Goal: Information Seeking & Learning: Learn about a topic

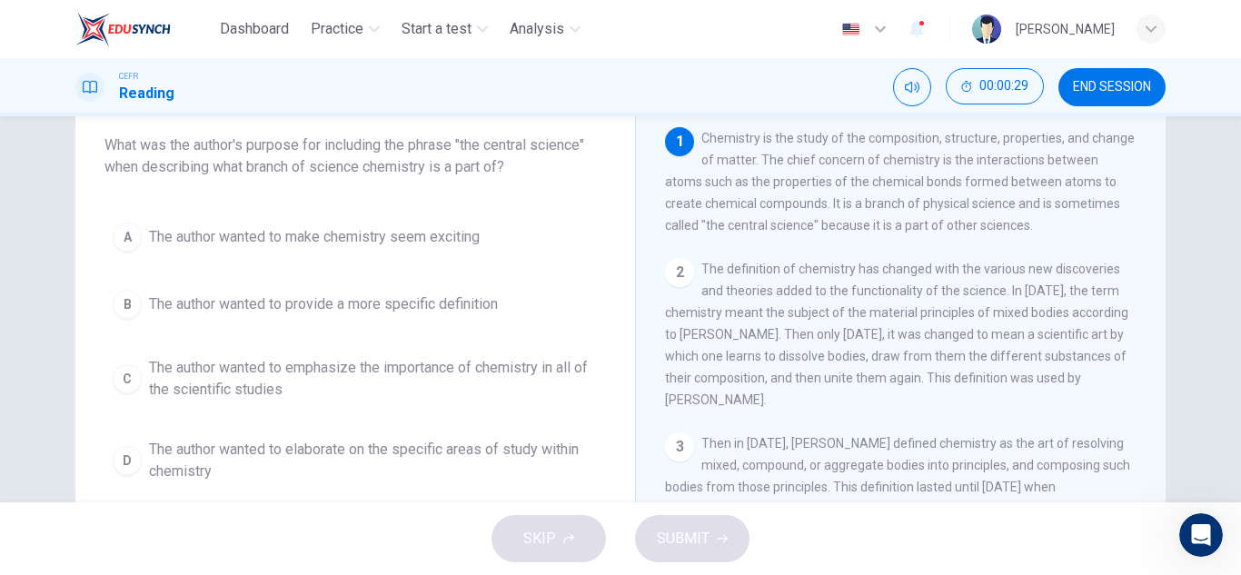
scroll to position [105, 0]
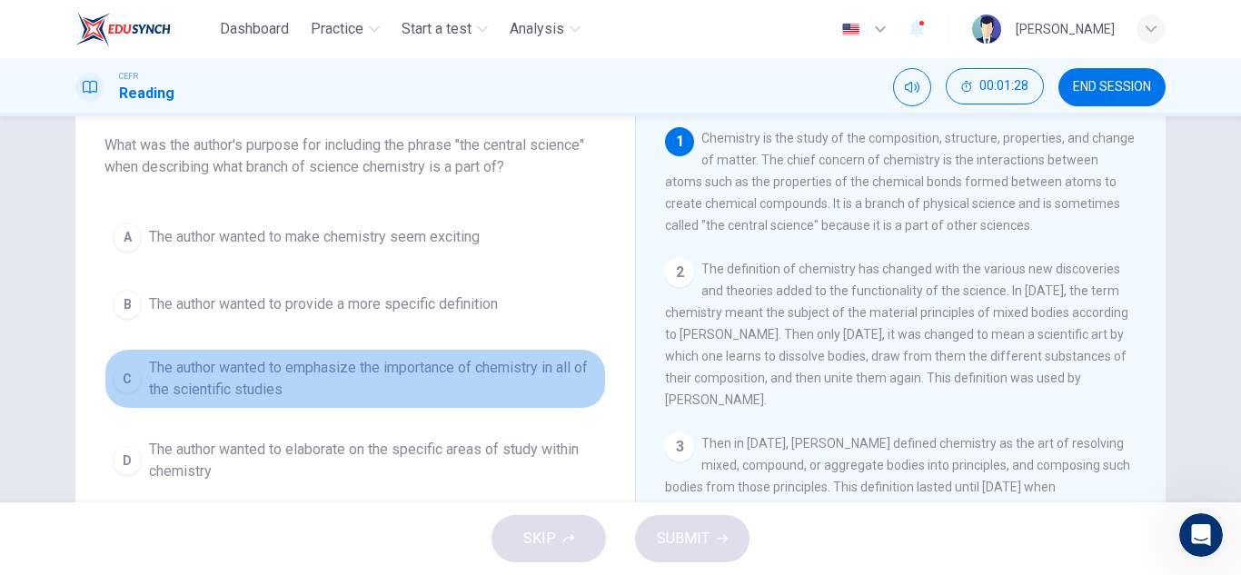
click at [412, 386] on span "The author wanted to emphasize the importance of chemistry in all of the scient…" at bounding box center [373, 379] width 449 height 44
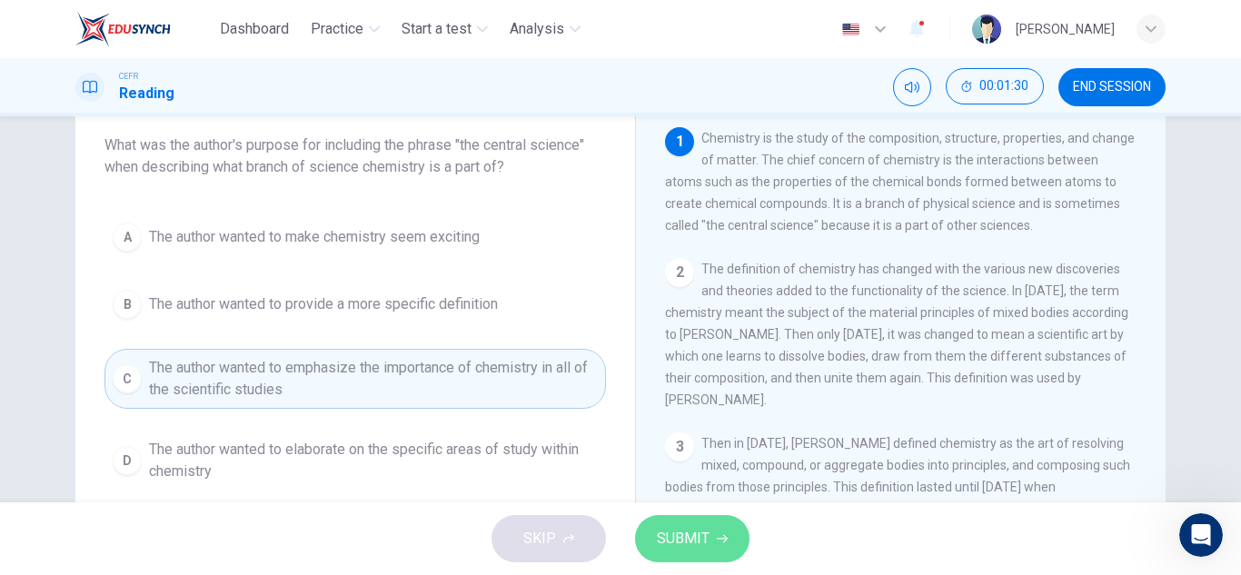
click at [679, 526] on span "SUBMIT" at bounding box center [683, 538] width 53 height 25
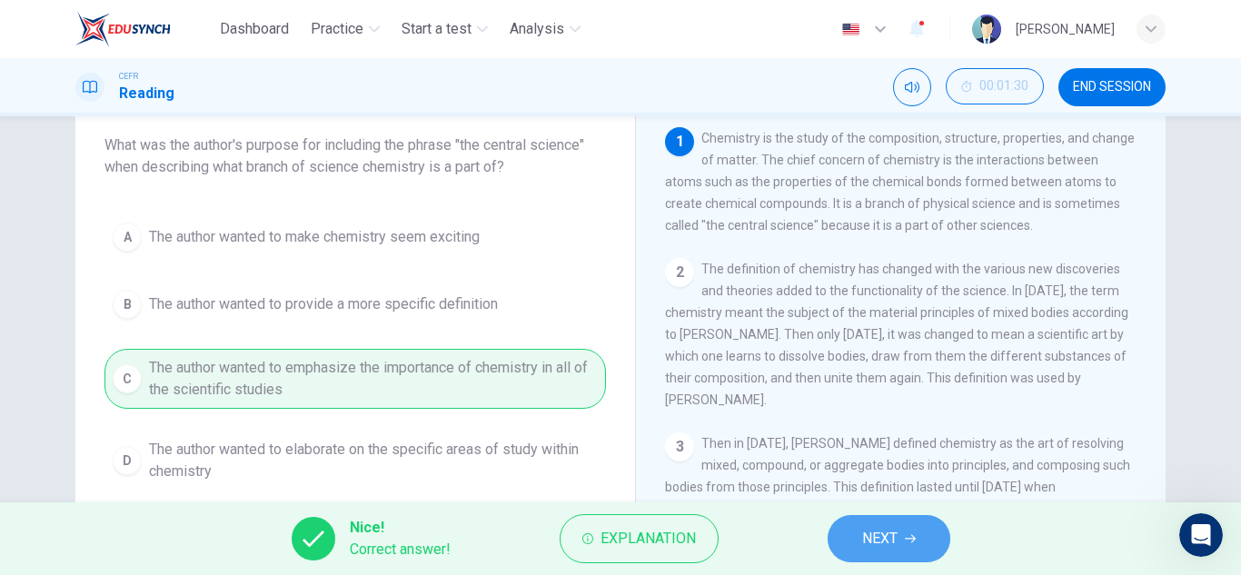
click at [862, 540] on span "NEXT" at bounding box center [879, 538] width 35 height 25
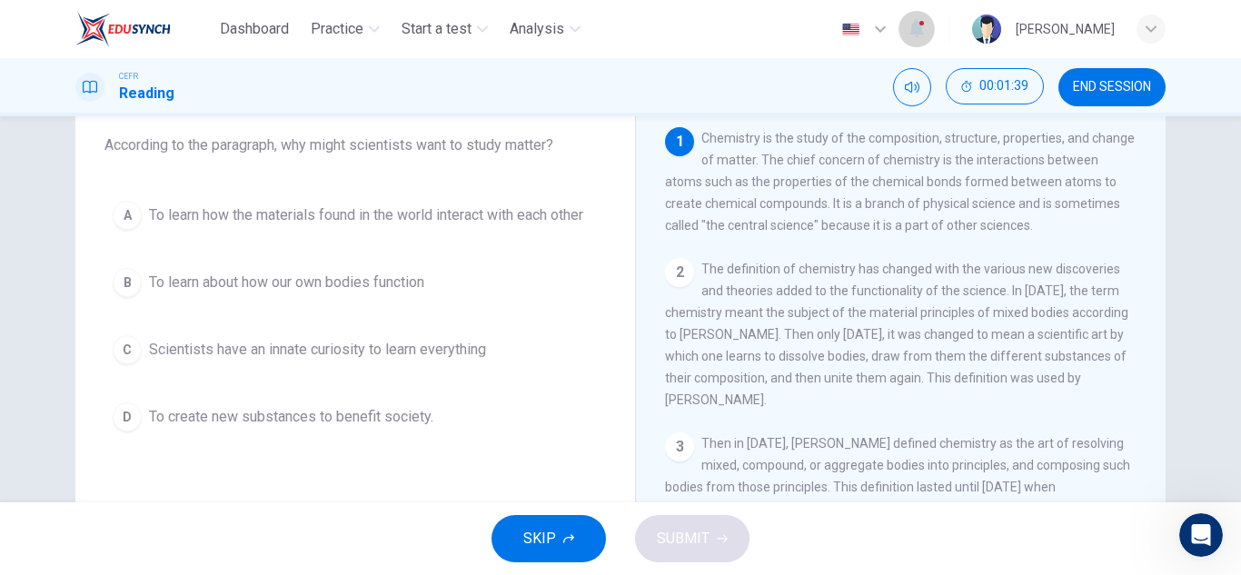
click at [898, 12] on button "button" at bounding box center [916, 29] width 36 height 38
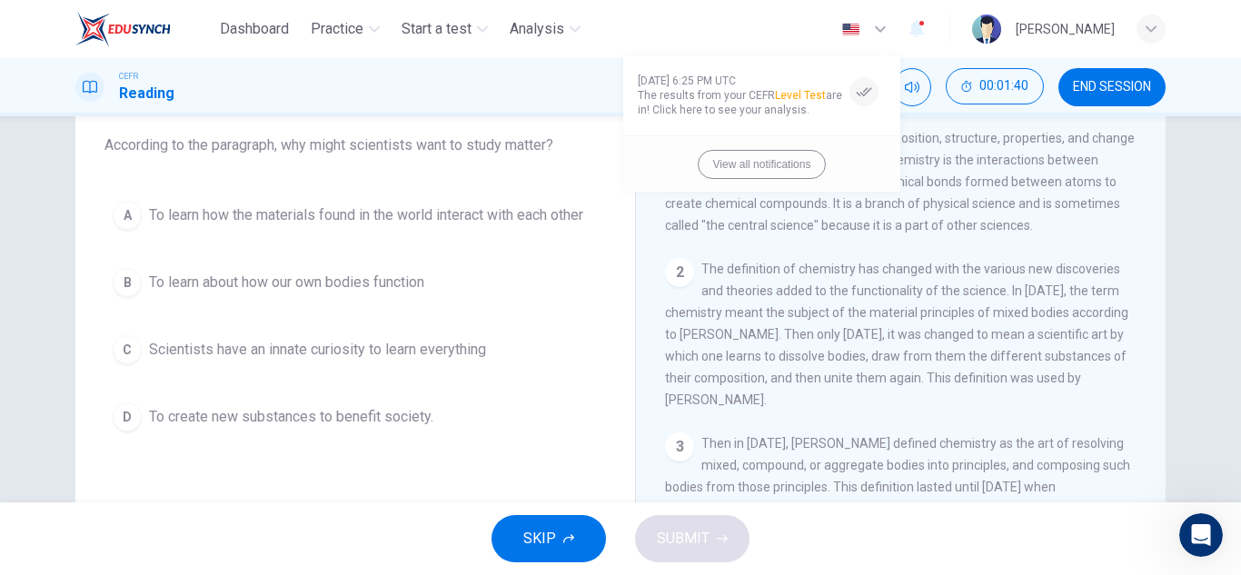
click at [879, 24] on div at bounding box center [620, 287] width 1241 height 575
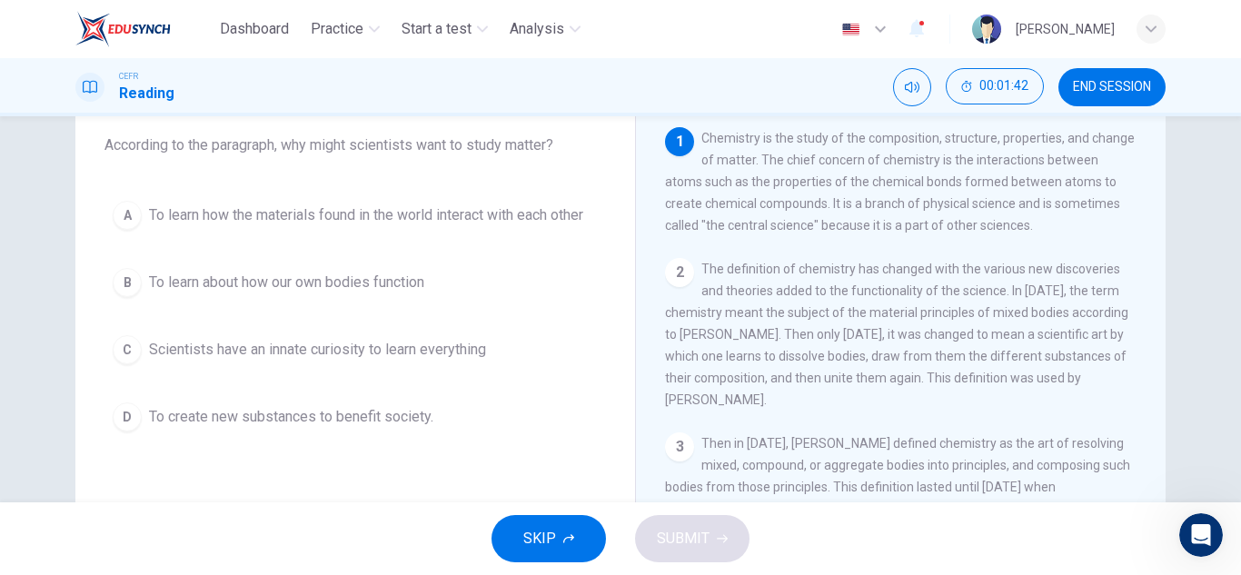
click at [869, 30] on icon "button" at bounding box center [880, 29] width 22 height 22
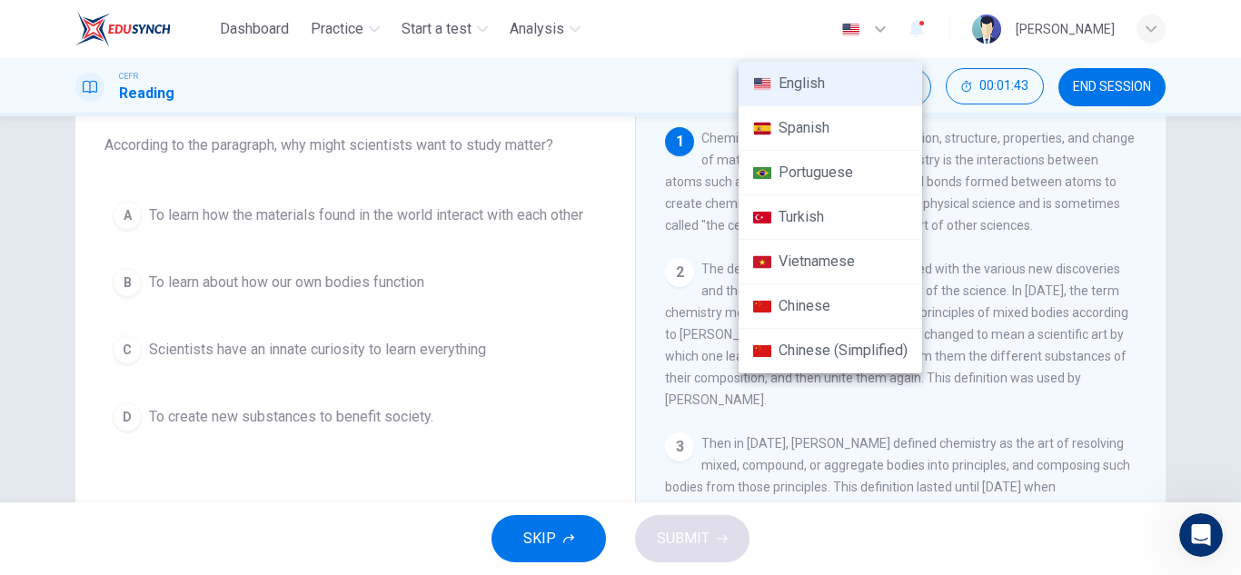
click at [765, 29] on div at bounding box center [620, 287] width 1241 height 575
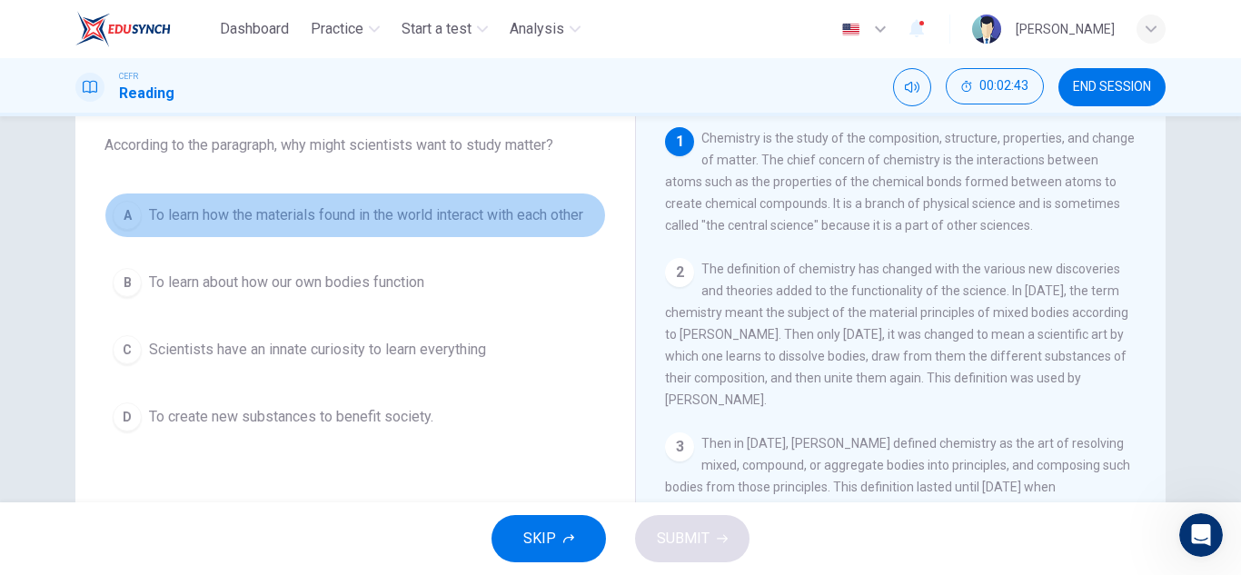
click at [490, 224] on span "To learn how the materials found in the world interact with each other" at bounding box center [366, 215] width 434 height 22
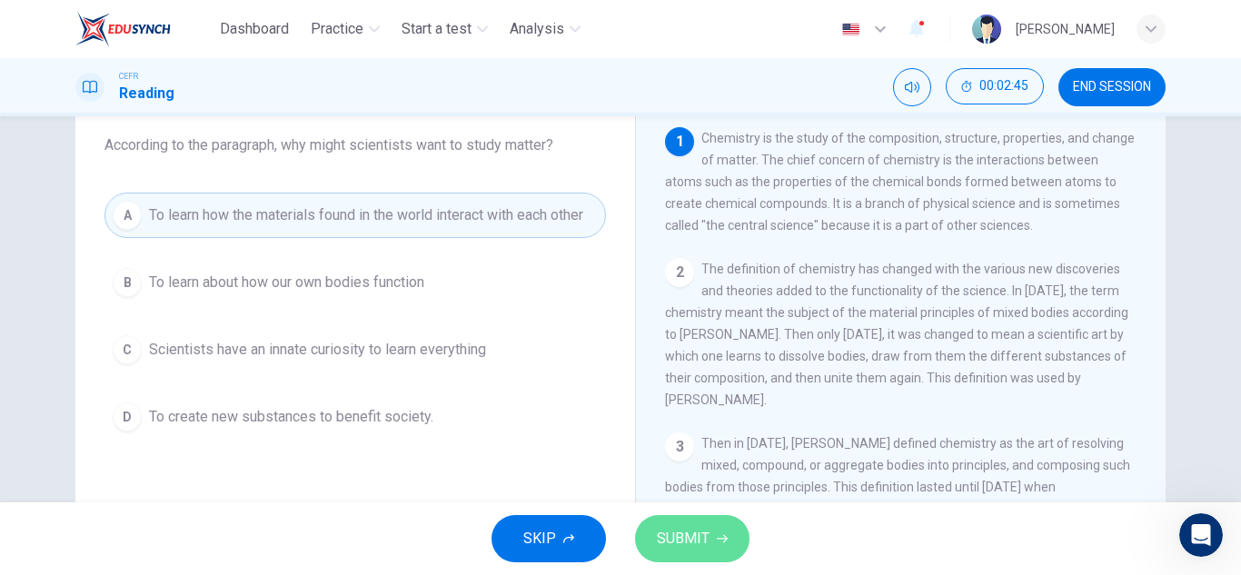
click at [688, 538] on span "SUBMIT" at bounding box center [683, 538] width 53 height 25
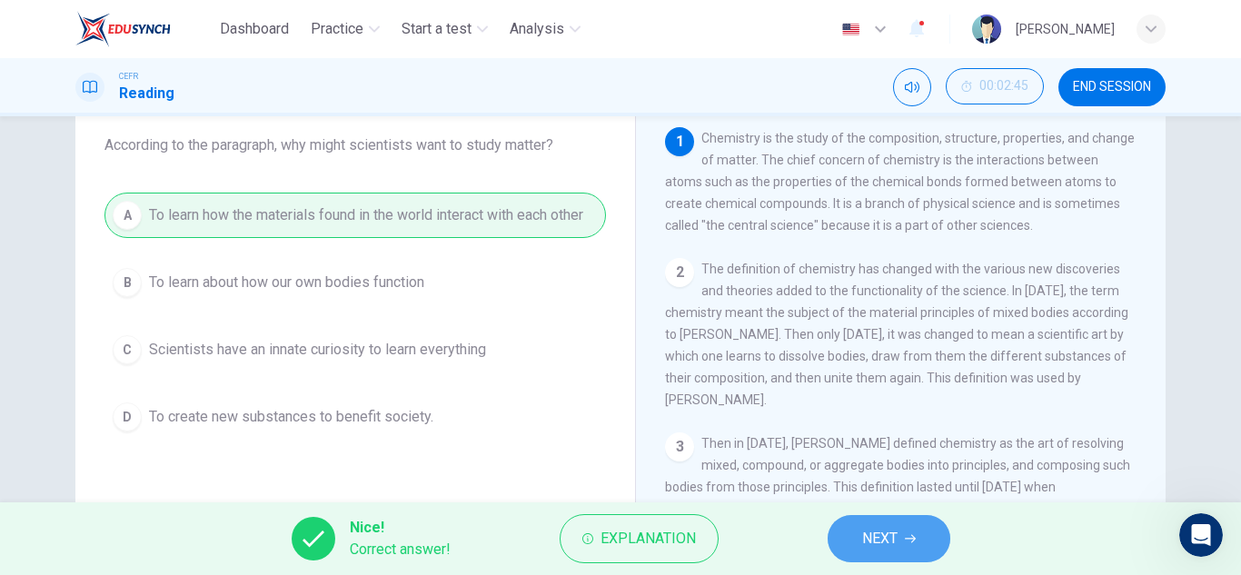
click at [866, 541] on span "NEXT" at bounding box center [879, 538] width 35 height 25
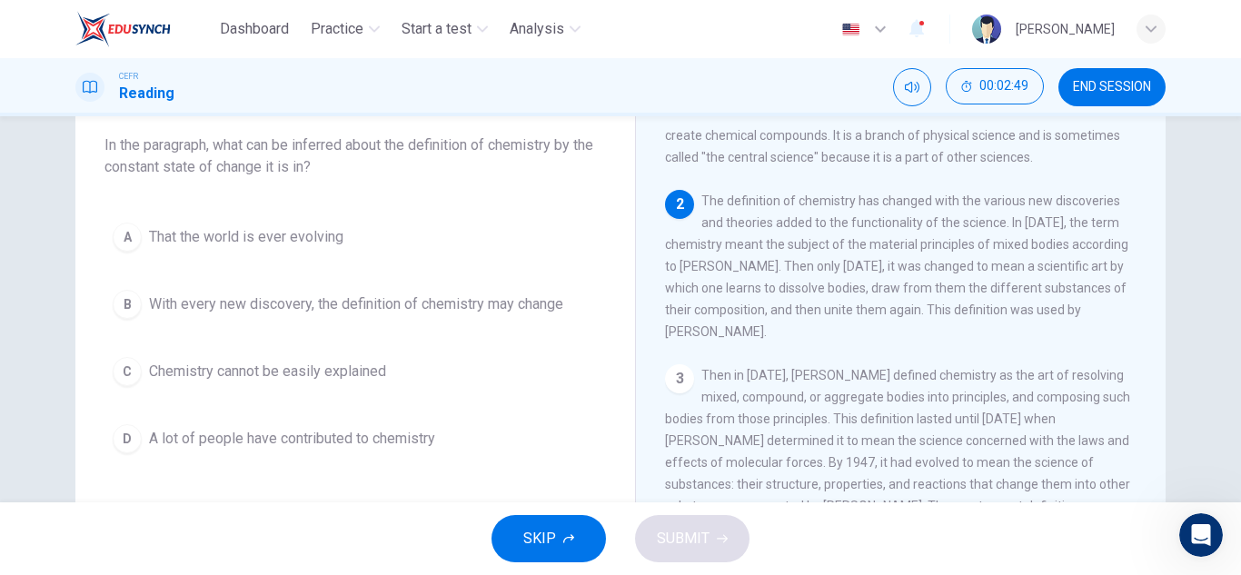
scroll to position [69, 0]
click at [518, 309] on span "With every new discovery, the definition of chemistry may change" at bounding box center [356, 304] width 414 height 22
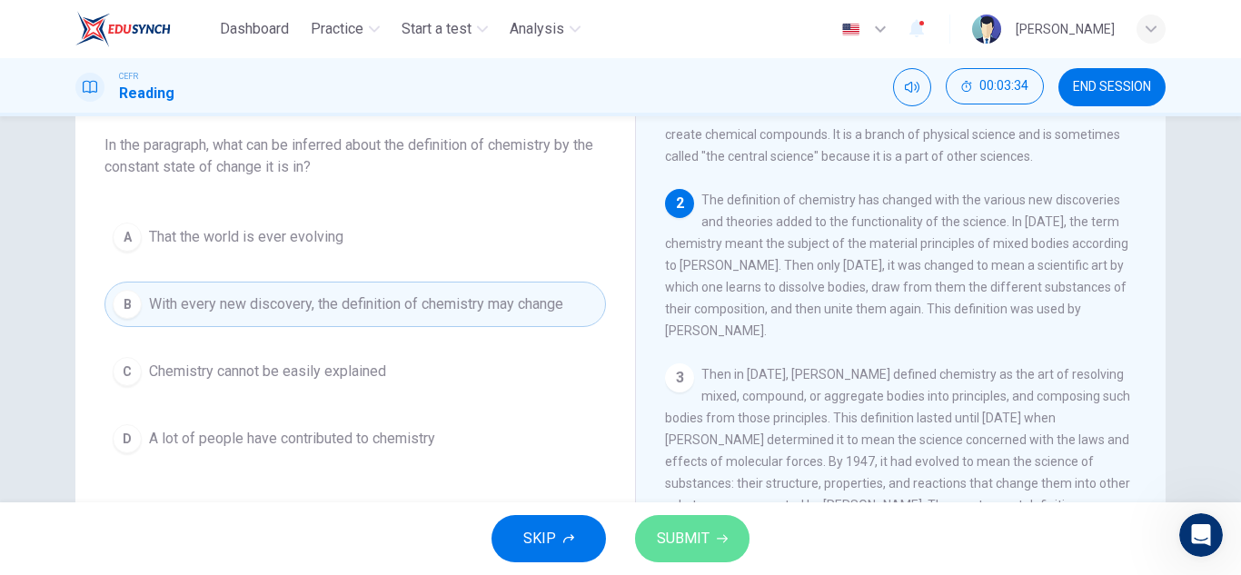
click at [704, 533] on span "SUBMIT" at bounding box center [683, 538] width 53 height 25
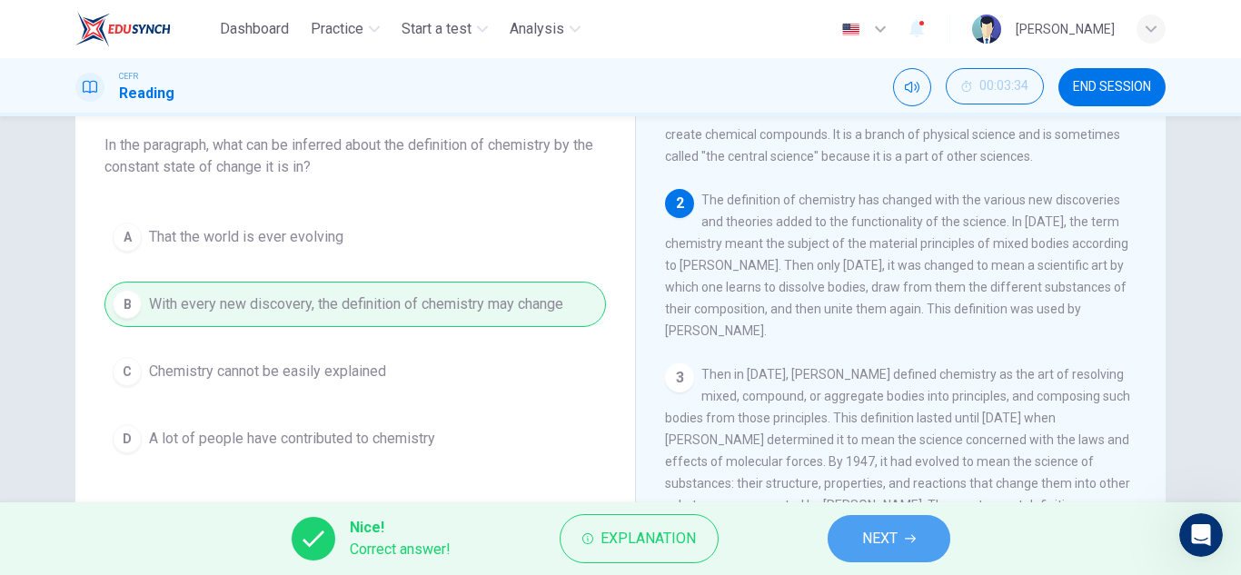
click at [834, 529] on button "NEXT" at bounding box center [888, 538] width 123 height 47
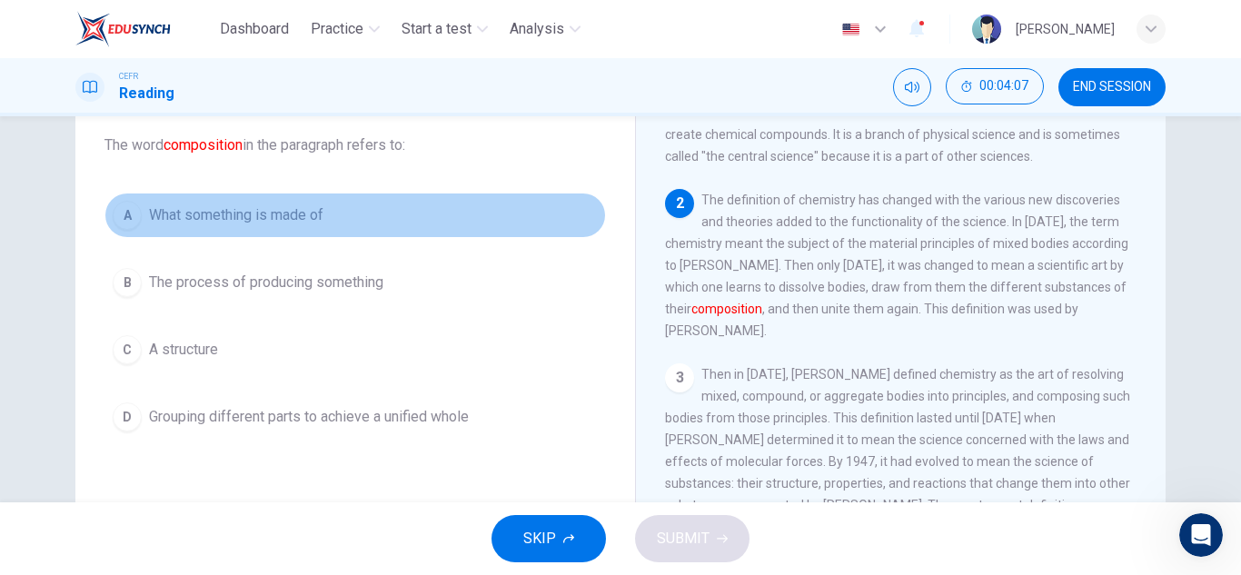
click at [396, 206] on button "A What something is made of" at bounding box center [354, 215] width 501 height 45
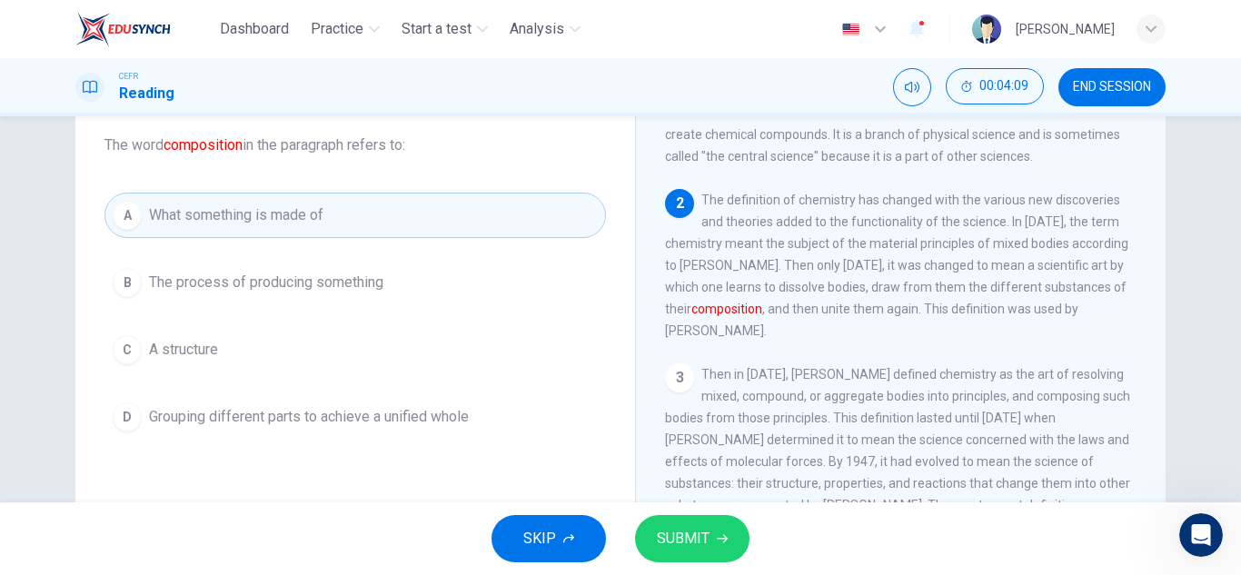
click at [685, 554] on button "SUBMIT" at bounding box center [692, 538] width 114 height 47
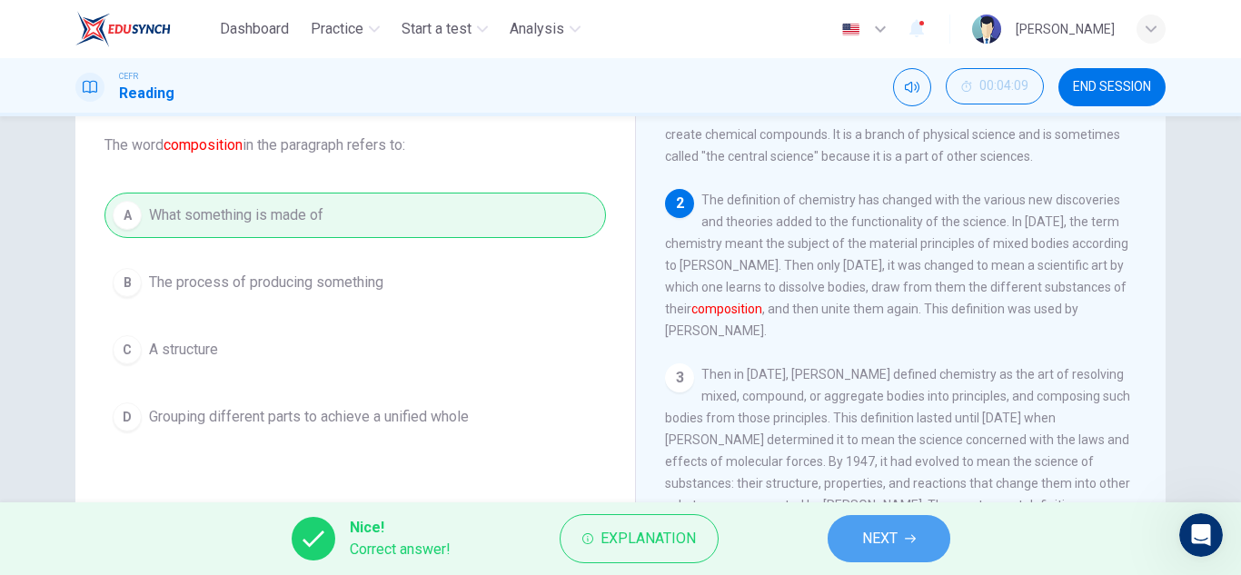
click at [883, 526] on span "NEXT" at bounding box center [879, 538] width 35 height 25
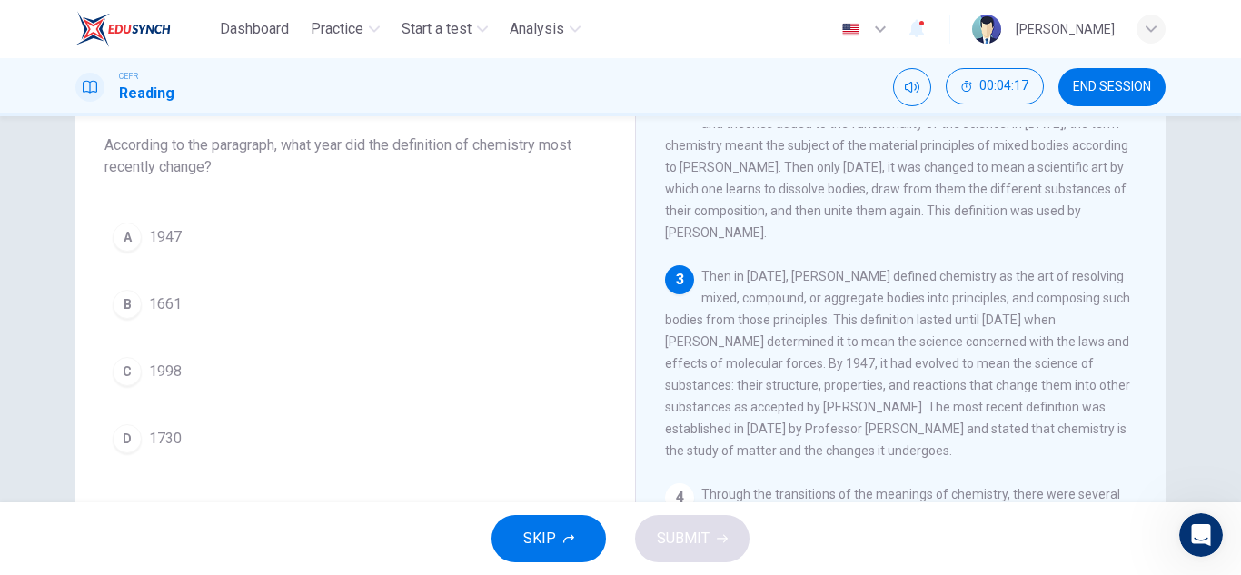
scroll to position [167, 0]
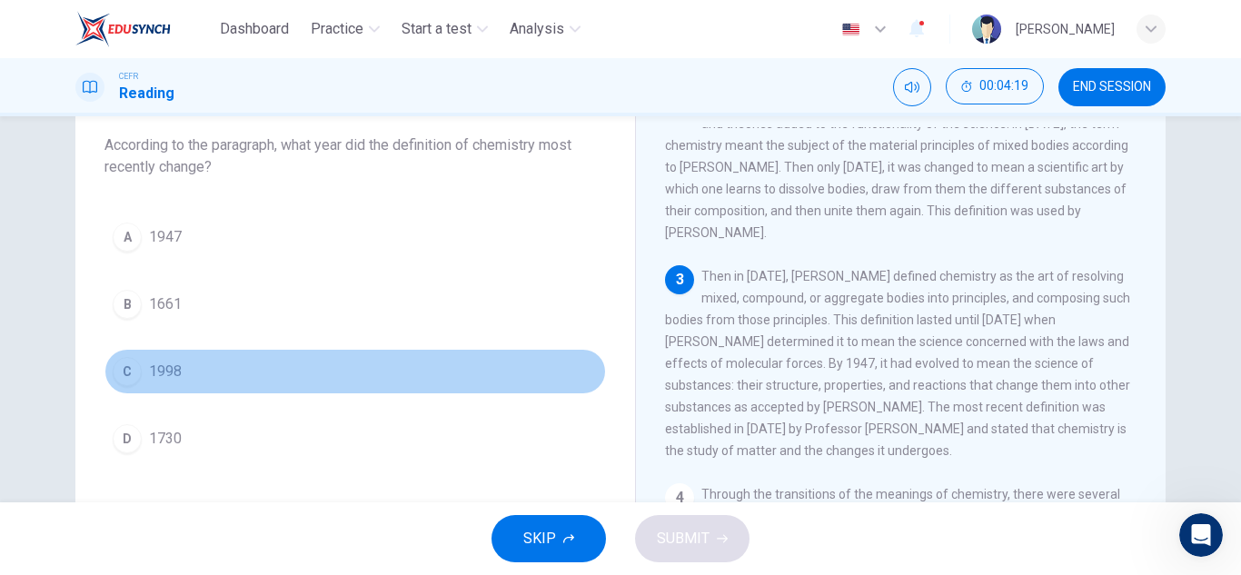
click at [221, 381] on button "C 1998" at bounding box center [354, 371] width 501 height 45
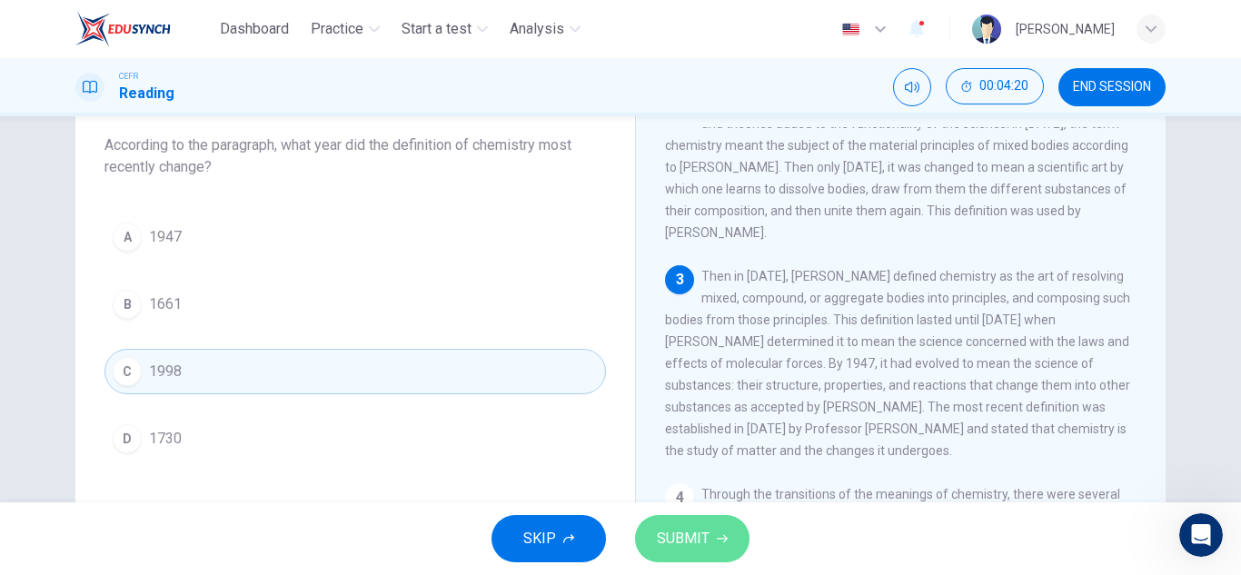
click at [706, 543] on span "SUBMIT" at bounding box center [683, 538] width 53 height 25
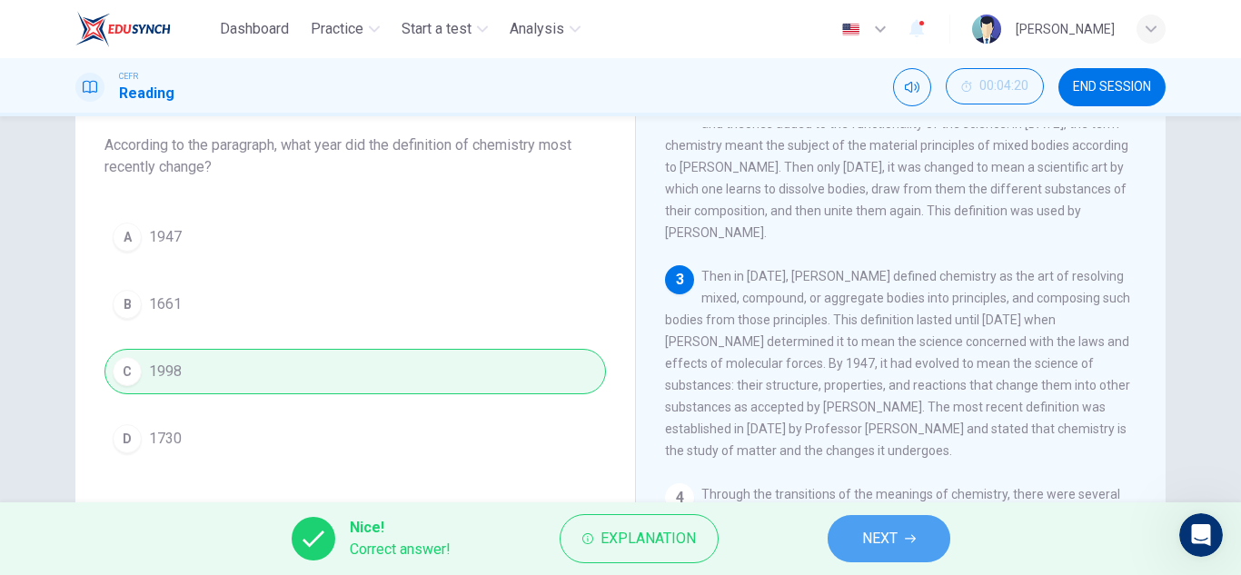
click at [869, 537] on span "NEXT" at bounding box center [879, 538] width 35 height 25
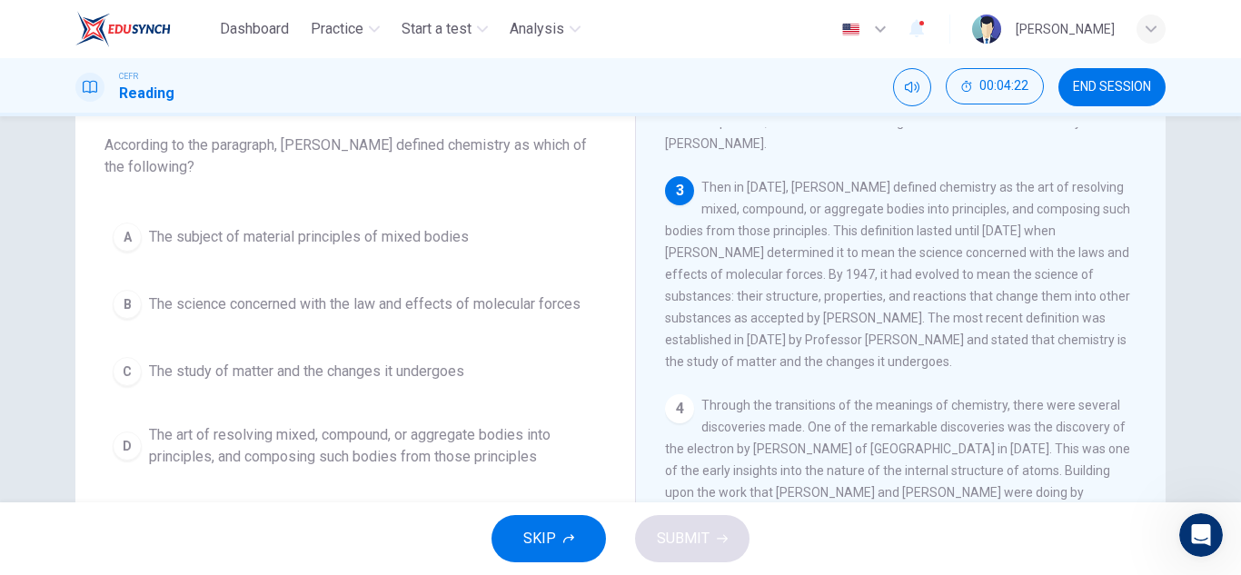
scroll to position [255, 0]
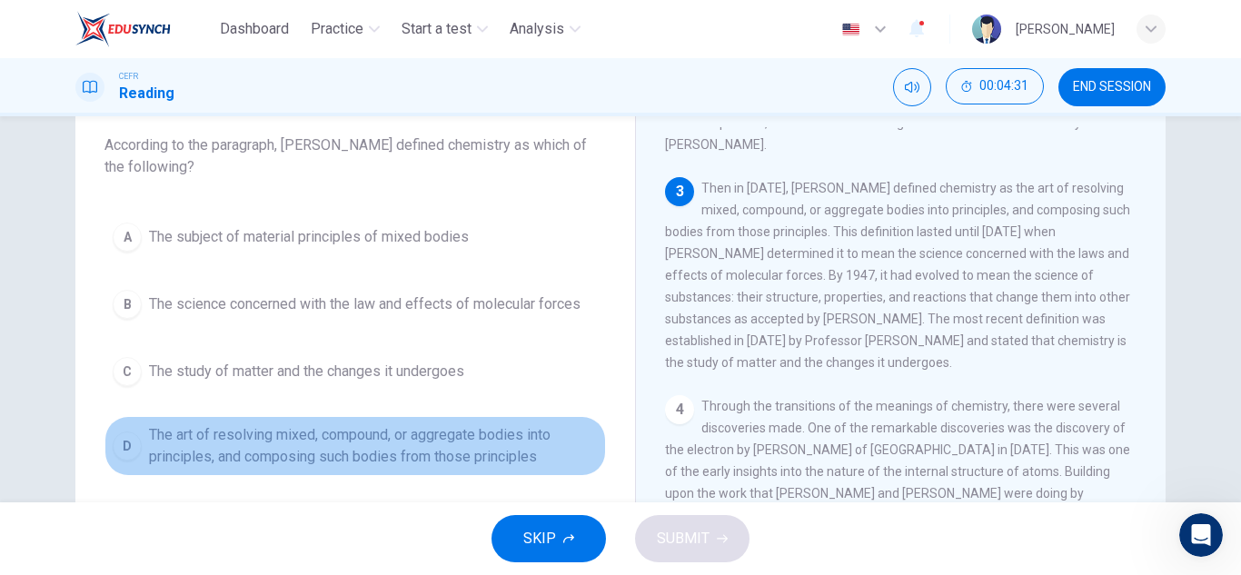
click at [495, 437] on span "The art of resolving mixed, compound, or aggregate bodies into principles, and …" at bounding box center [373, 446] width 449 height 44
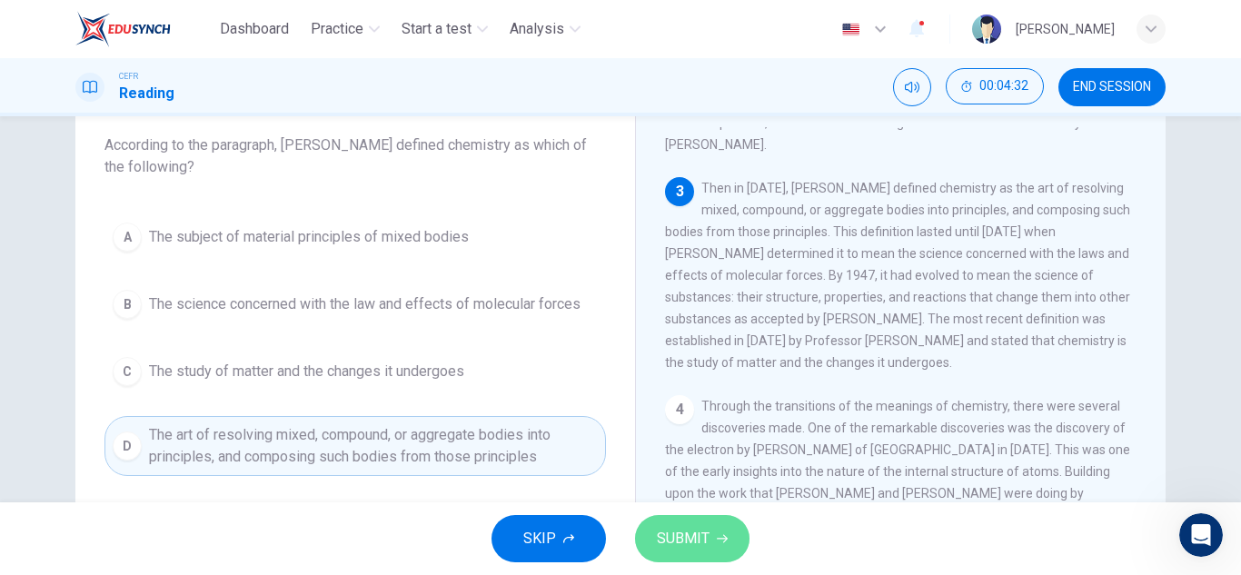
click at [707, 543] on span "SUBMIT" at bounding box center [683, 538] width 53 height 25
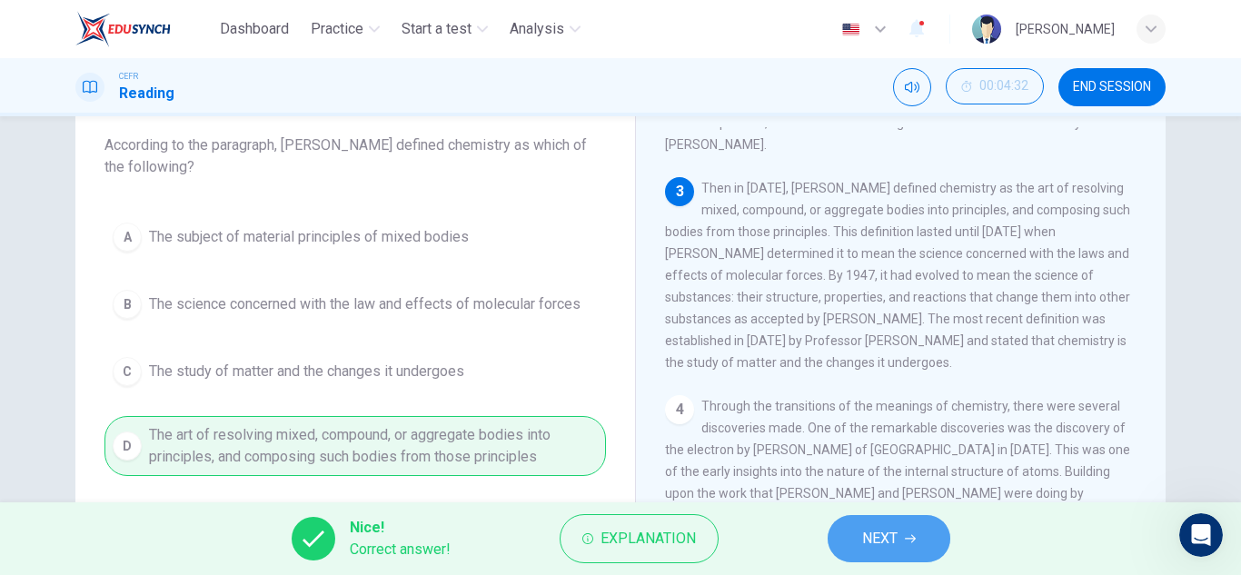
click at [858, 534] on button "NEXT" at bounding box center [888, 538] width 123 height 47
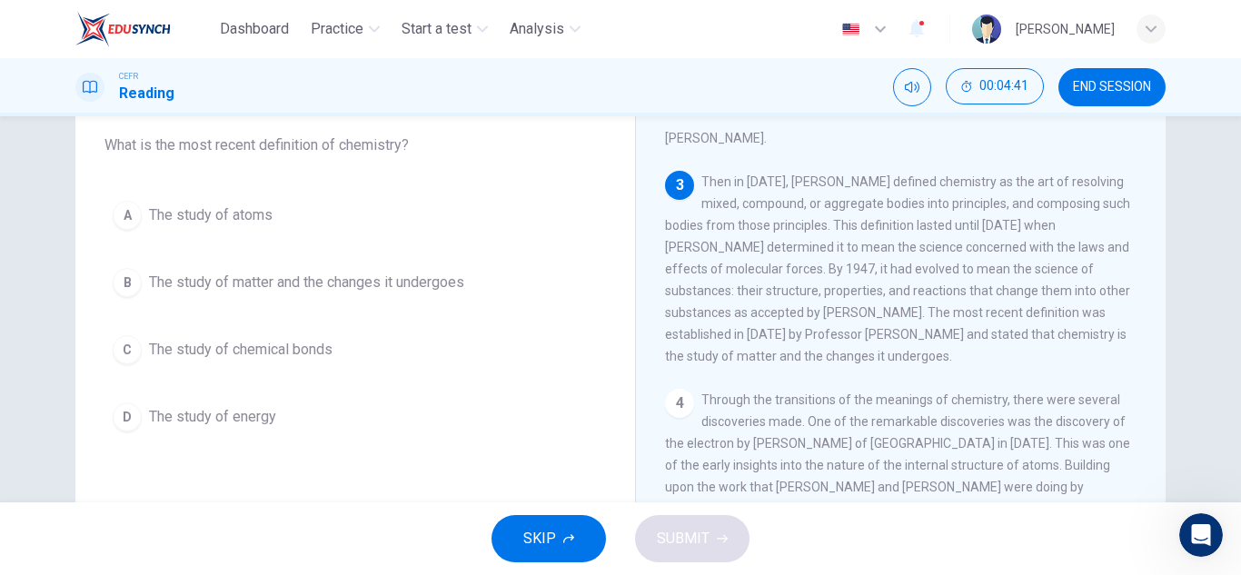
scroll to position [262, 0]
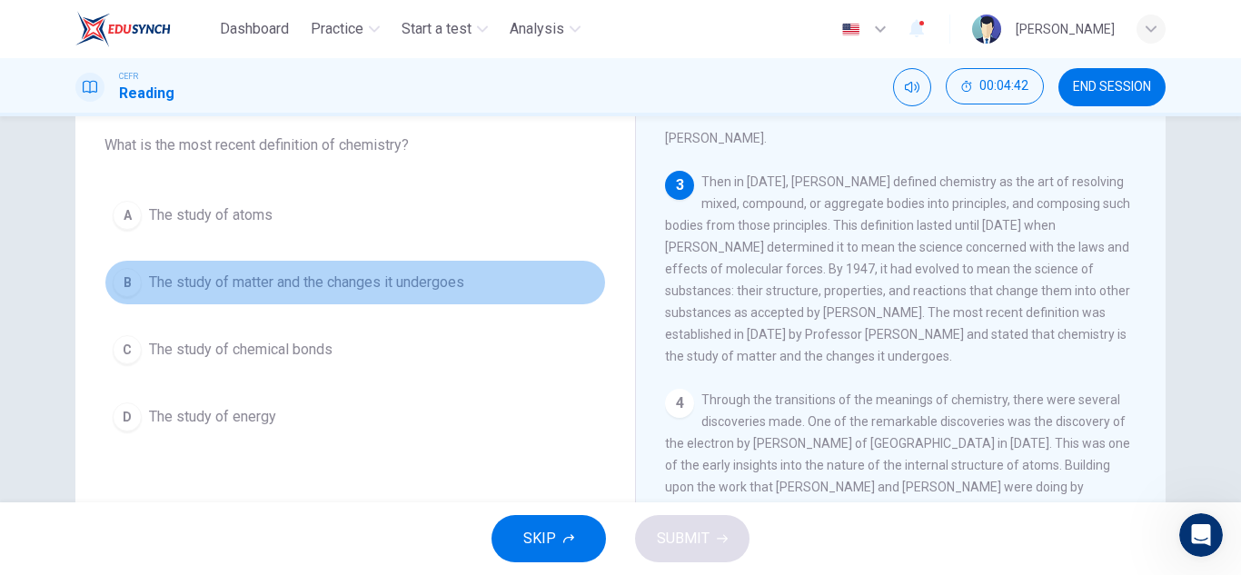
click at [509, 280] on button "B The study of matter and the changes it undergoes" at bounding box center [354, 282] width 501 height 45
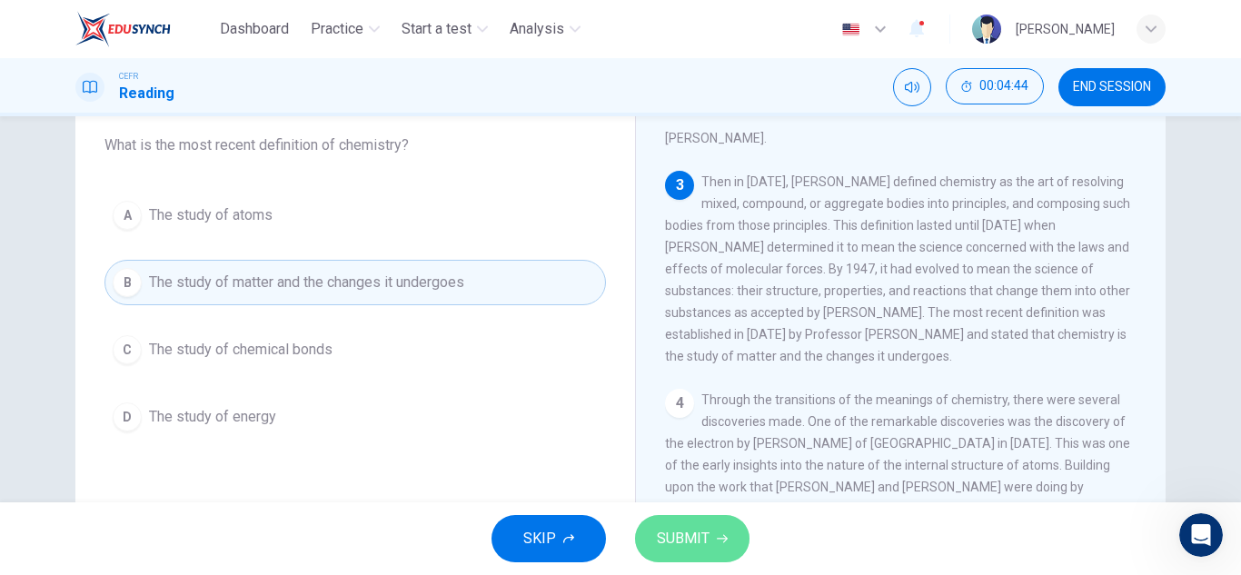
click at [695, 538] on span "SUBMIT" at bounding box center [683, 538] width 53 height 25
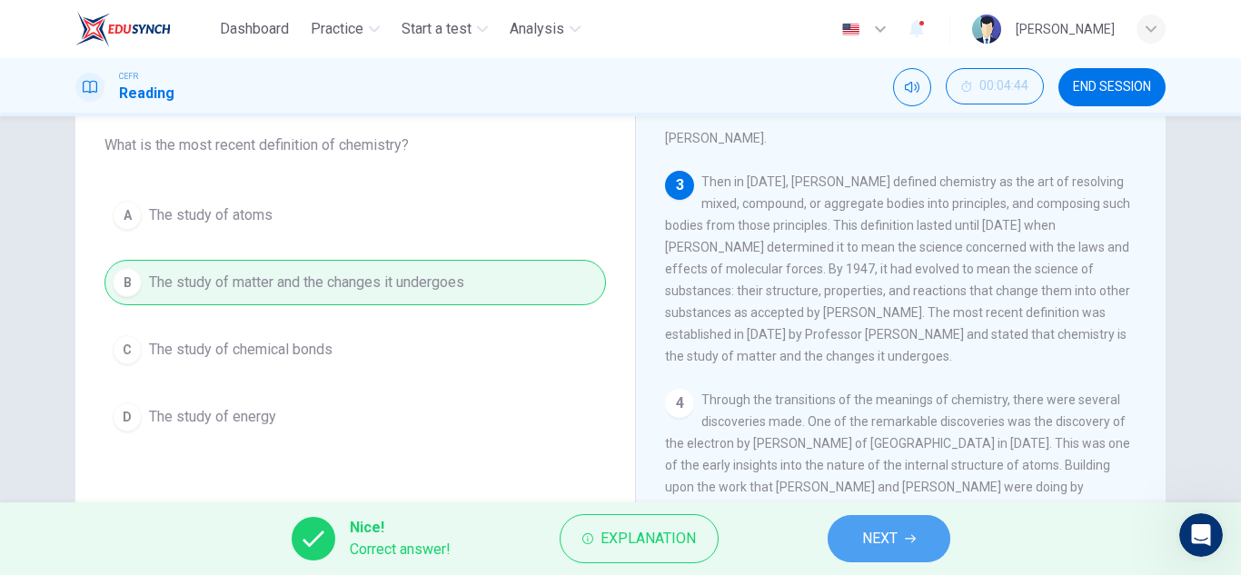
click at [850, 531] on button "NEXT" at bounding box center [888, 538] width 123 height 47
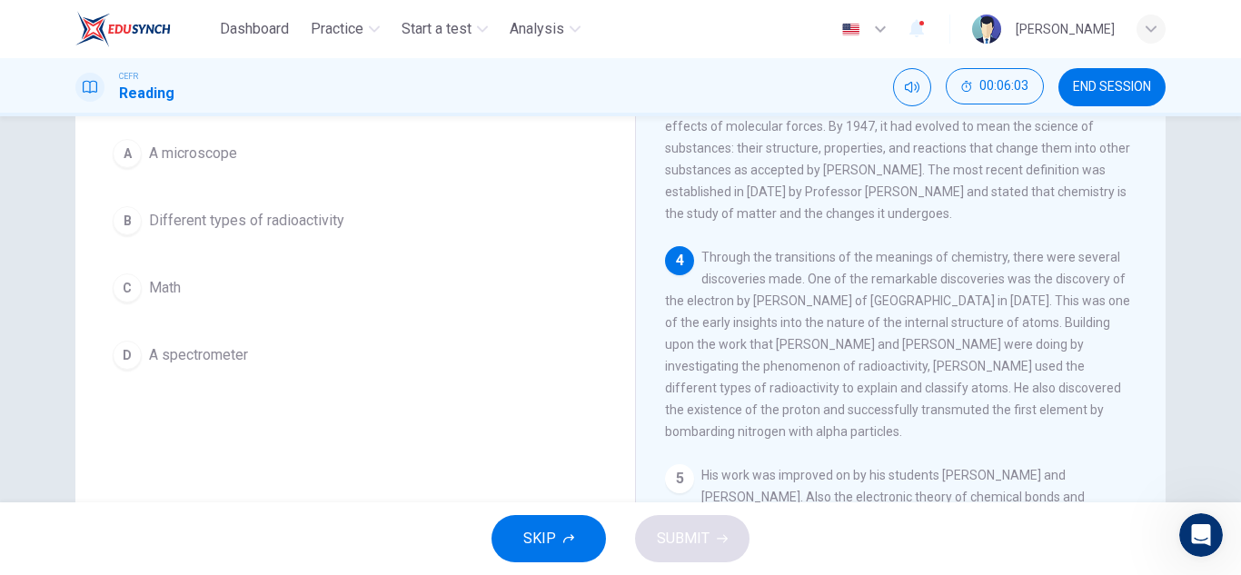
scroll to position [195, 0]
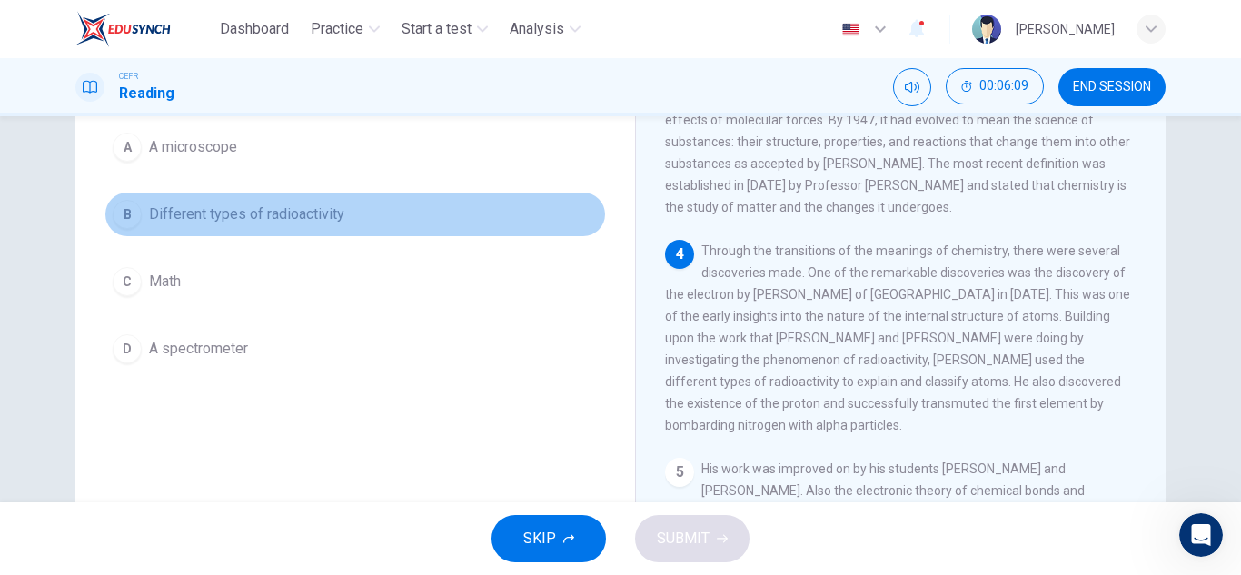
click at [399, 211] on button "B Different types of radioactivity" at bounding box center [354, 214] width 501 height 45
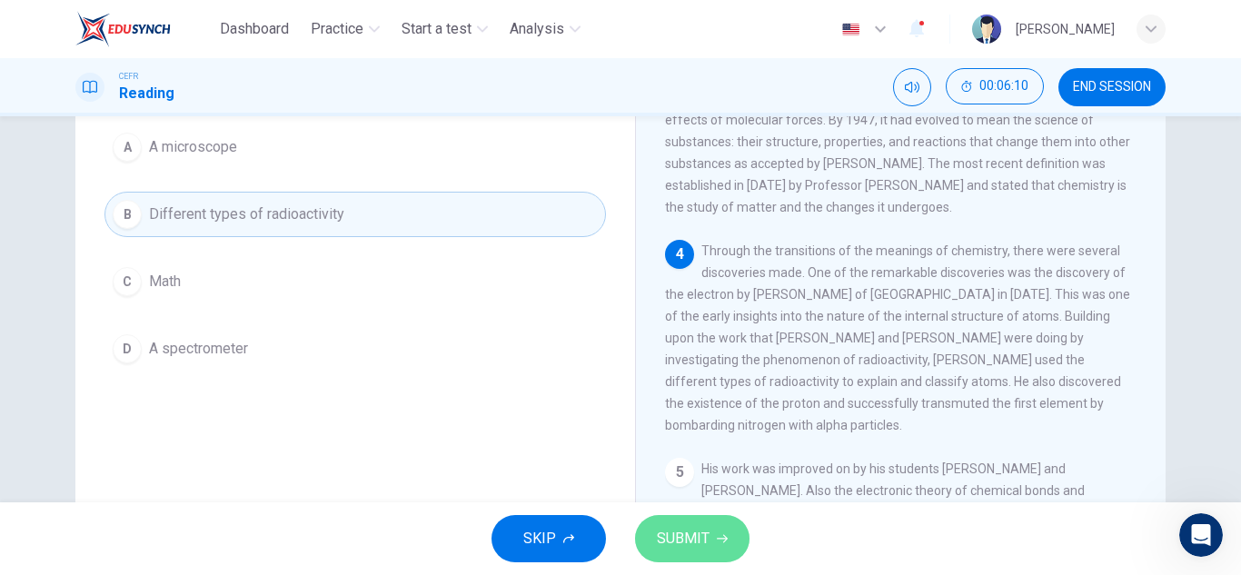
click at [699, 549] on span "SUBMIT" at bounding box center [683, 538] width 53 height 25
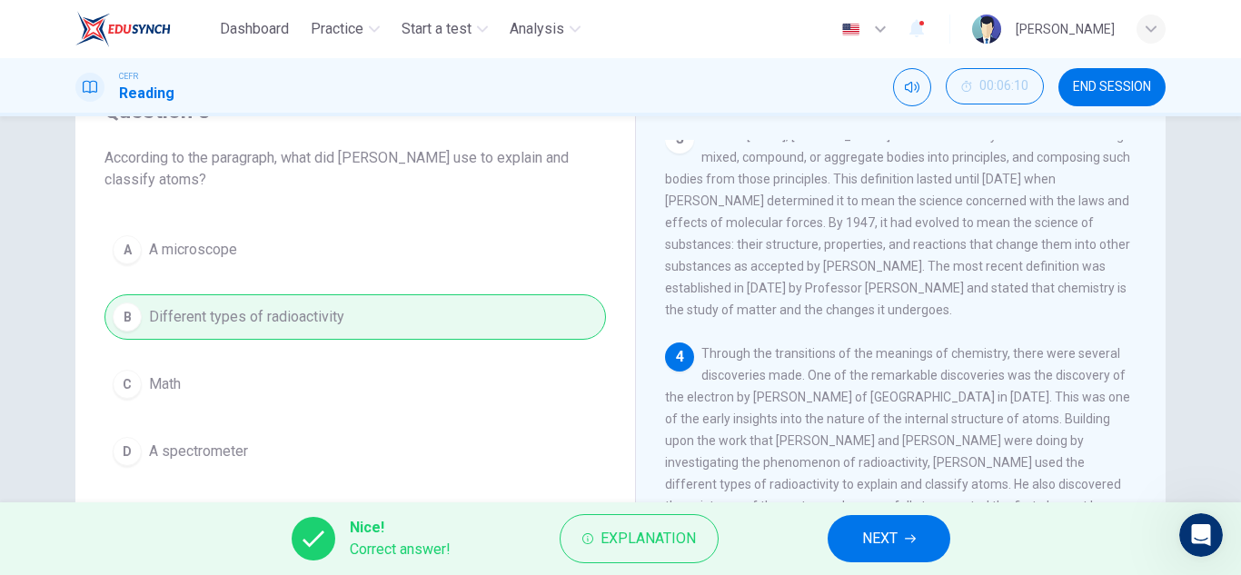
scroll to position [91, 0]
click at [887, 527] on span "NEXT" at bounding box center [879, 538] width 35 height 25
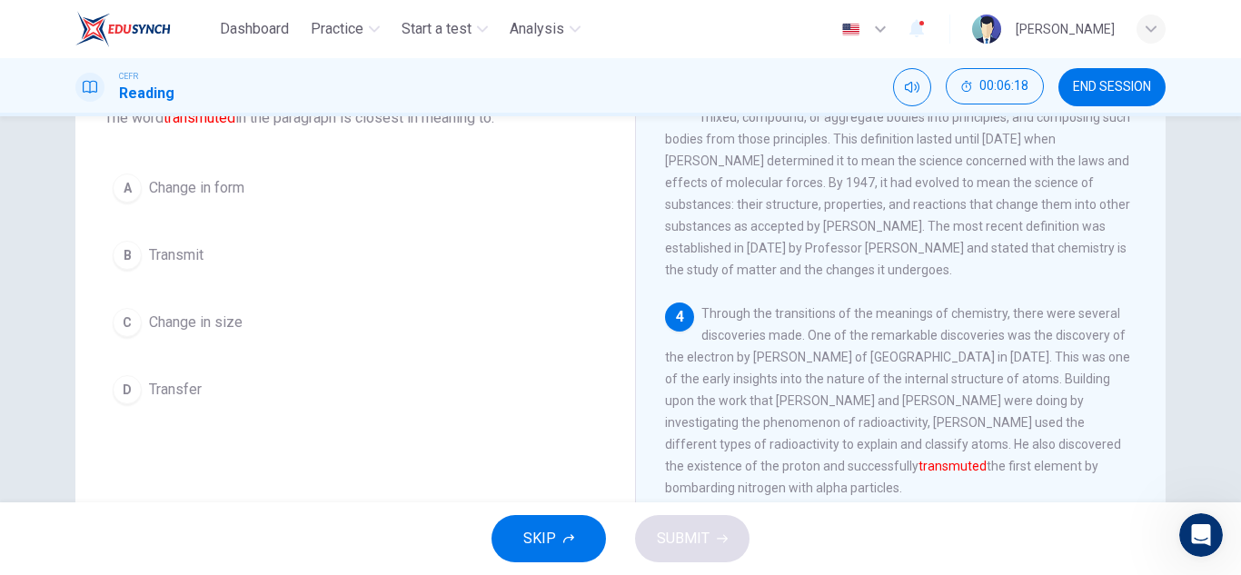
scroll to position [132, 0]
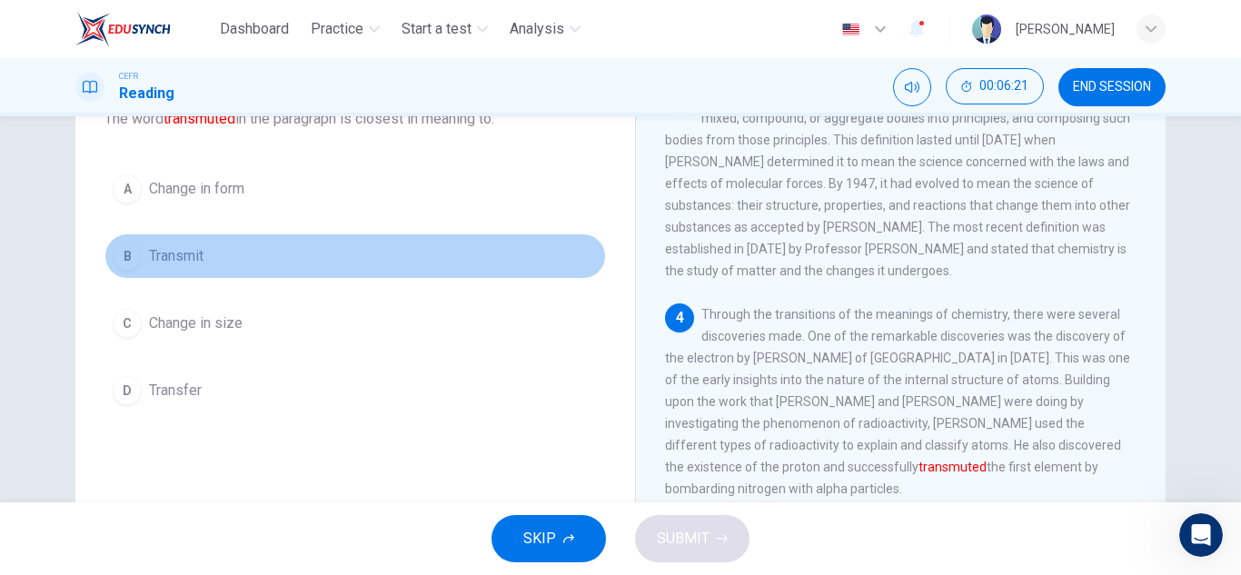
click at [292, 267] on button "B Transmit" at bounding box center [354, 255] width 501 height 45
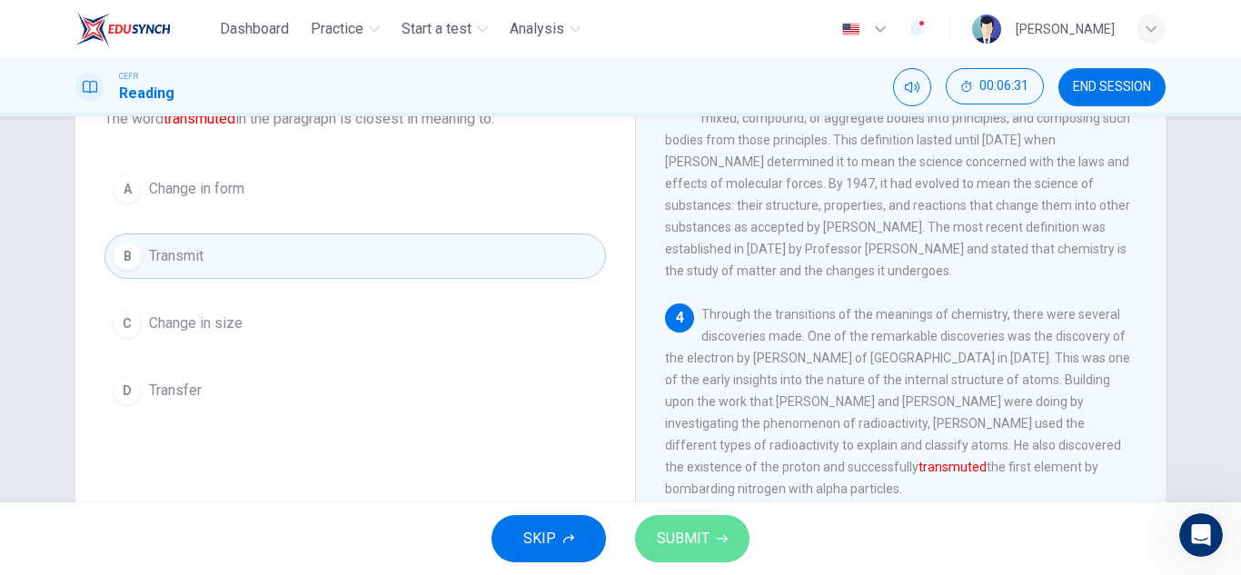
click at [664, 526] on span "SUBMIT" at bounding box center [683, 538] width 53 height 25
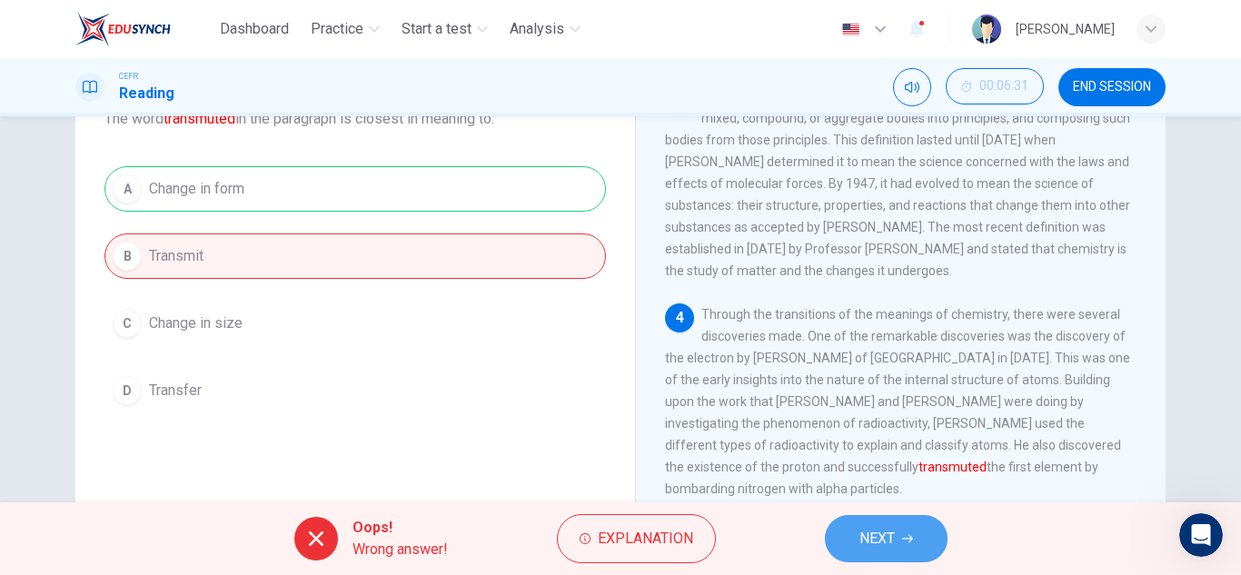
click at [861, 528] on span "NEXT" at bounding box center [876, 538] width 35 height 25
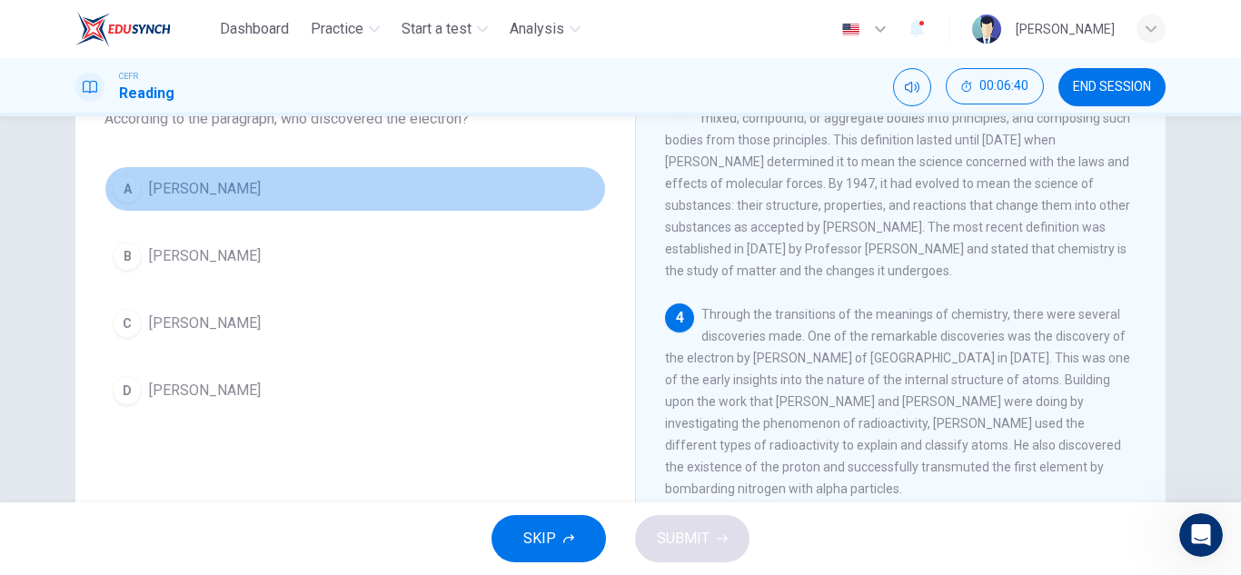
click at [365, 205] on button "A JJ Thomson" at bounding box center [354, 188] width 501 height 45
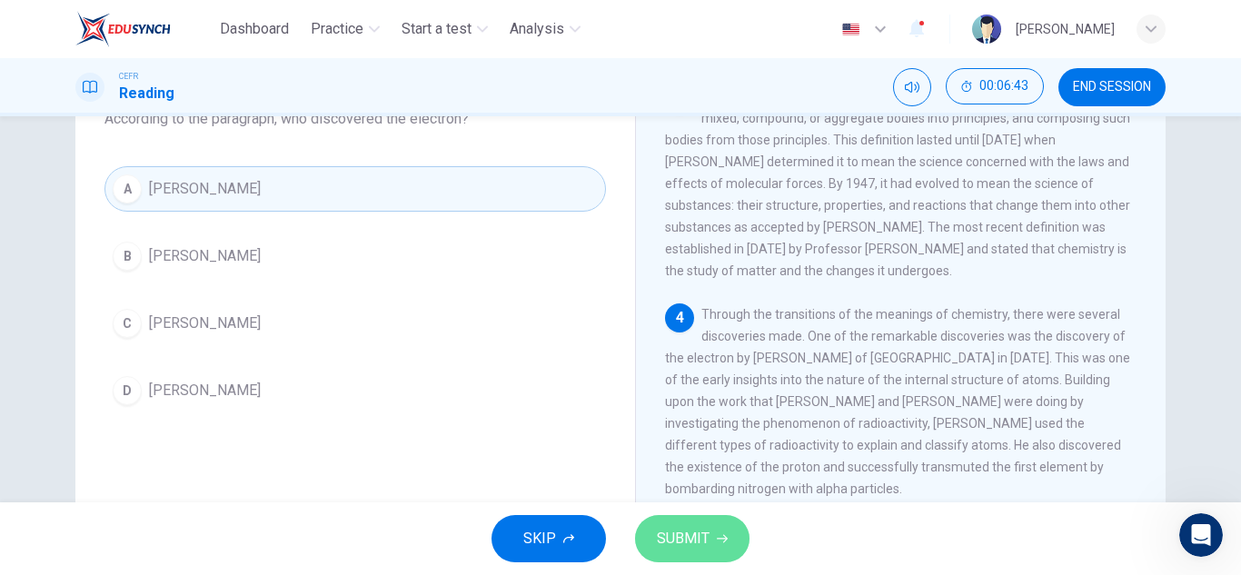
click at [688, 536] on span "SUBMIT" at bounding box center [683, 538] width 53 height 25
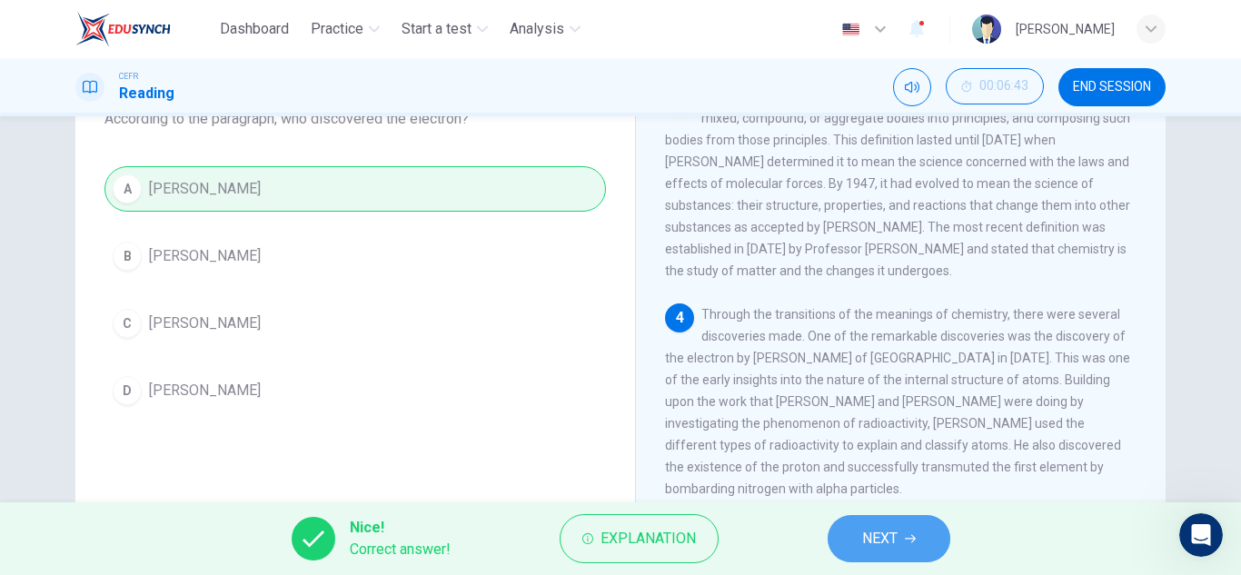
click at [887, 532] on span "NEXT" at bounding box center [879, 538] width 35 height 25
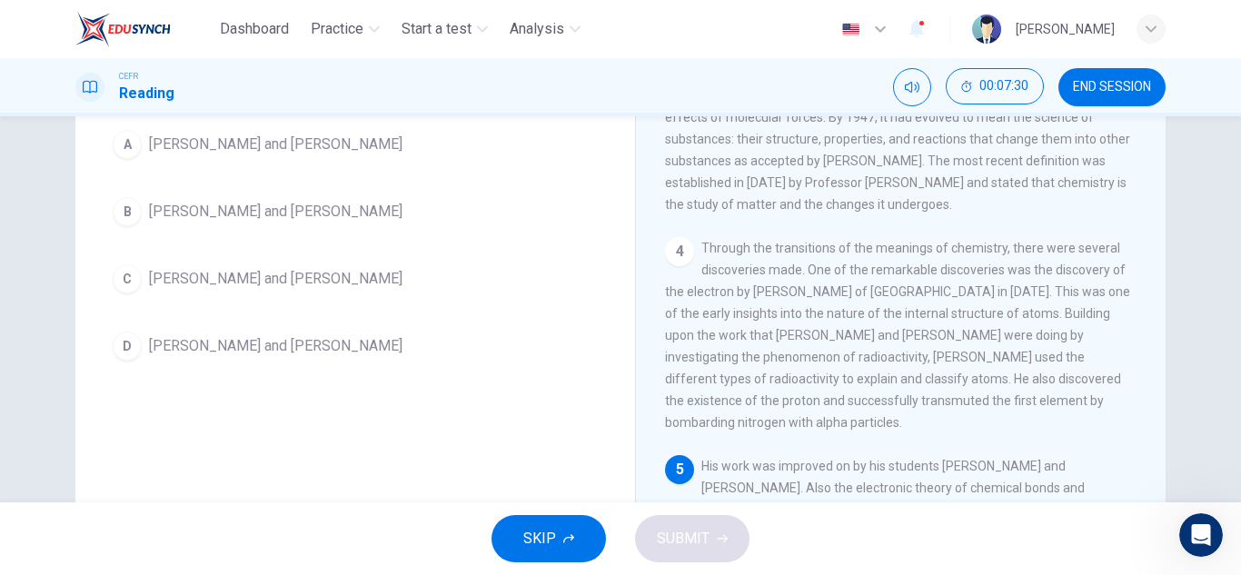
scroll to position [196, 0]
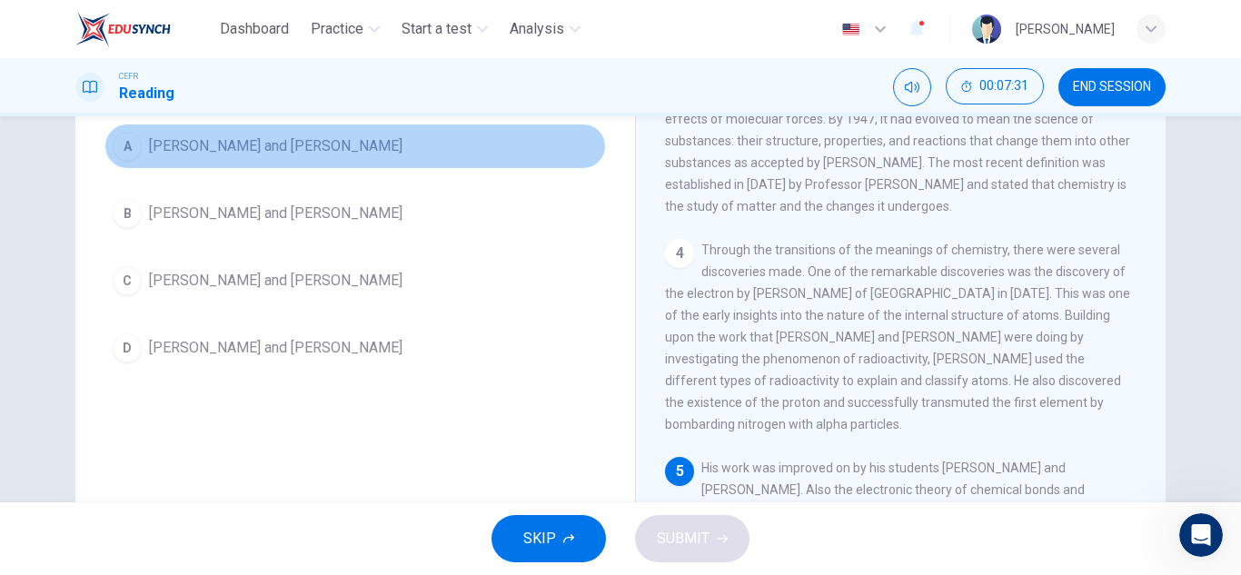
click at [369, 155] on button "A Linus Pauling and Gilbert Lewis" at bounding box center [354, 146] width 501 height 45
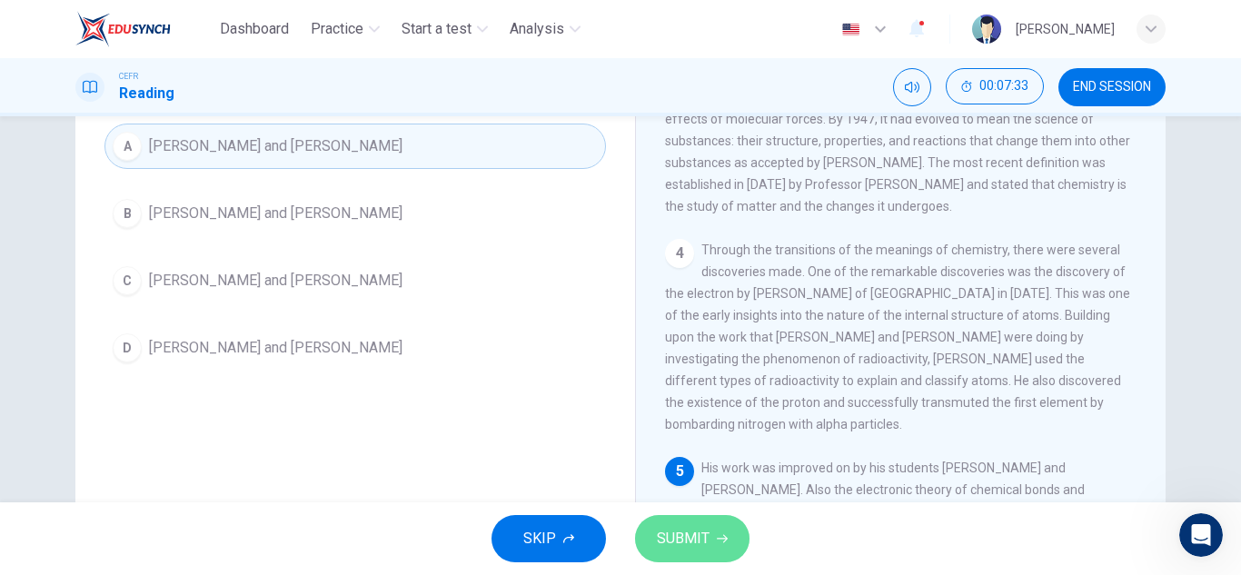
click at [682, 545] on span "SUBMIT" at bounding box center [683, 538] width 53 height 25
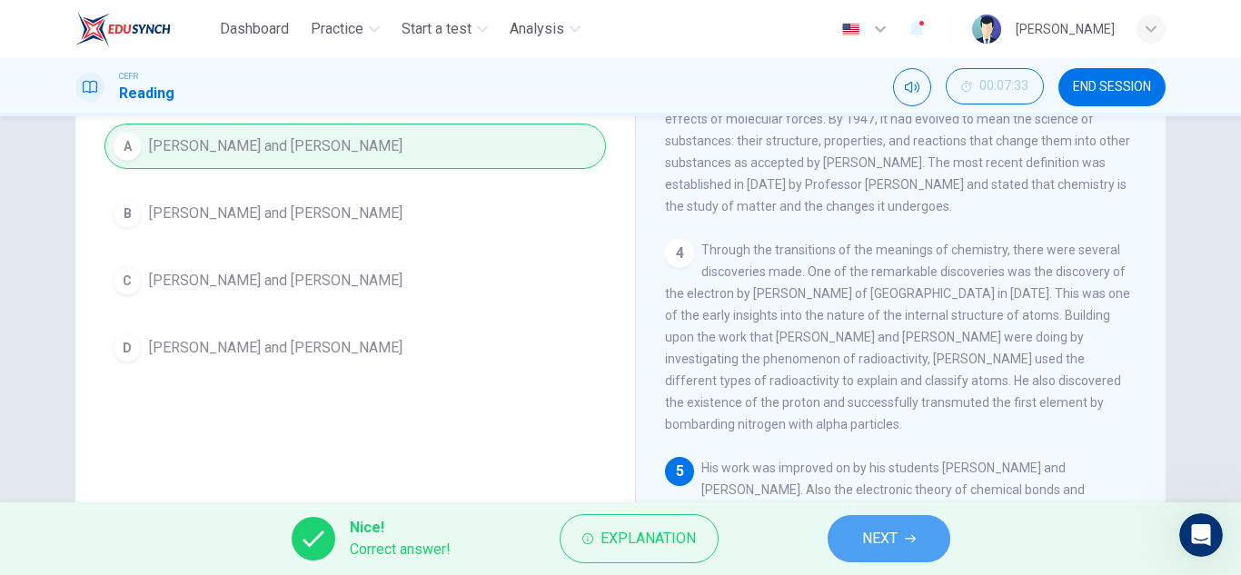
click at [876, 544] on span "NEXT" at bounding box center [879, 538] width 35 height 25
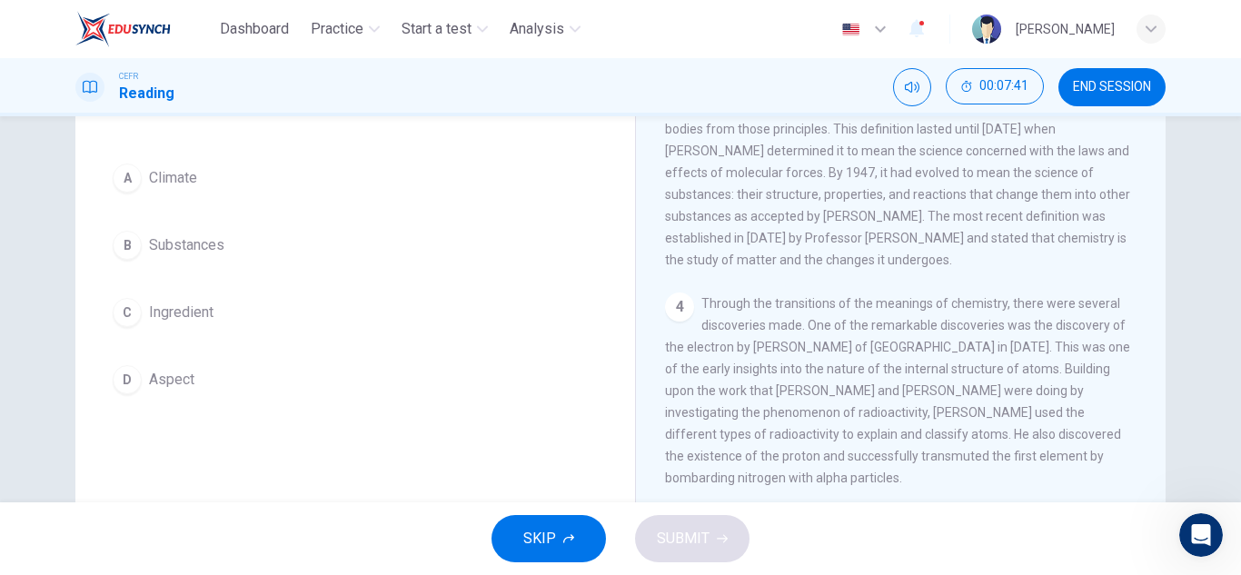
scroll to position [142, 0]
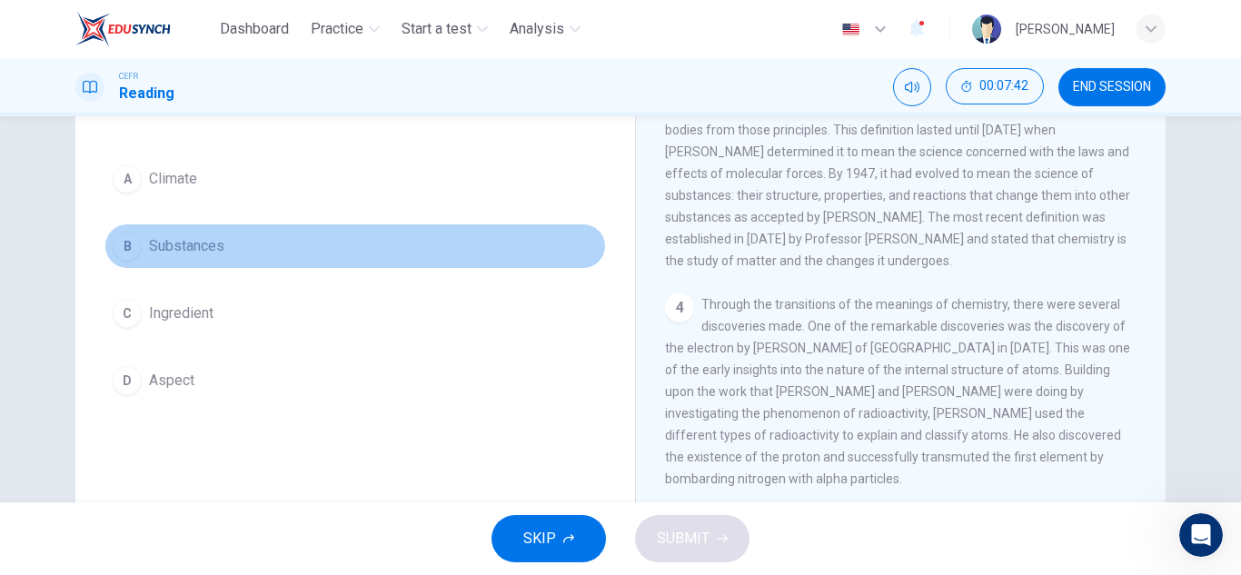
click at [329, 264] on button "B Substances" at bounding box center [354, 245] width 501 height 45
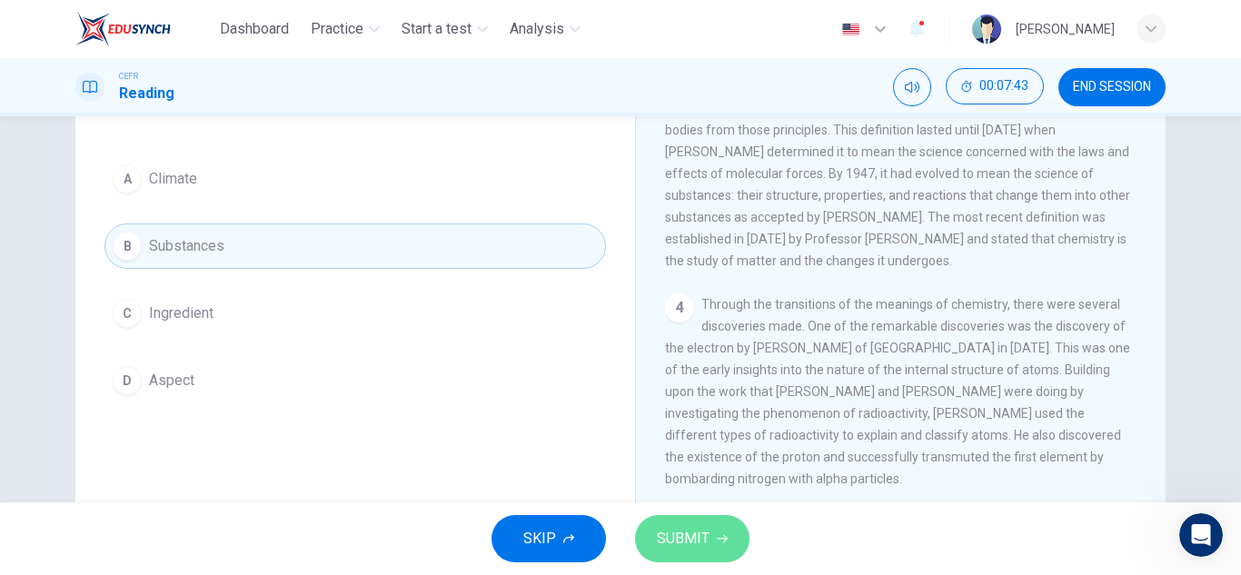
click at [673, 539] on span "SUBMIT" at bounding box center [683, 538] width 53 height 25
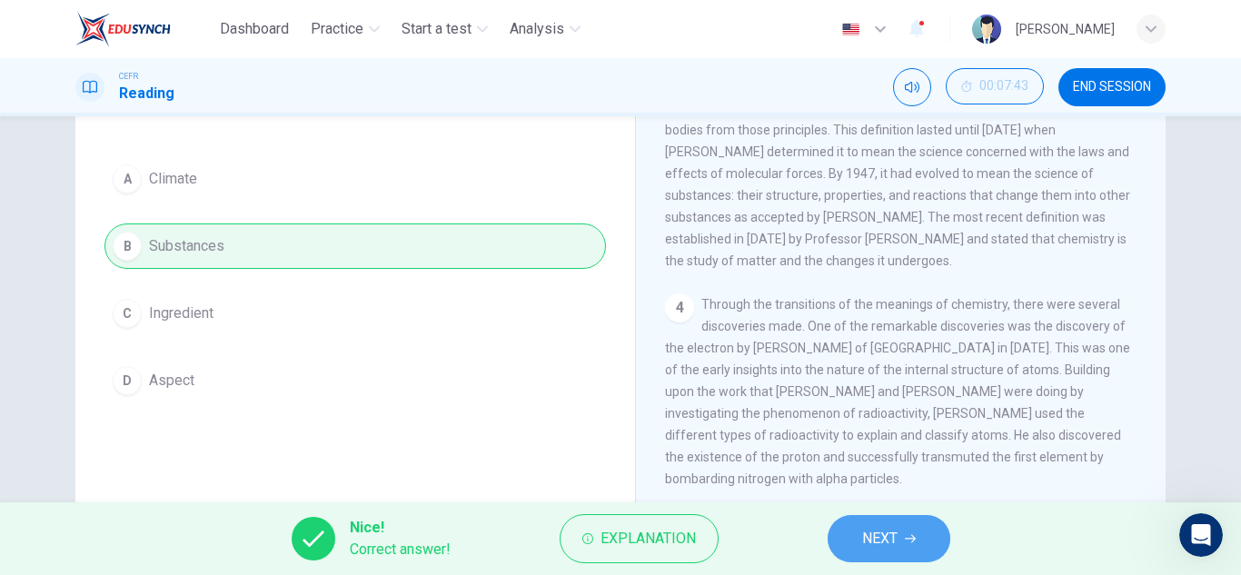
click at [904, 544] on button "NEXT" at bounding box center [888, 538] width 123 height 47
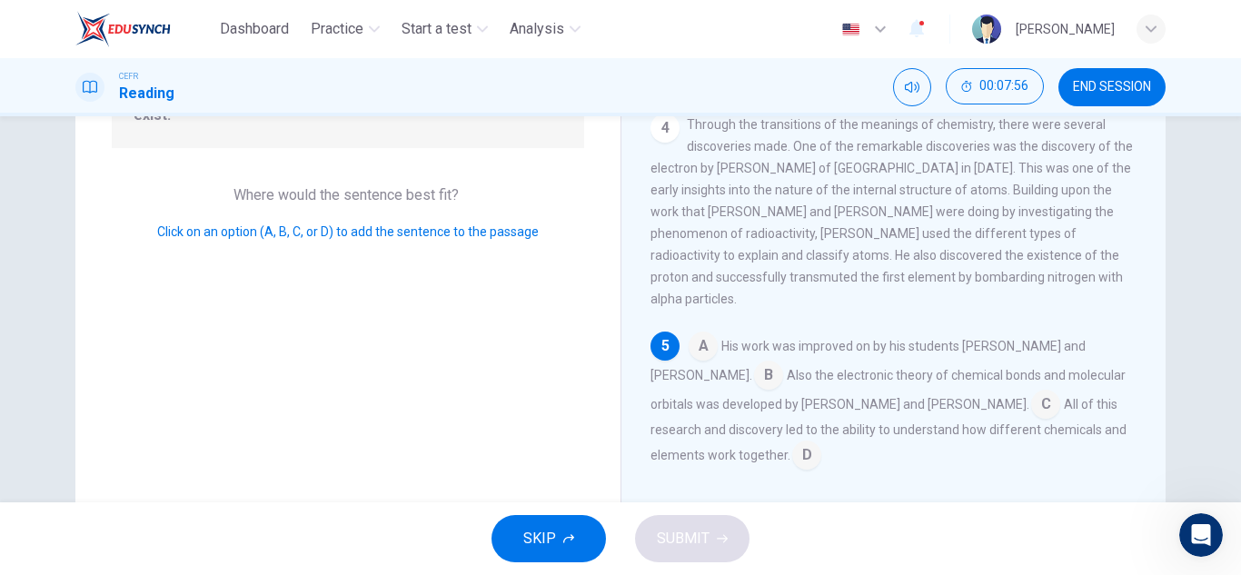
scroll to position [264, 0]
click at [754, 374] on input at bounding box center [768, 375] width 29 height 29
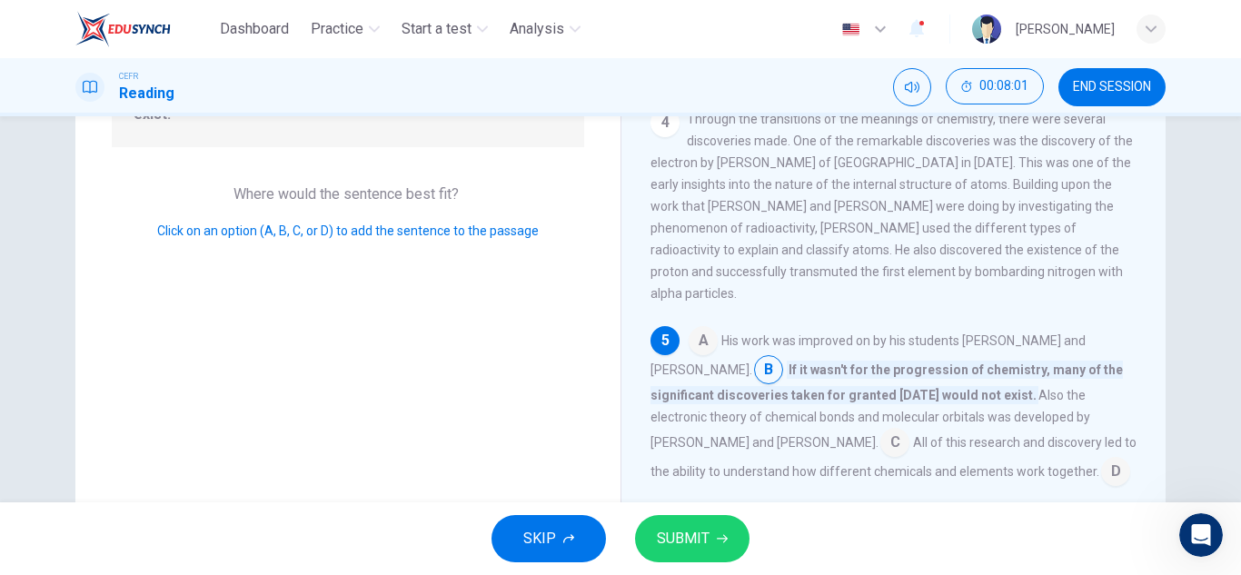
scroll to position [405, 0]
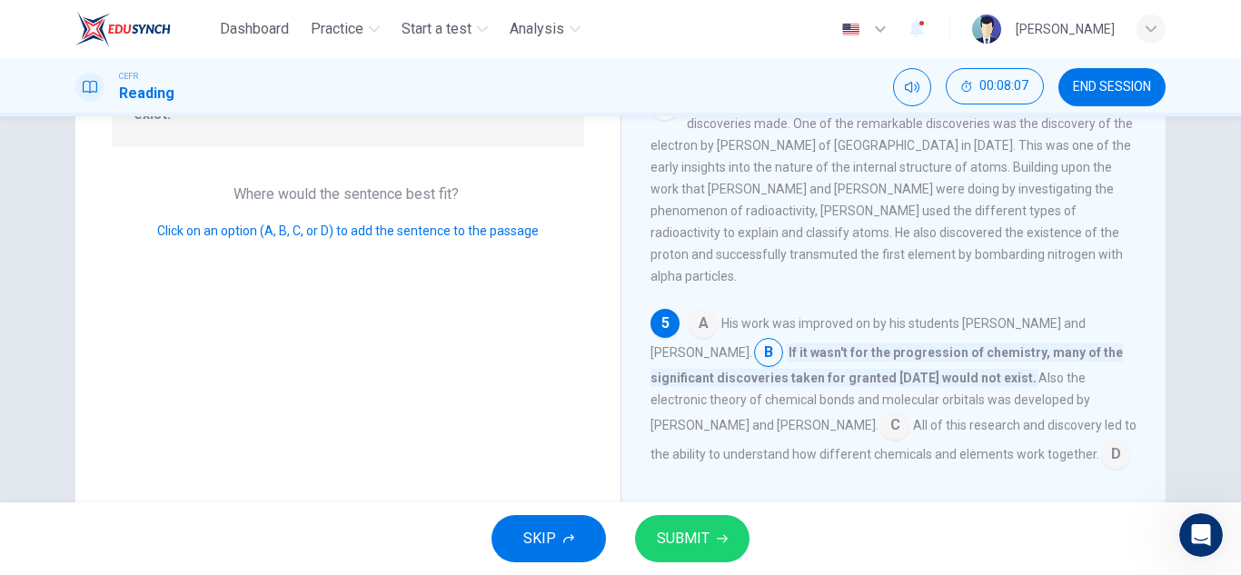
click at [1101, 450] on input at bounding box center [1115, 455] width 29 height 29
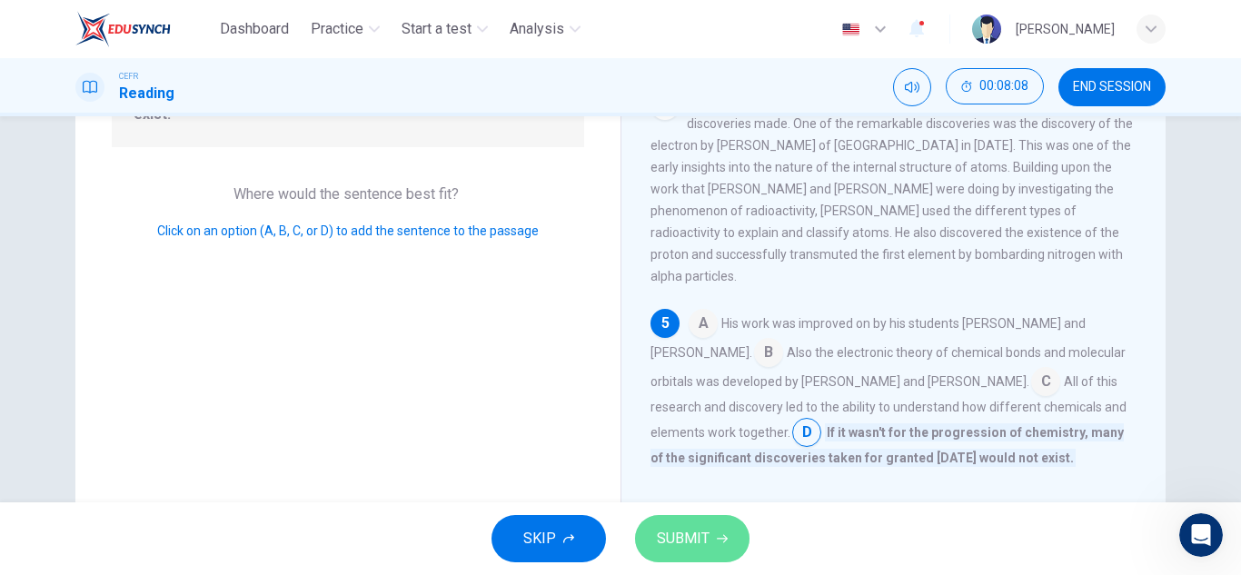
click at [695, 547] on span "SUBMIT" at bounding box center [683, 538] width 53 height 25
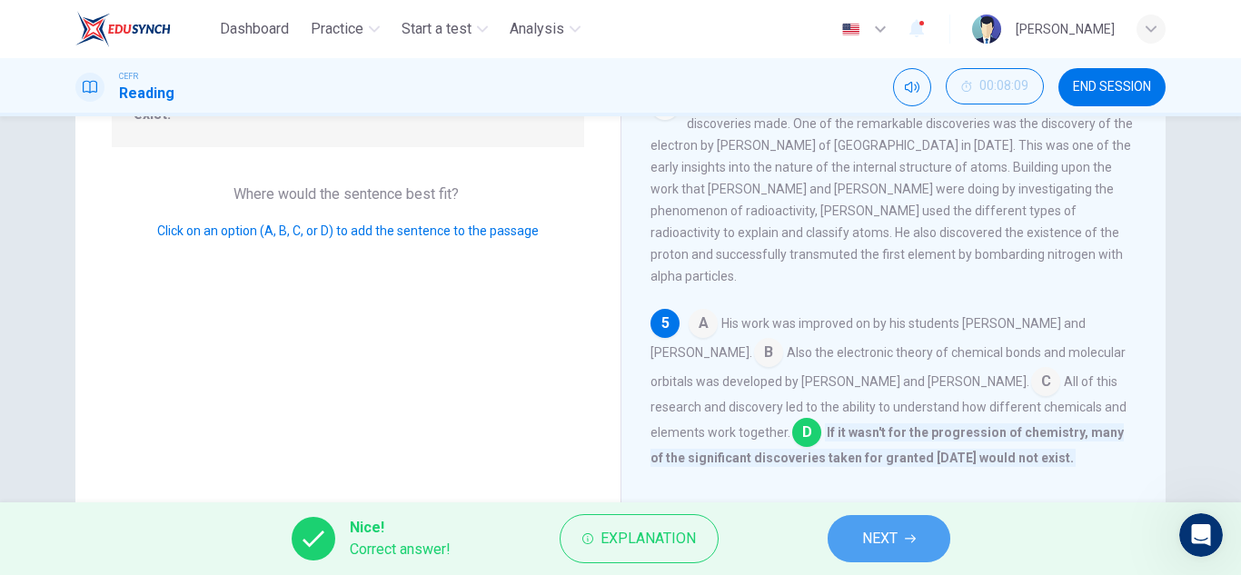
click at [880, 542] on span "NEXT" at bounding box center [879, 538] width 35 height 25
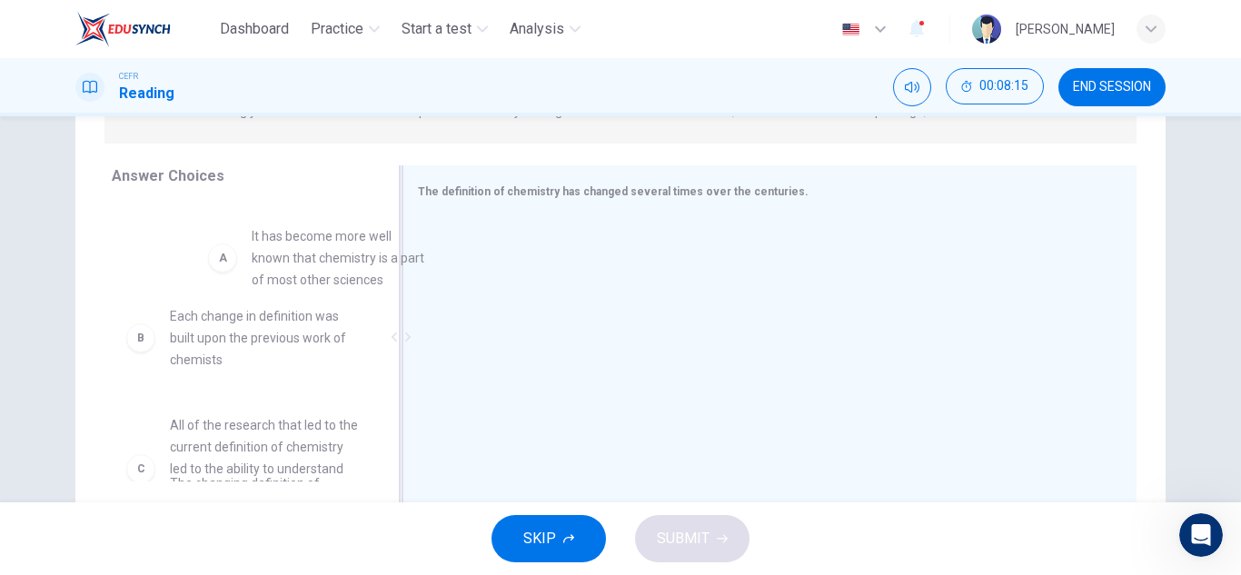
scroll to position [0, 0]
drag, startPoint x: 301, startPoint y: 233, endPoint x: 392, endPoint y: 270, distance: 99.0
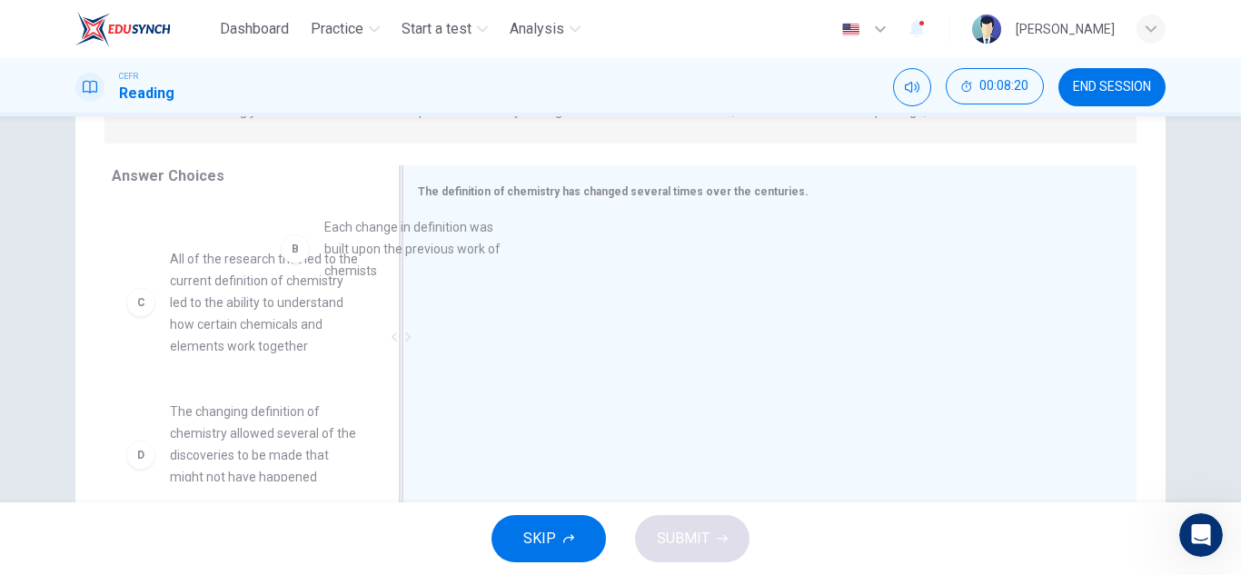
scroll to position [64, 0]
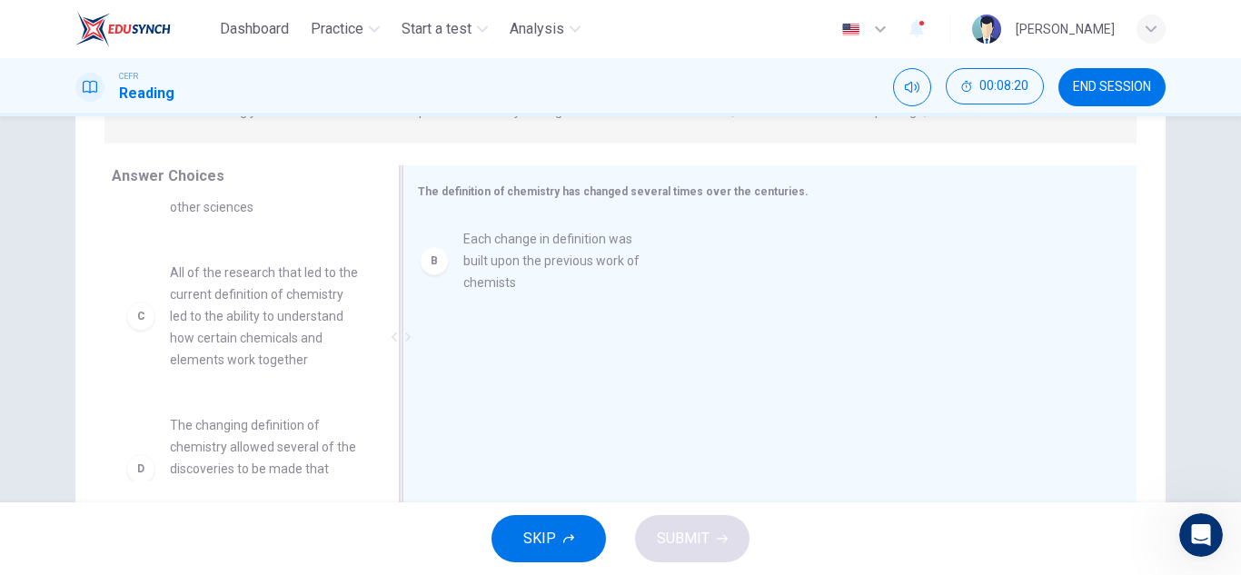
drag, startPoint x: 277, startPoint y: 269, endPoint x: 607, endPoint y: 302, distance: 331.4
drag, startPoint x: 293, startPoint y: 308, endPoint x: 590, endPoint y: 353, distance: 300.4
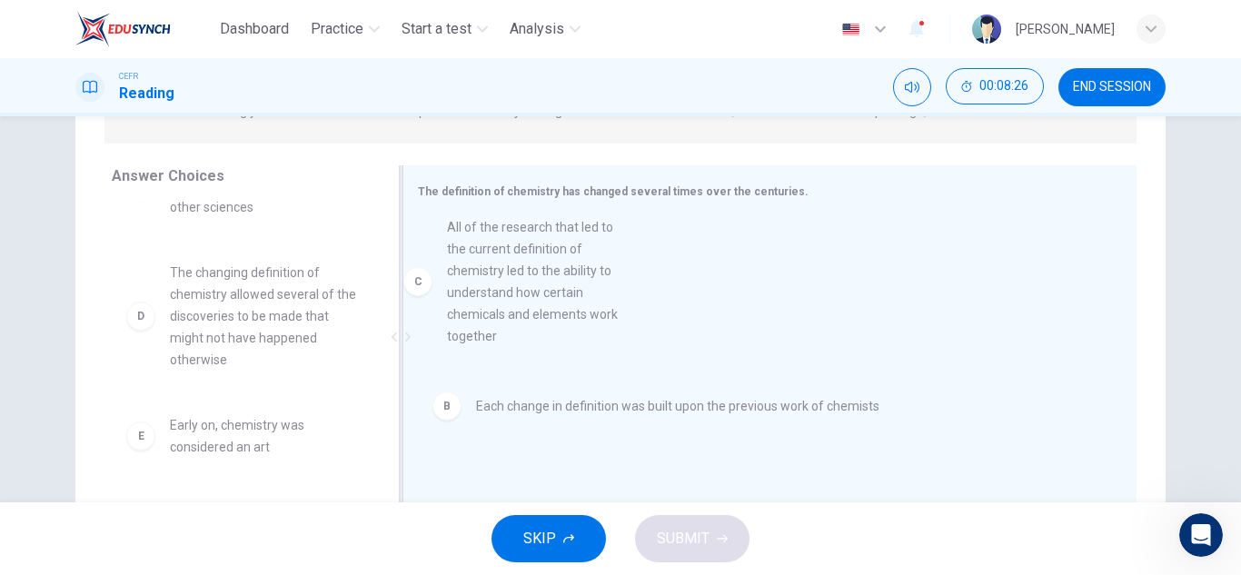
drag, startPoint x: 262, startPoint y: 356, endPoint x: 548, endPoint y: 312, distance: 289.4
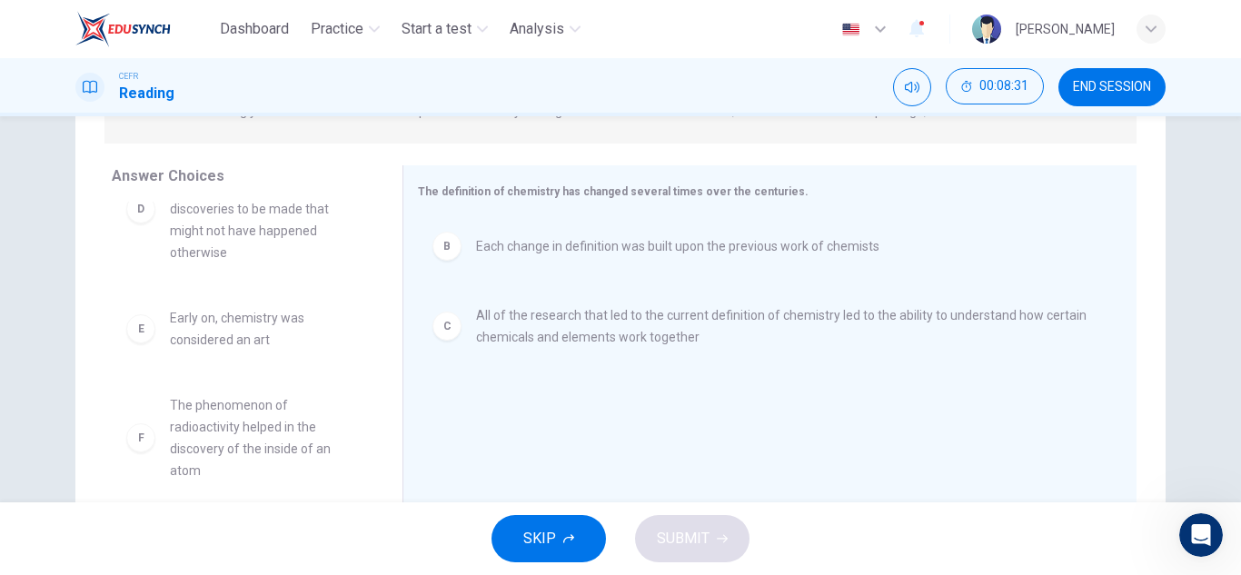
scroll to position [171, 0]
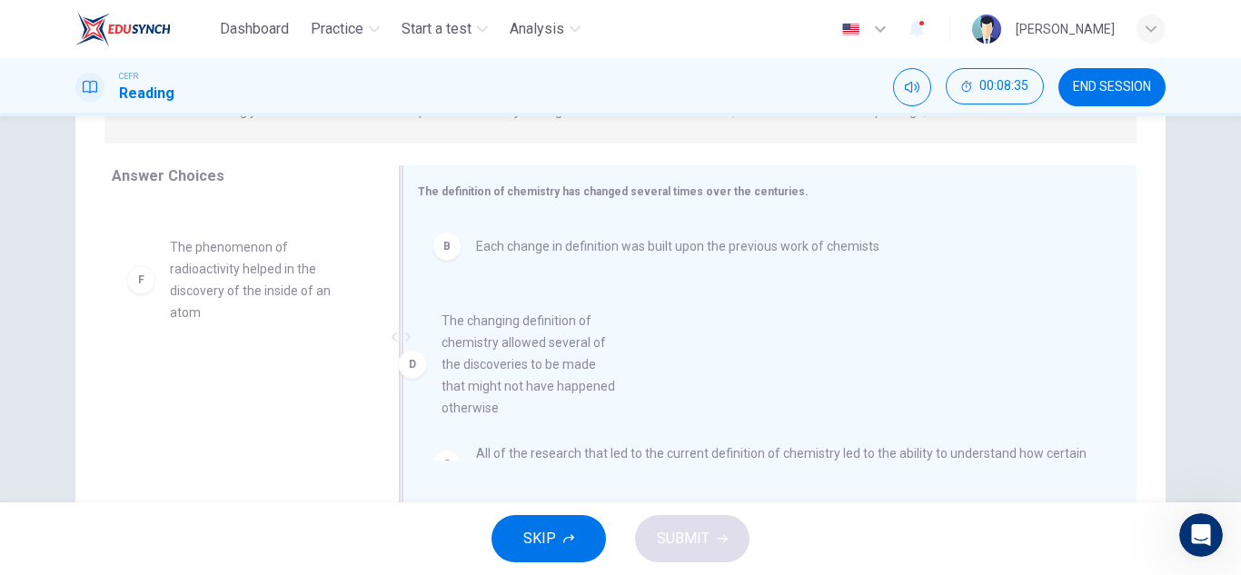
drag, startPoint x: 259, startPoint y: 245, endPoint x: 556, endPoint y: 413, distance: 341.2
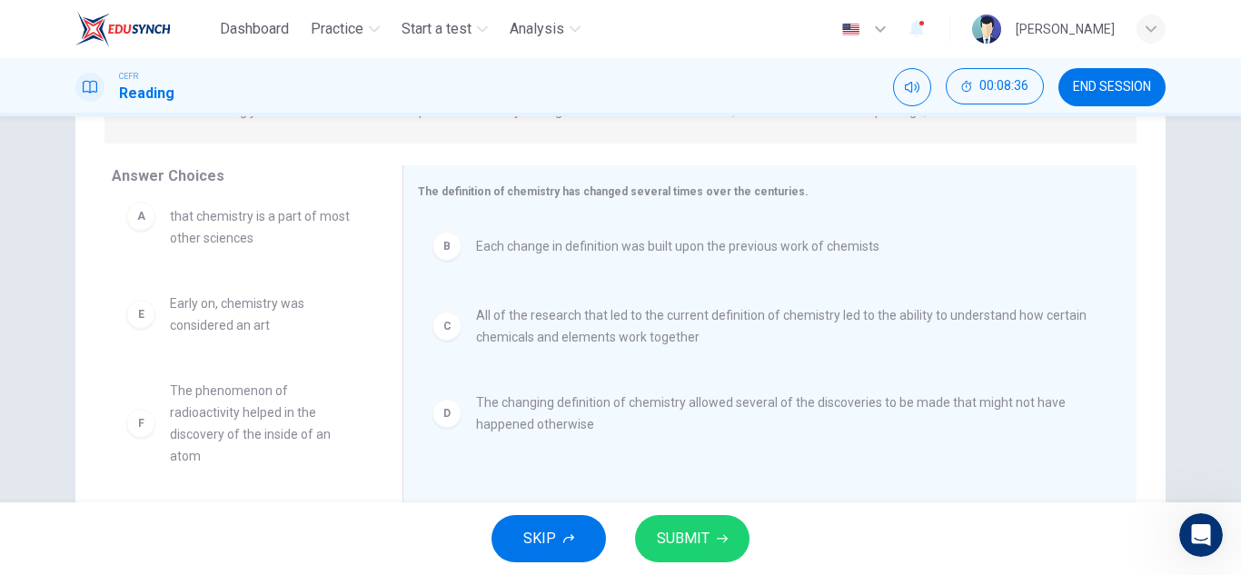
scroll to position [33, 0]
click at [683, 537] on span "SUBMIT" at bounding box center [683, 538] width 53 height 25
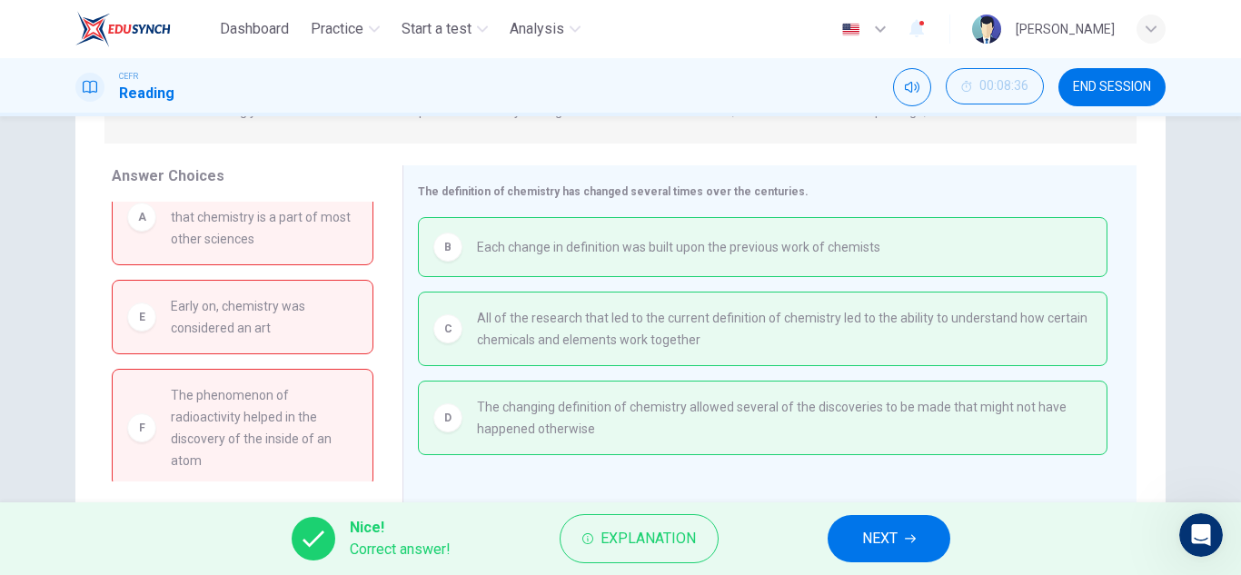
scroll to position [0, 0]
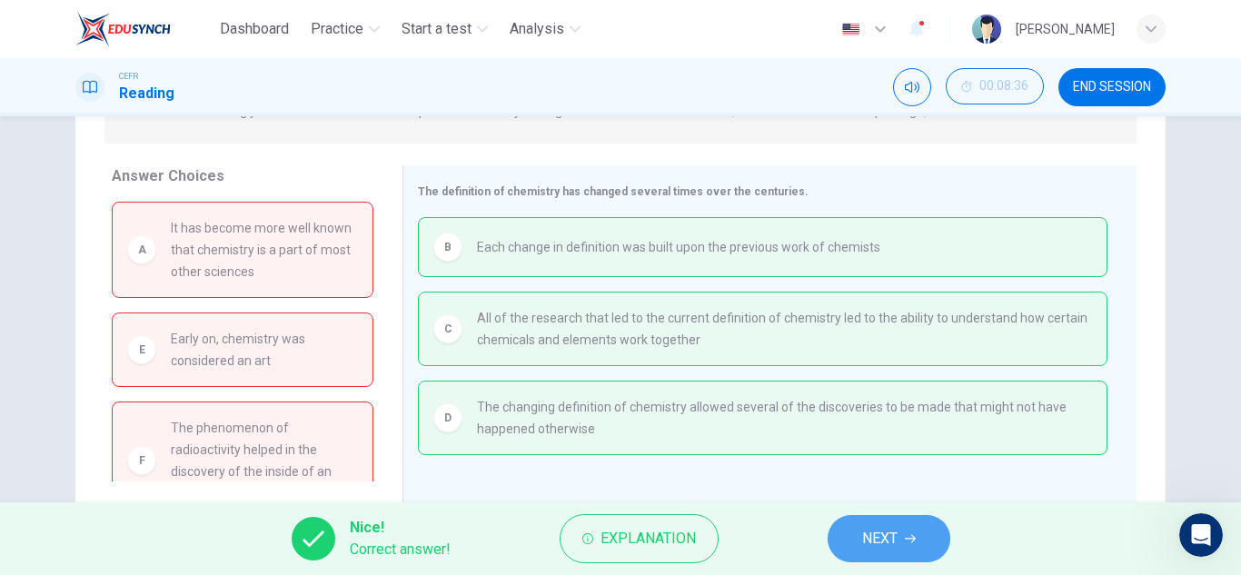
click at [872, 529] on span "NEXT" at bounding box center [879, 538] width 35 height 25
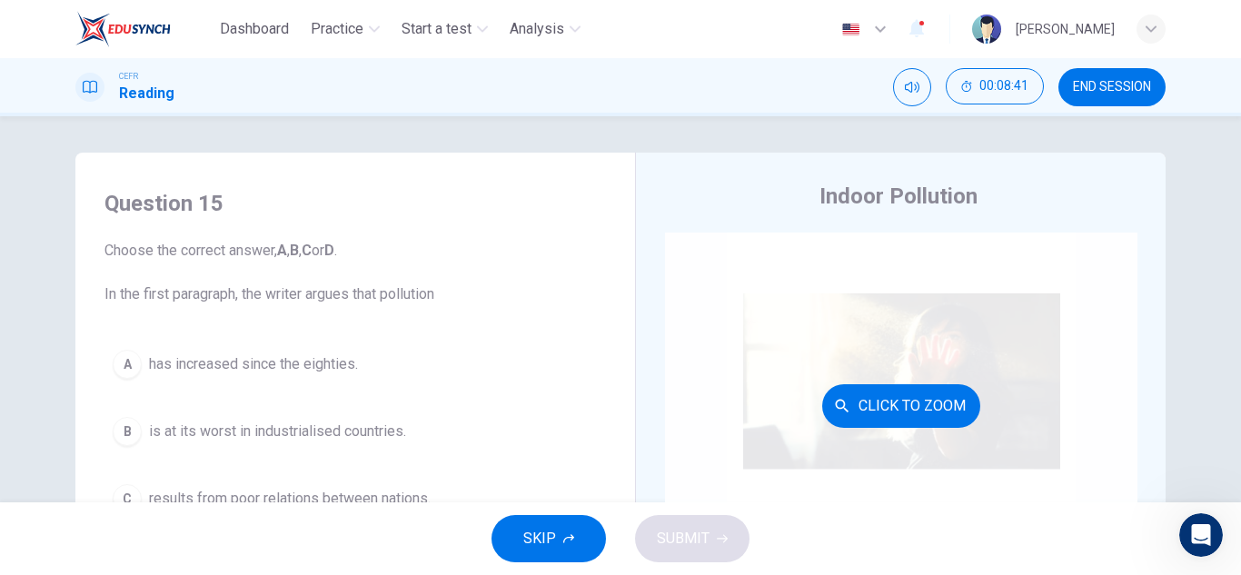
click at [923, 402] on button "Click to Zoom" at bounding box center [901, 406] width 158 height 44
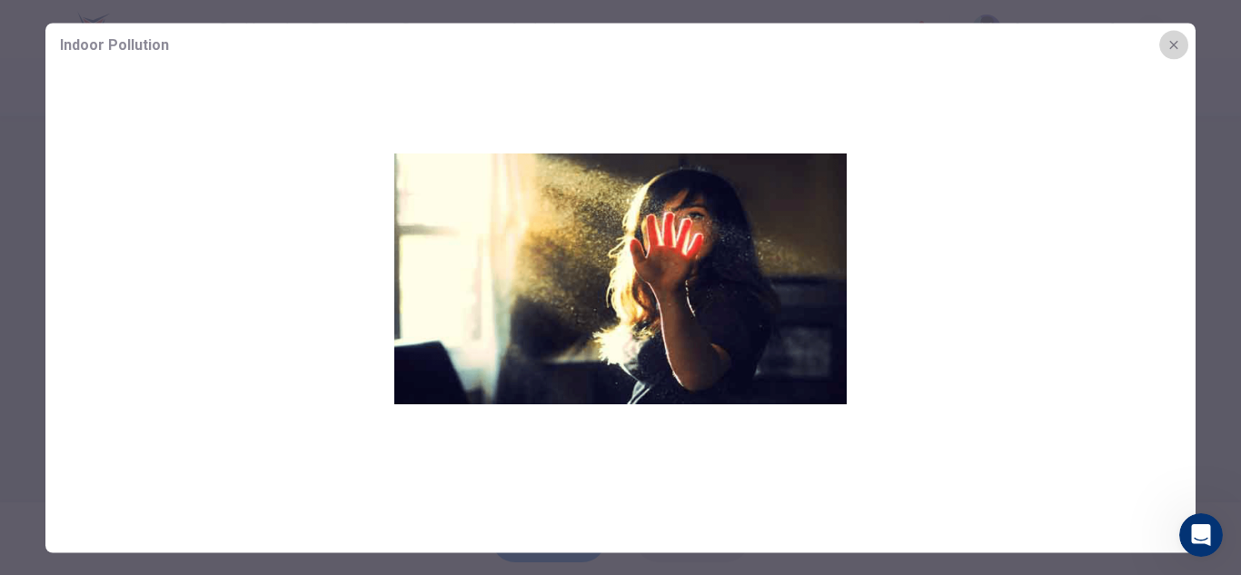
click at [1173, 45] on icon "button" at bounding box center [1173, 44] width 15 height 15
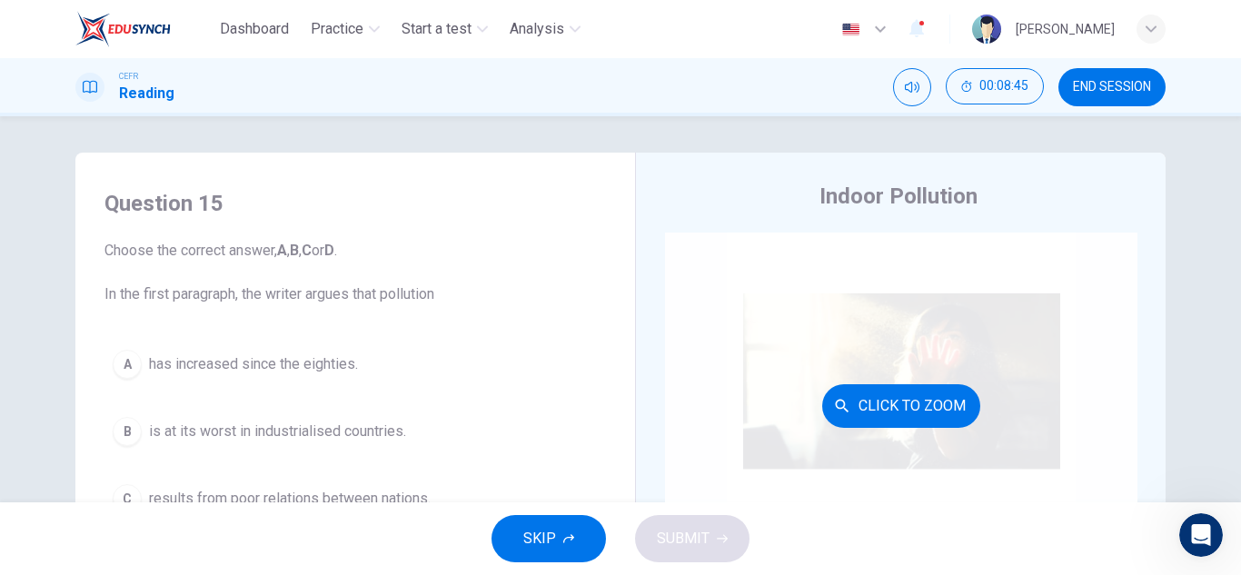
click at [1001, 343] on div "Click to Zoom" at bounding box center [901, 406] width 472 height 346
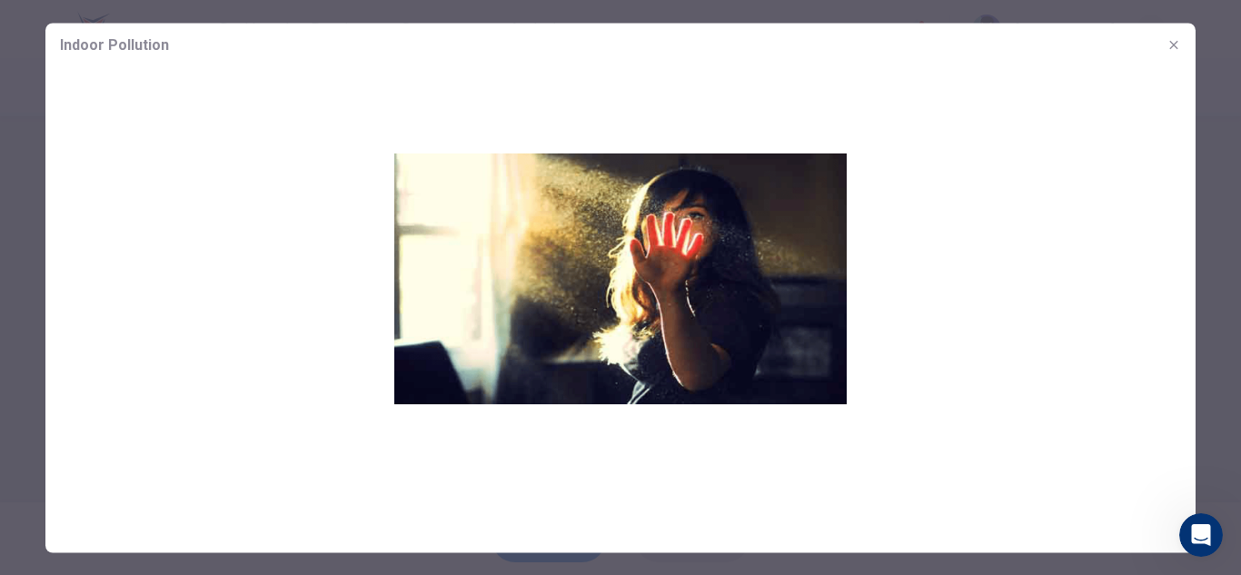
click at [1176, 50] on icon "button" at bounding box center [1173, 44] width 15 height 15
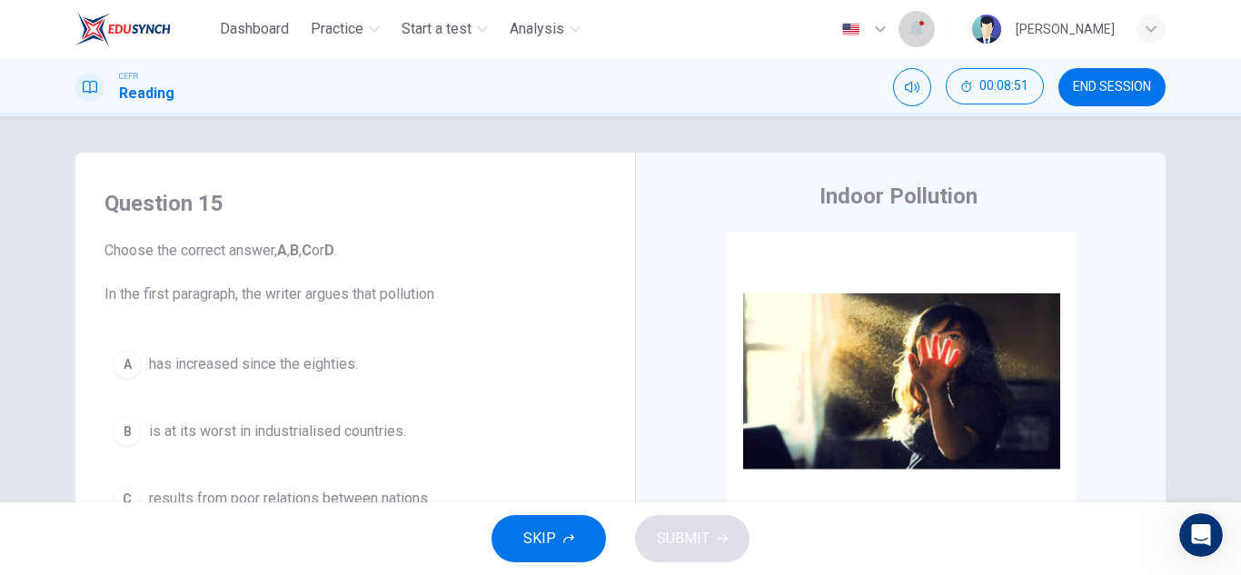
click at [909, 24] on icon "button" at bounding box center [916, 29] width 15 height 18
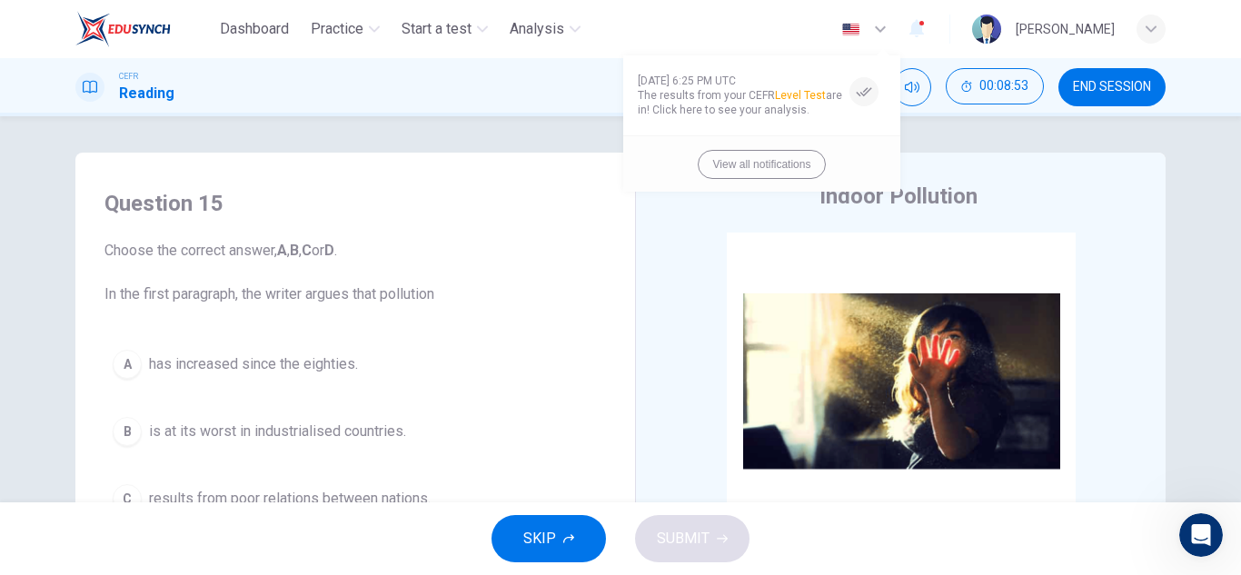
click at [880, 31] on div at bounding box center [620, 287] width 1241 height 575
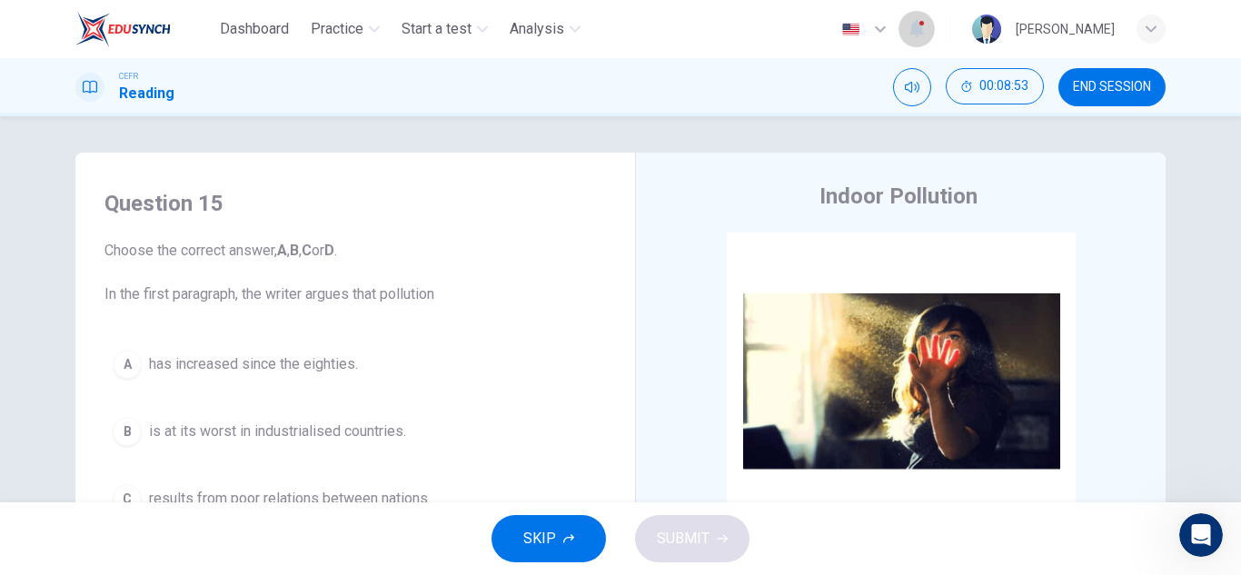
click at [919, 21] on span "button" at bounding box center [921, 23] width 5 height 5
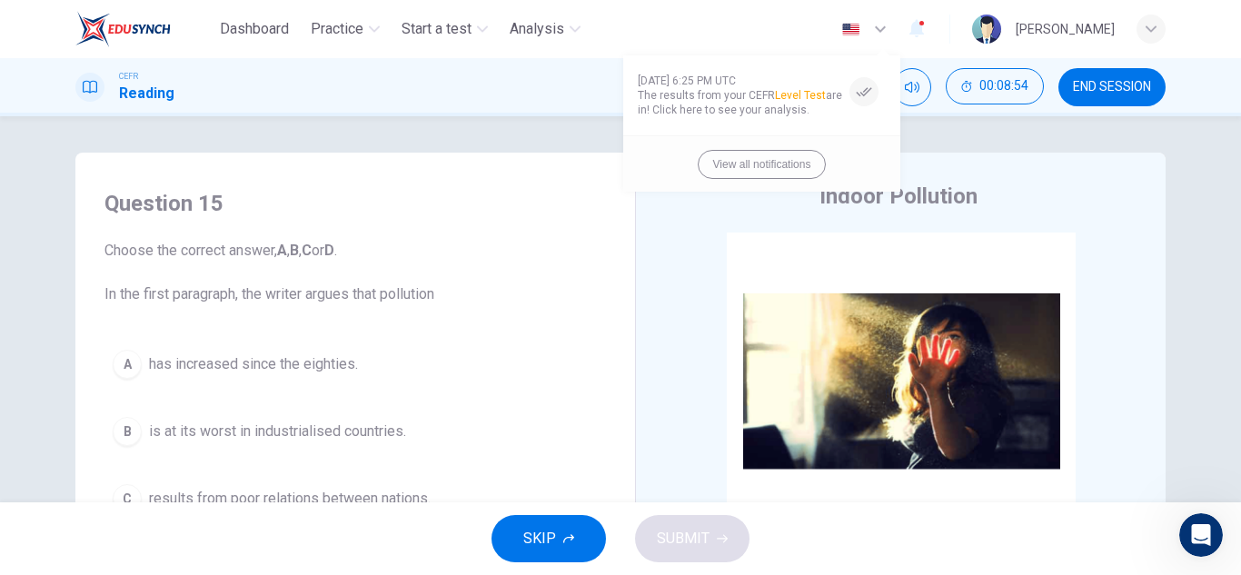
click at [886, 21] on div at bounding box center [620, 287] width 1241 height 575
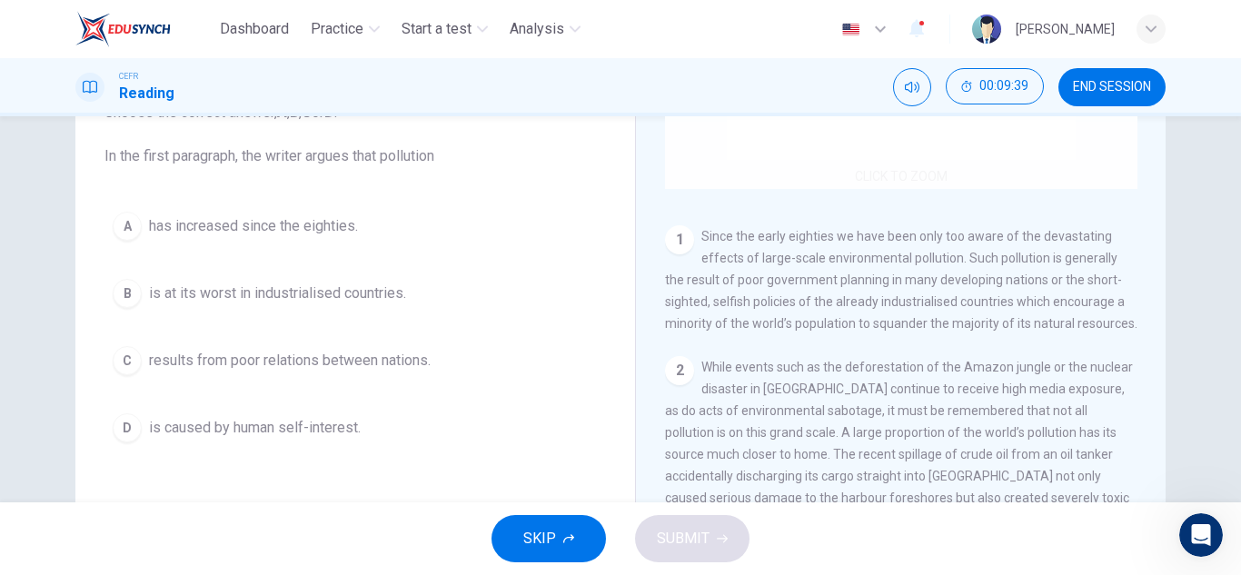
scroll to position [252, 0]
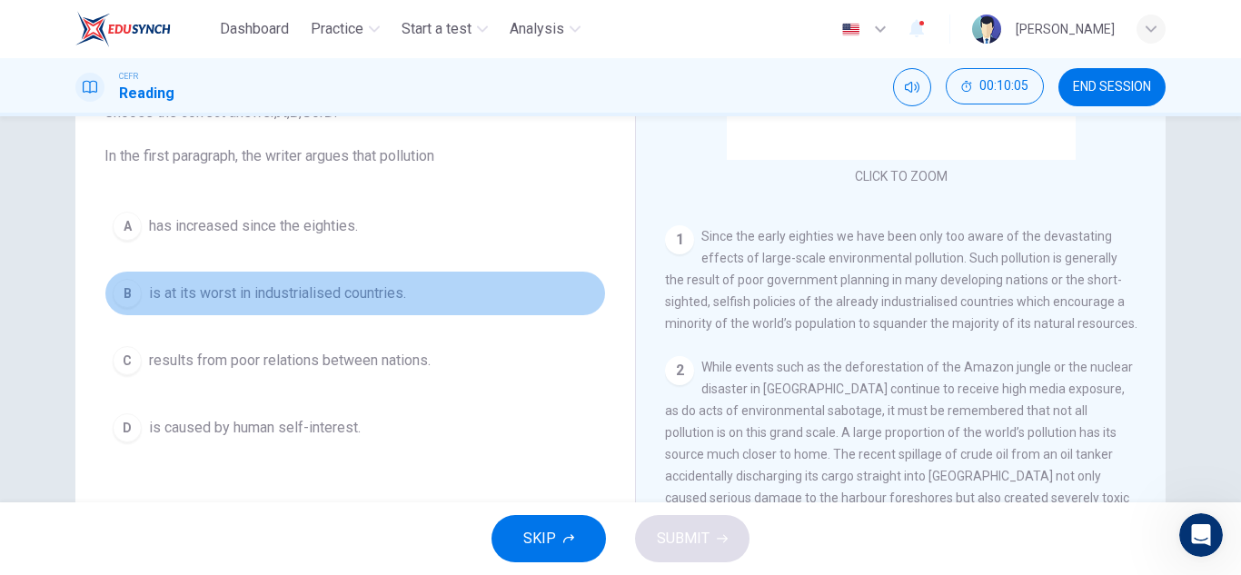
click at [391, 300] on span "is at its worst in industrialised countries." at bounding box center [277, 293] width 257 height 22
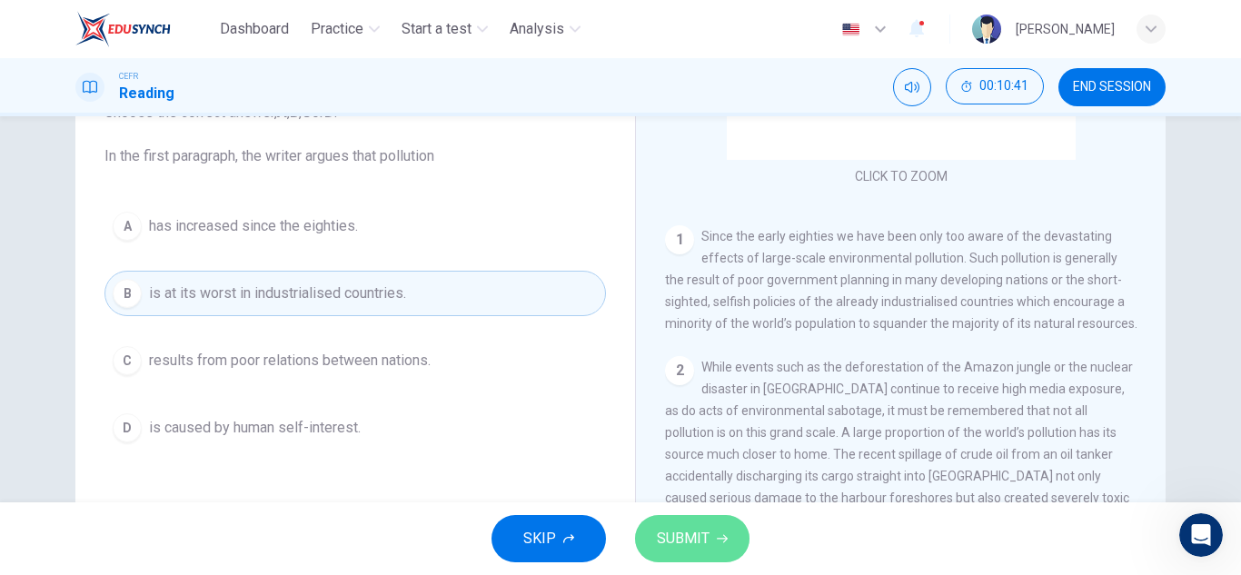
click at [718, 542] on icon "button" at bounding box center [722, 538] width 11 height 11
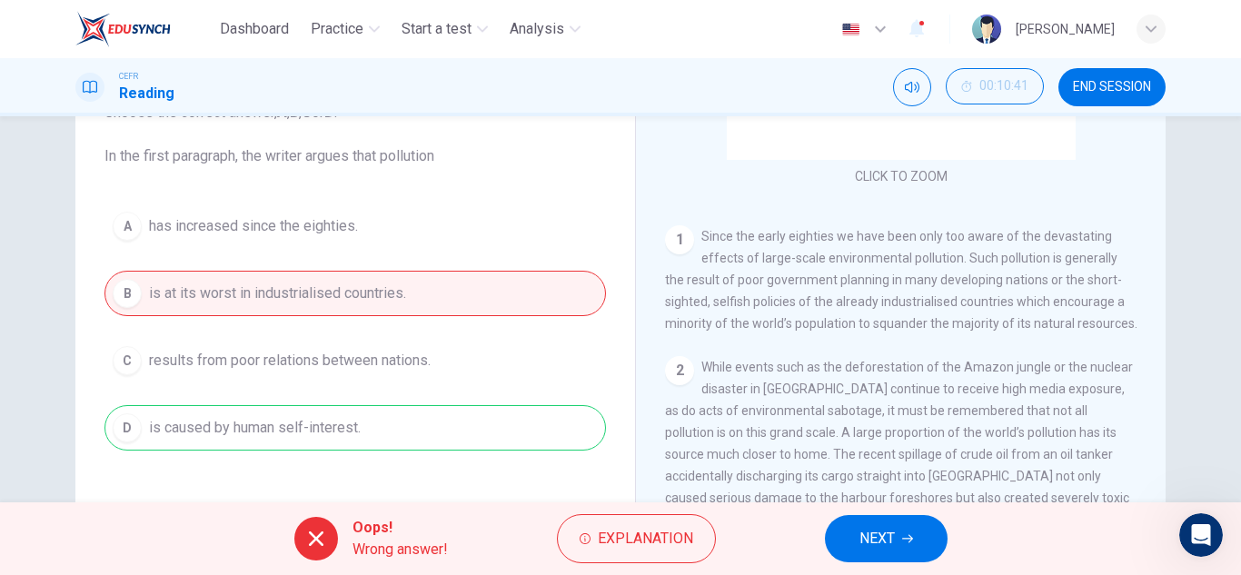
click at [919, 513] on div "Oops! Wrong answer! Explanation NEXT" at bounding box center [620, 538] width 1241 height 73
click at [906, 541] on icon "button" at bounding box center [907, 538] width 11 height 11
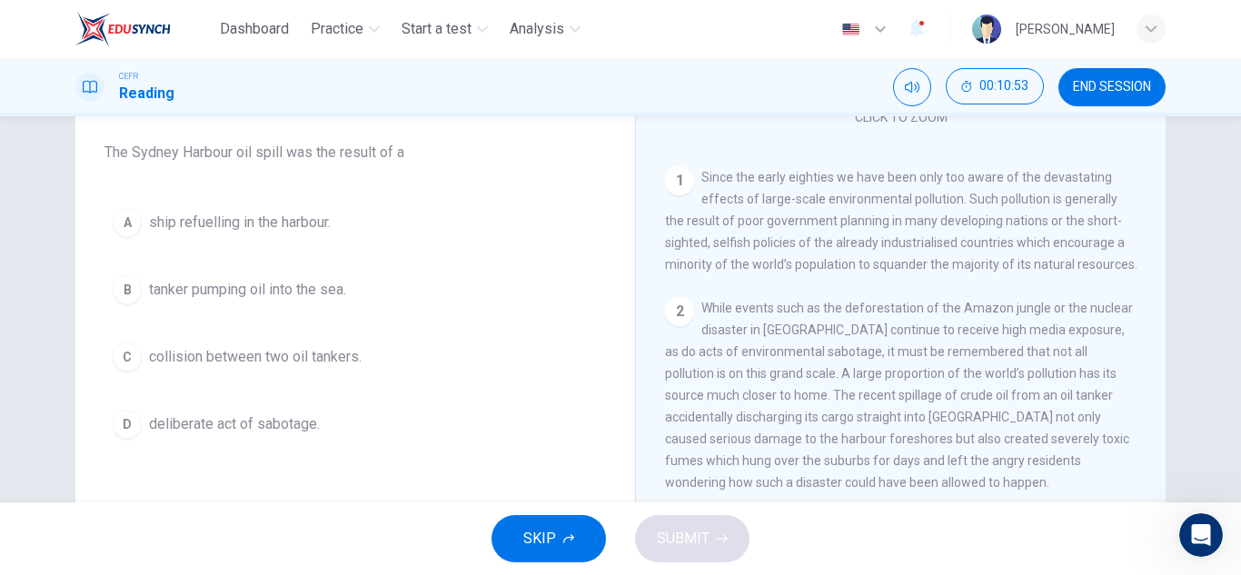
scroll to position [307, 0]
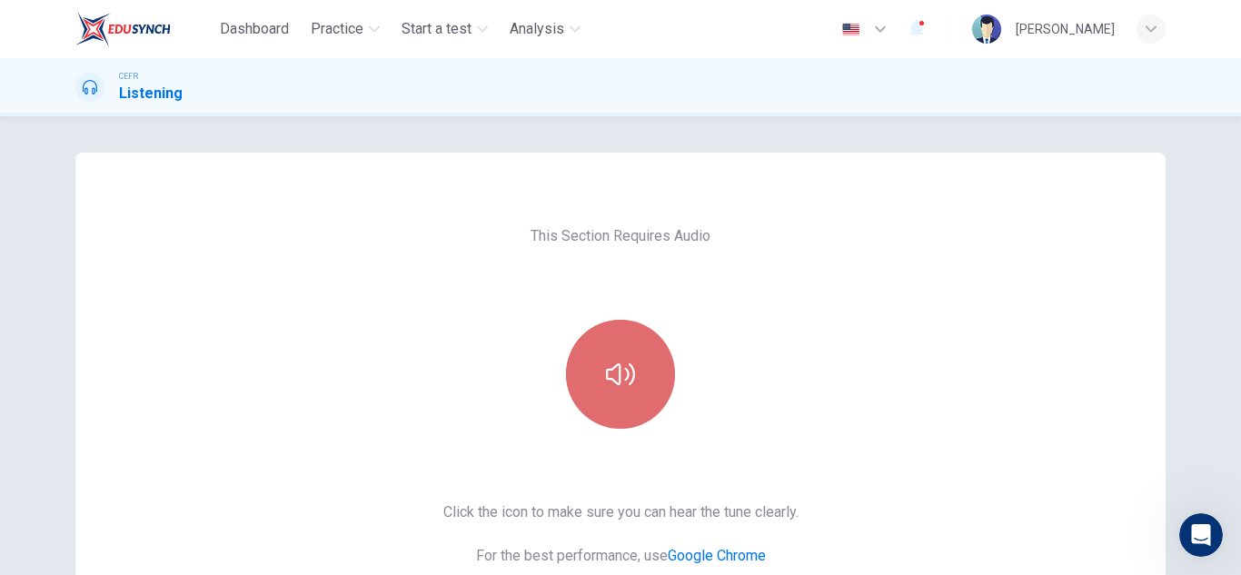
click at [622, 356] on button "button" at bounding box center [620, 374] width 109 height 109
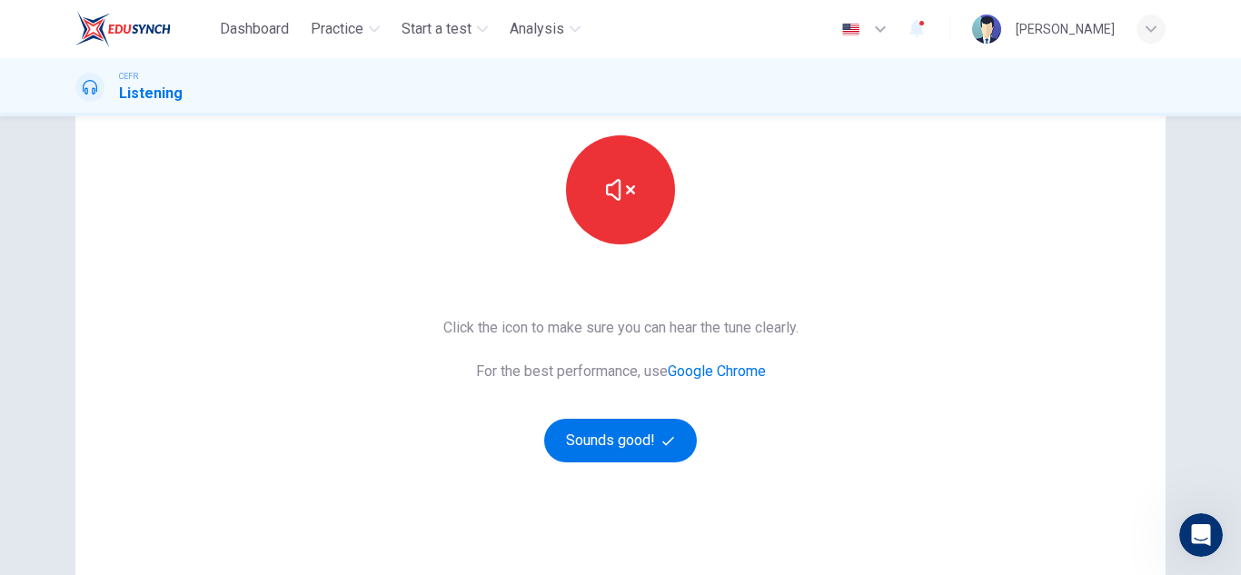
scroll to position [185, 0]
click at [637, 434] on button "Sounds good!" at bounding box center [620, 440] width 153 height 44
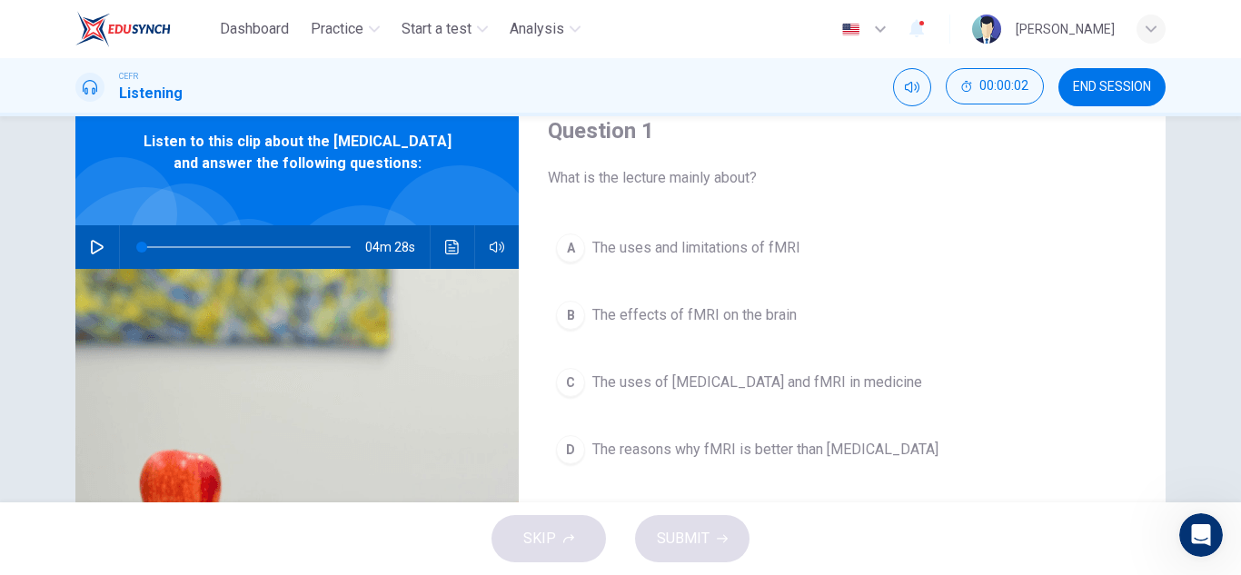
scroll to position [72, 0]
click at [99, 255] on icon "button" at bounding box center [97, 248] width 15 height 15
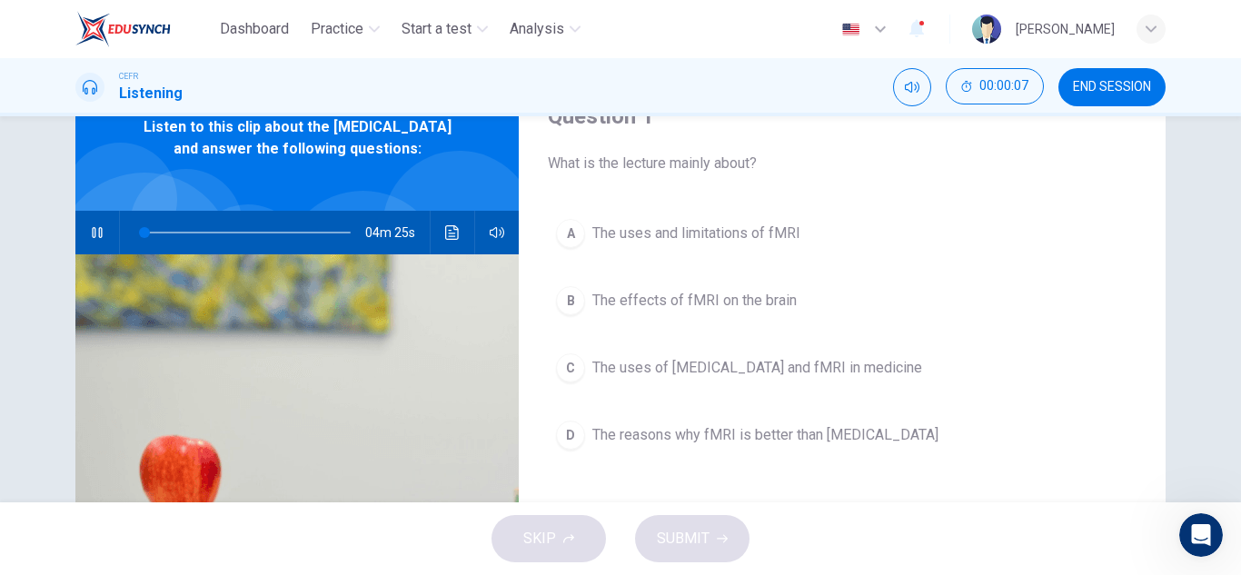
scroll to position [88, 0]
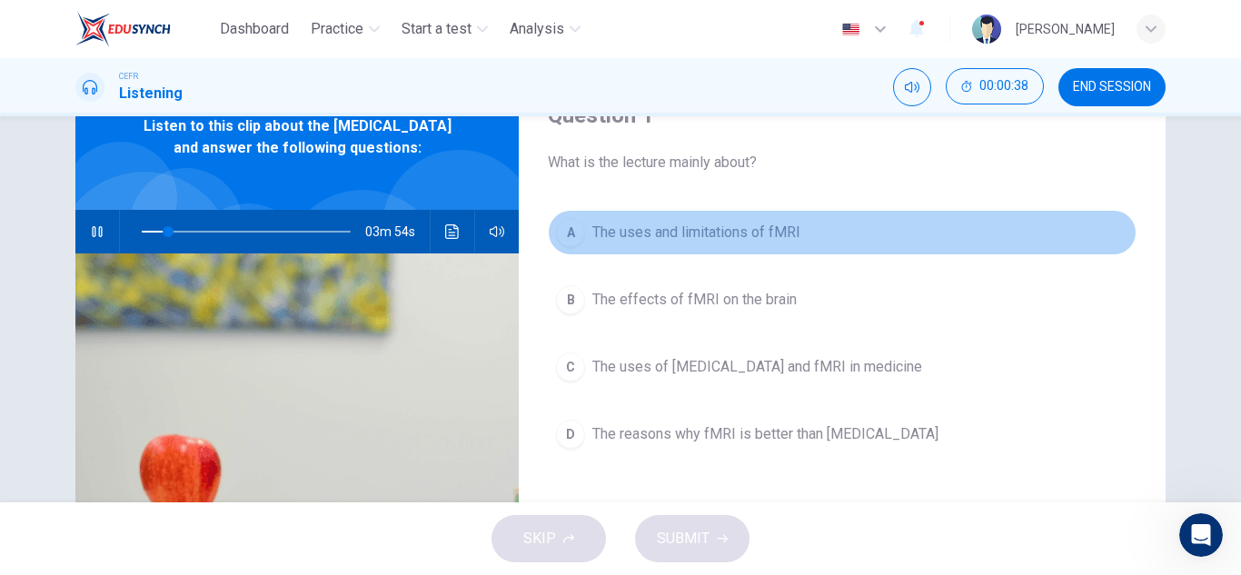
click at [762, 236] on span "The uses and limitations of fMRI" at bounding box center [696, 233] width 208 height 22
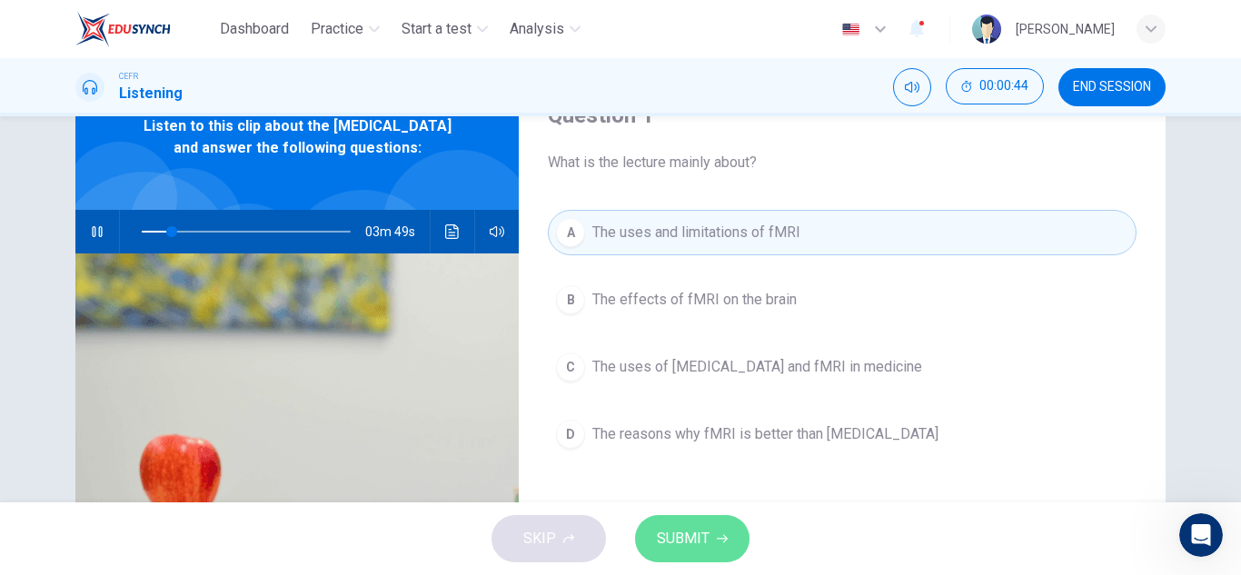
click at [698, 538] on span "SUBMIT" at bounding box center [683, 538] width 53 height 25
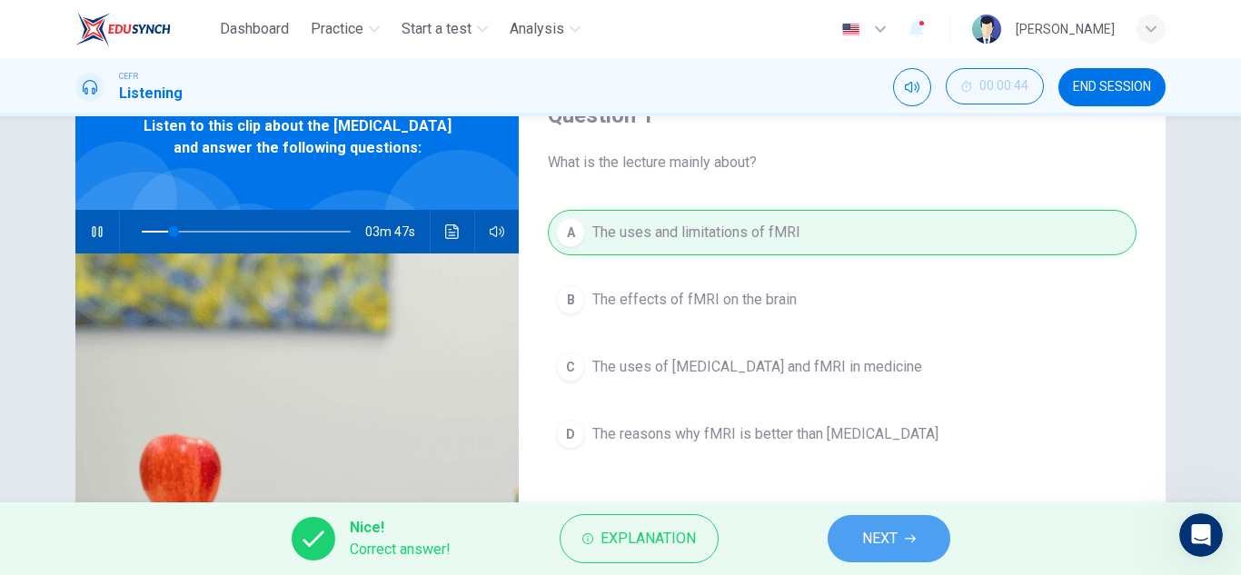
click at [841, 535] on button "NEXT" at bounding box center [888, 538] width 123 height 47
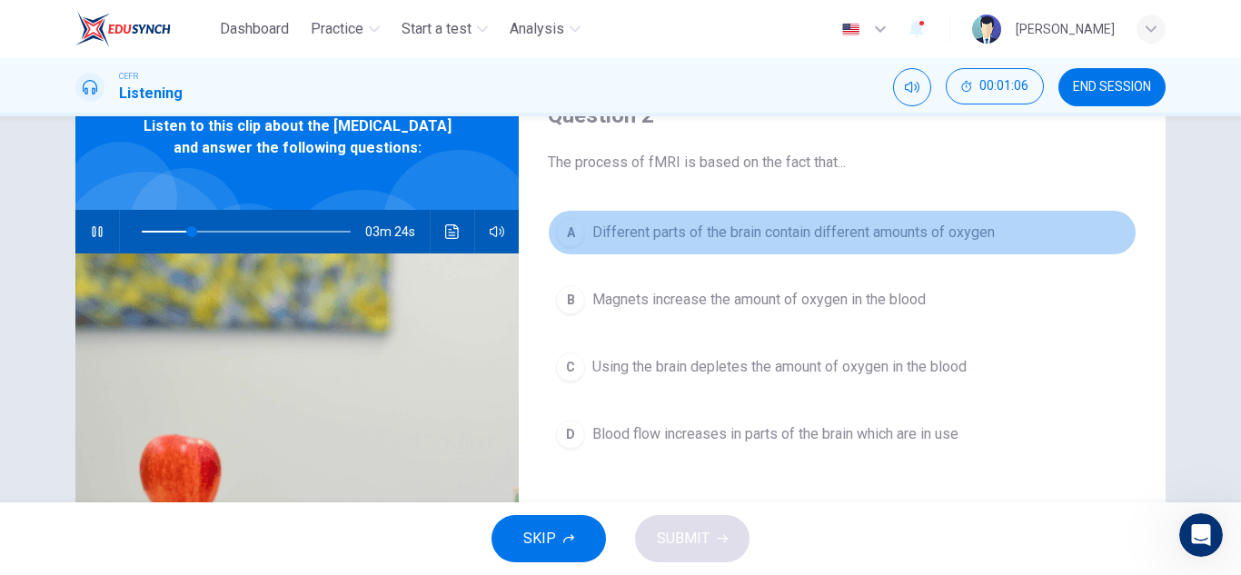
click at [771, 228] on span "Different parts of the brain contain different amounts of oxygen" at bounding box center [793, 233] width 402 height 22
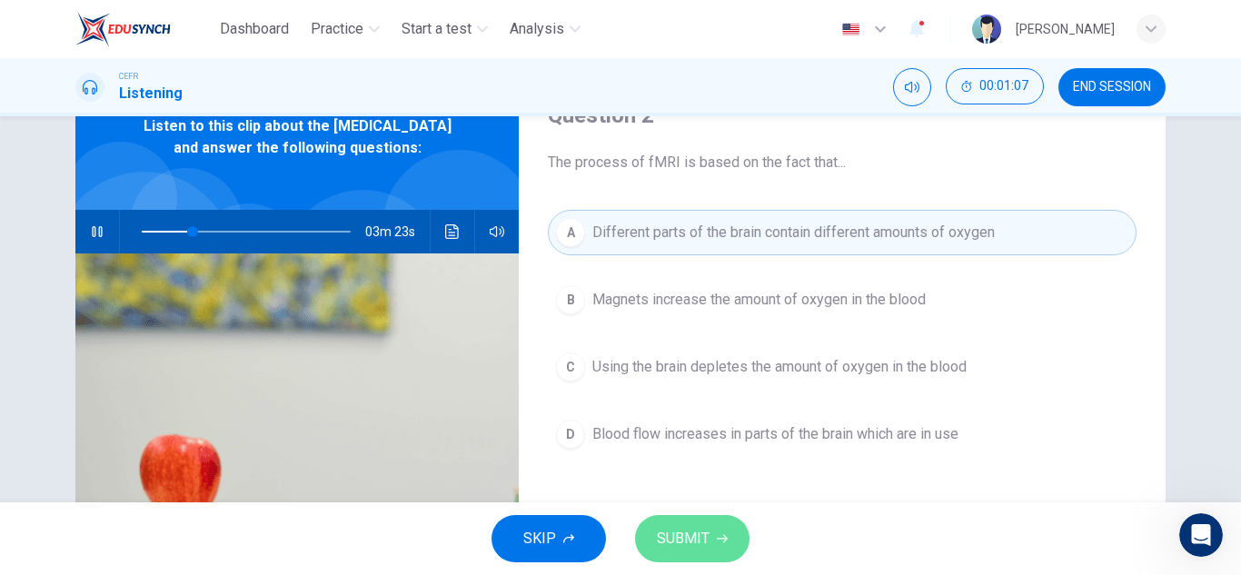
click at [696, 521] on button "SUBMIT" at bounding box center [692, 538] width 114 height 47
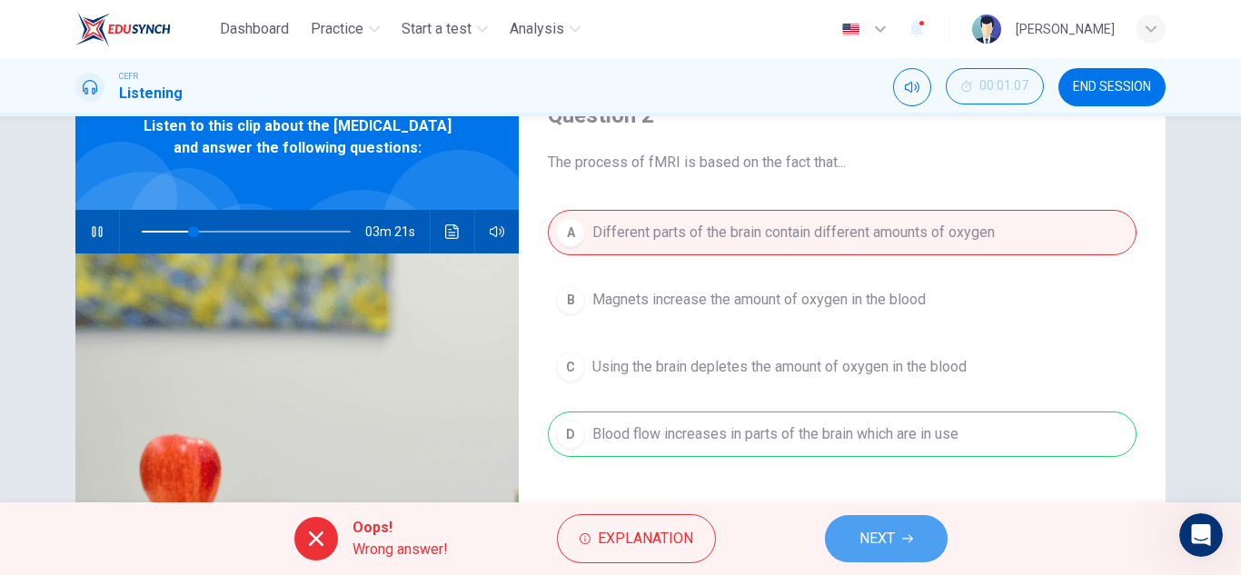
click at [879, 535] on span "NEXT" at bounding box center [876, 538] width 35 height 25
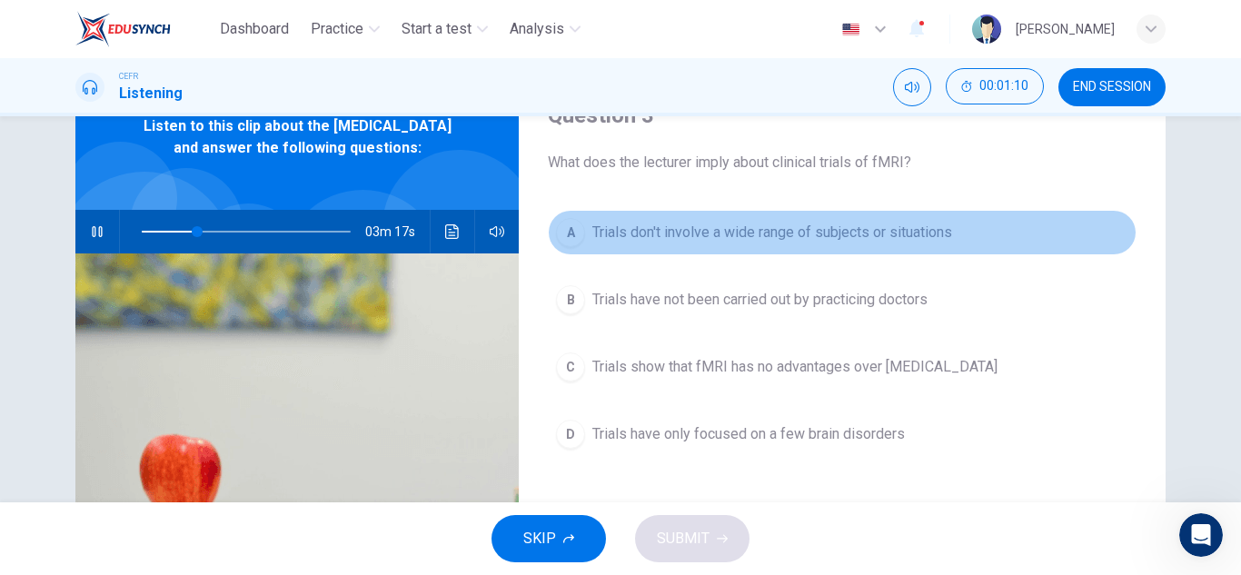
click at [785, 246] on button "A Trials don't involve a wide range of subjects or situations" at bounding box center [842, 232] width 589 height 45
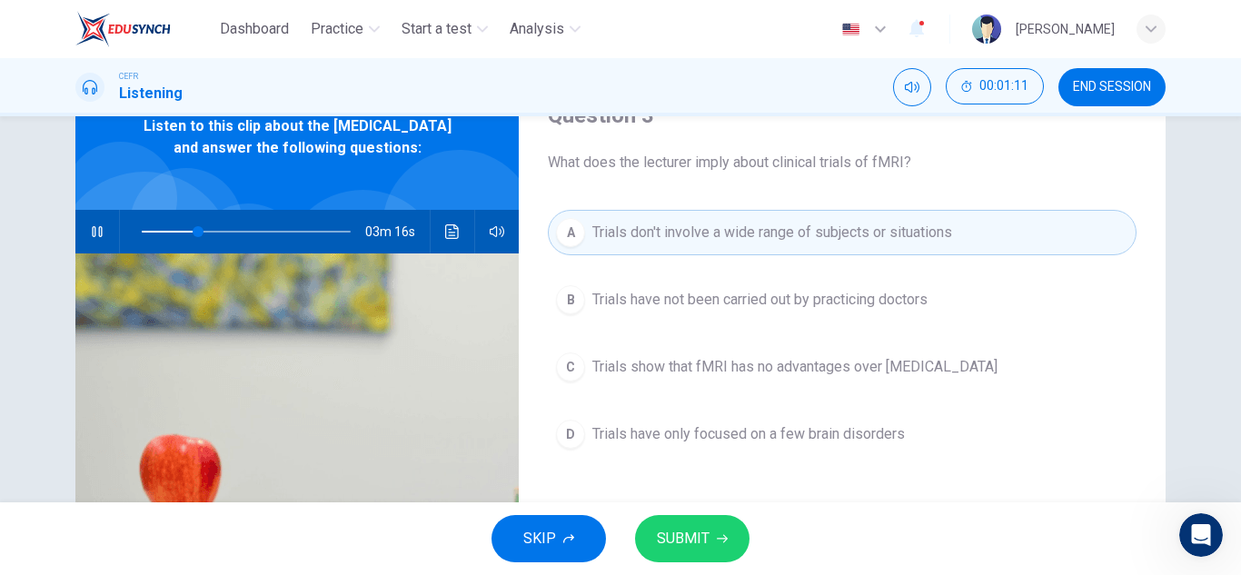
click at [688, 545] on span "SUBMIT" at bounding box center [683, 538] width 53 height 25
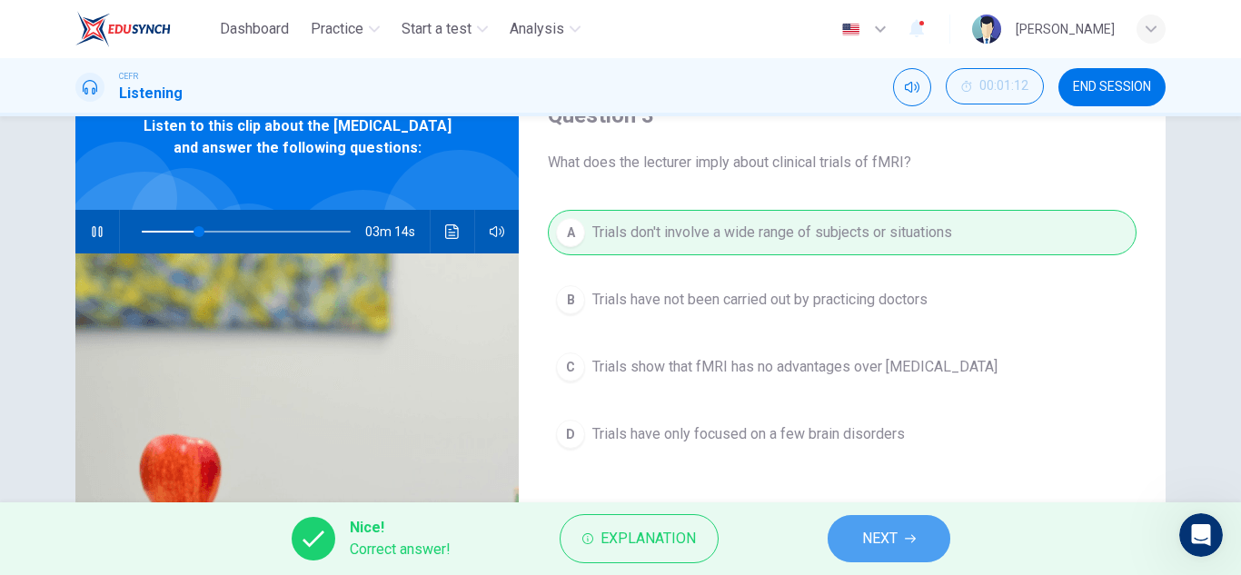
click at [872, 537] on span "NEXT" at bounding box center [879, 538] width 35 height 25
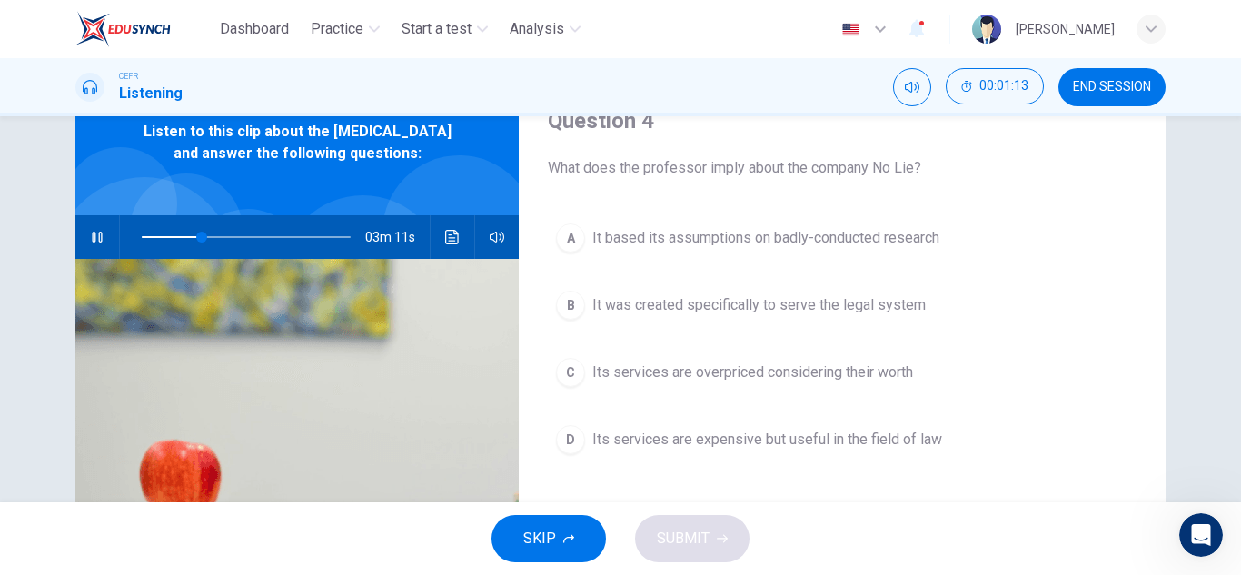
scroll to position [82, 0]
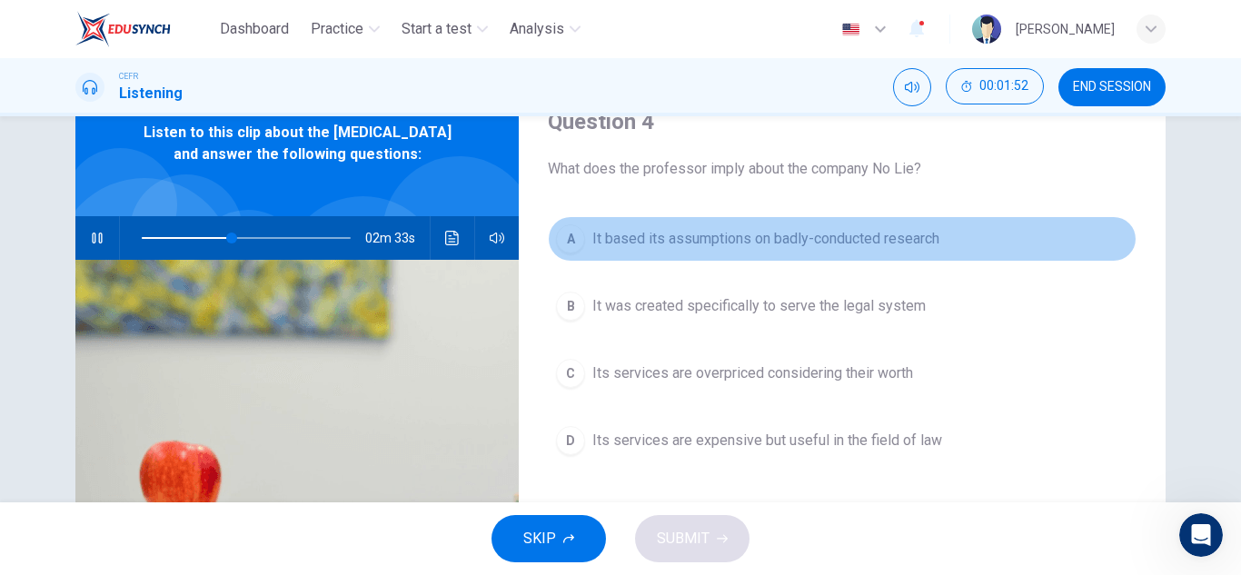
click at [748, 256] on button "A It based its assumptions on badly-conducted research" at bounding box center [842, 238] width 589 height 45
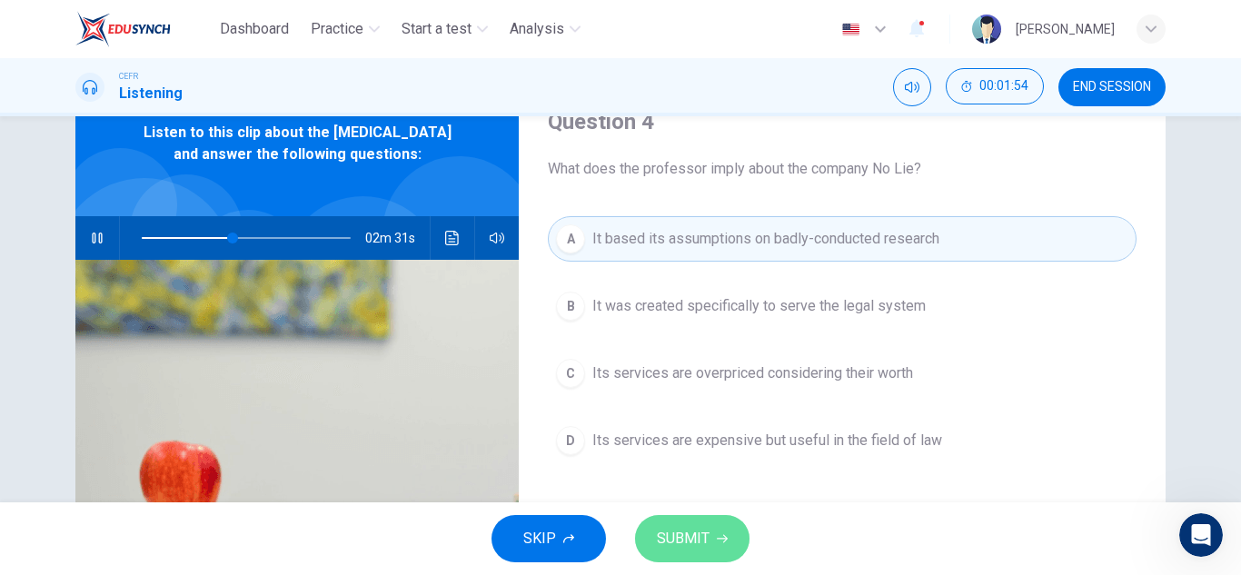
click at [707, 534] on span "SUBMIT" at bounding box center [683, 538] width 53 height 25
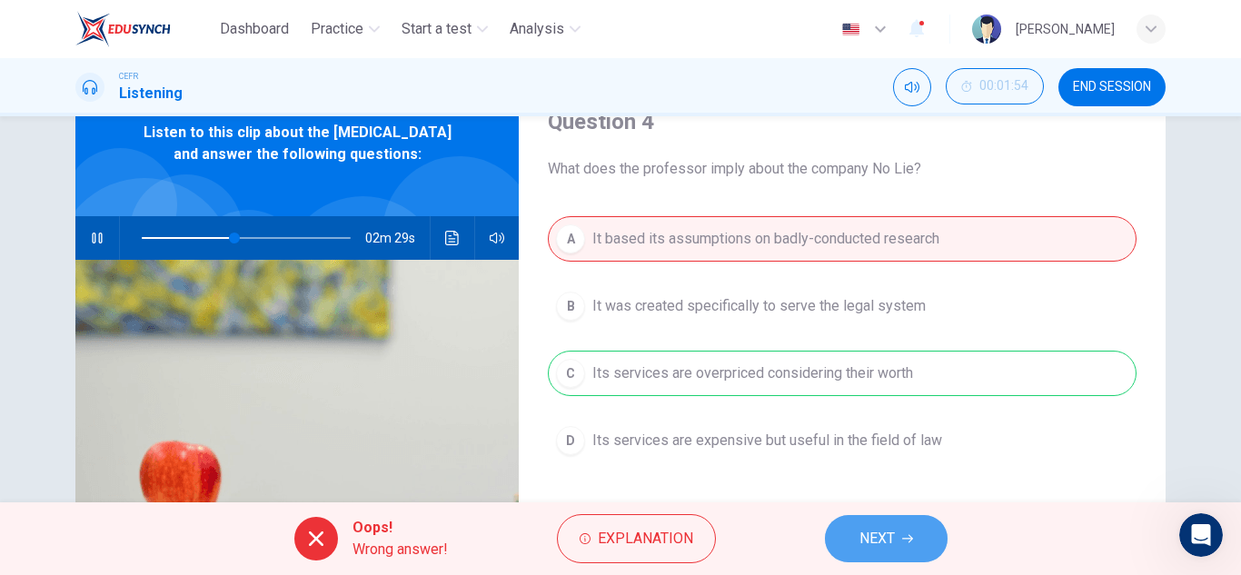
click at [866, 530] on span "NEXT" at bounding box center [876, 538] width 35 height 25
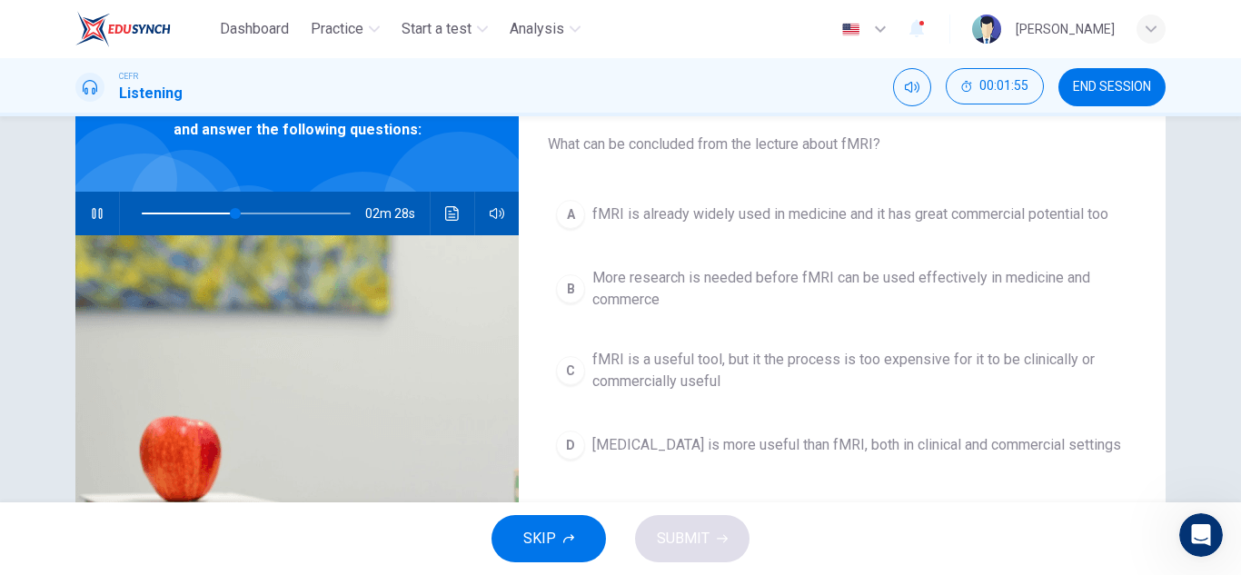
scroll to position [109, 0]
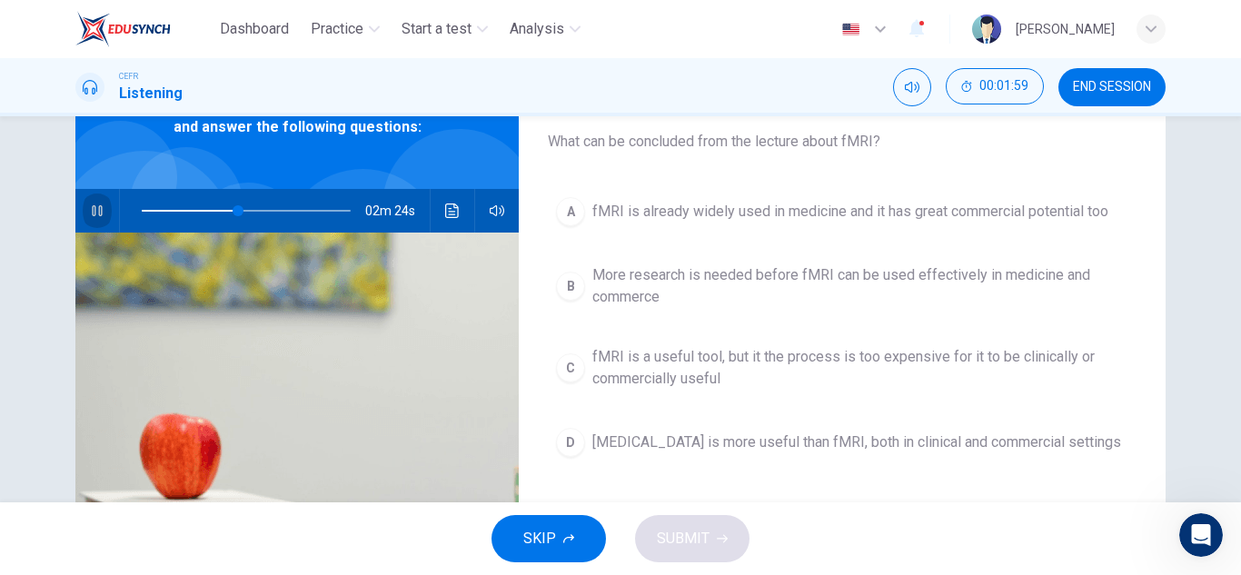
click at [91, 218] on icon "button" at bounding box center [97, 210] width 15 height 15
click at [102, 233] on button "button" at bounding box center [97, 211] width 29 height 44
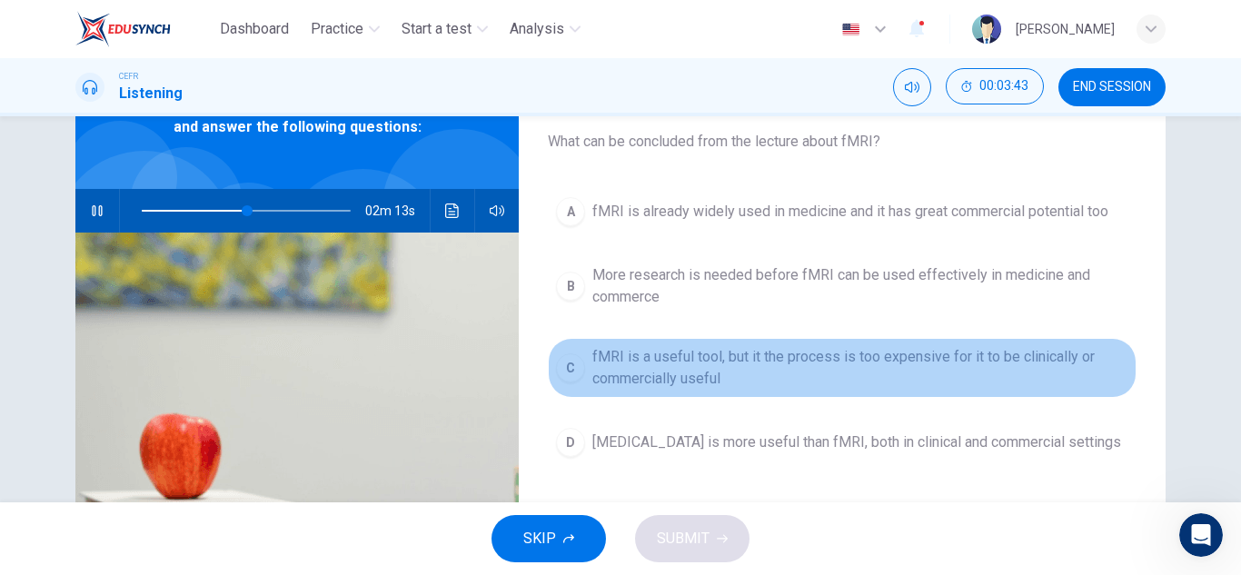
click at [773, 347] on span "fMRI is a useful tool, but it the process is too expensive for it to be clinica…" at bounding box center [860, 368] width 536 height 44
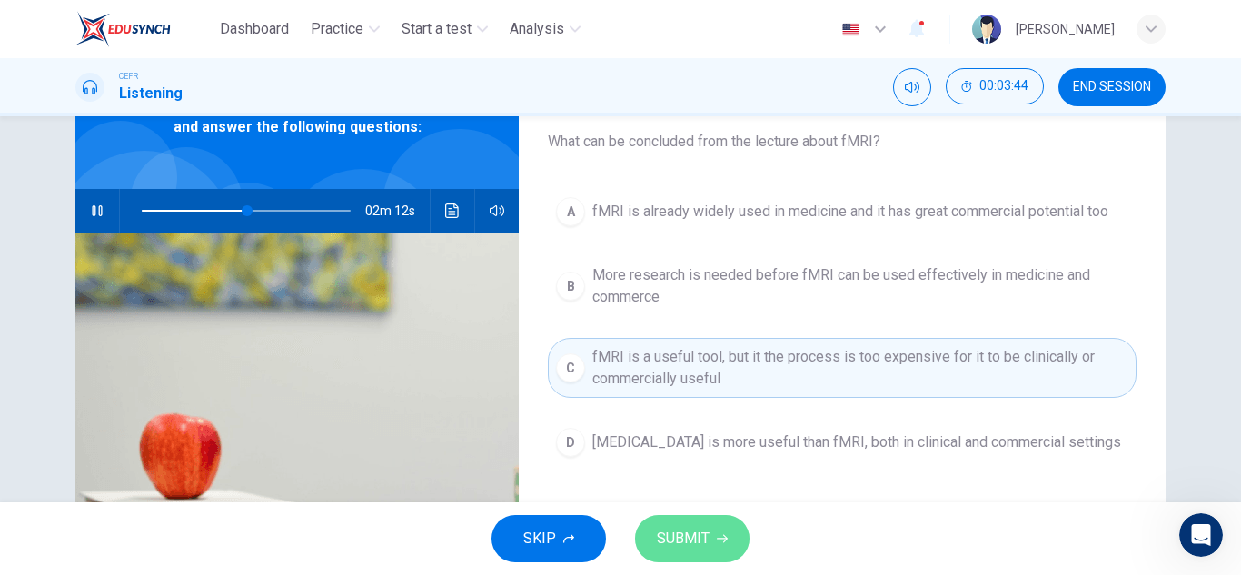
click at [685, 540] on span "SUBMIT" at bounding box center [683, 538] width 53 height 25
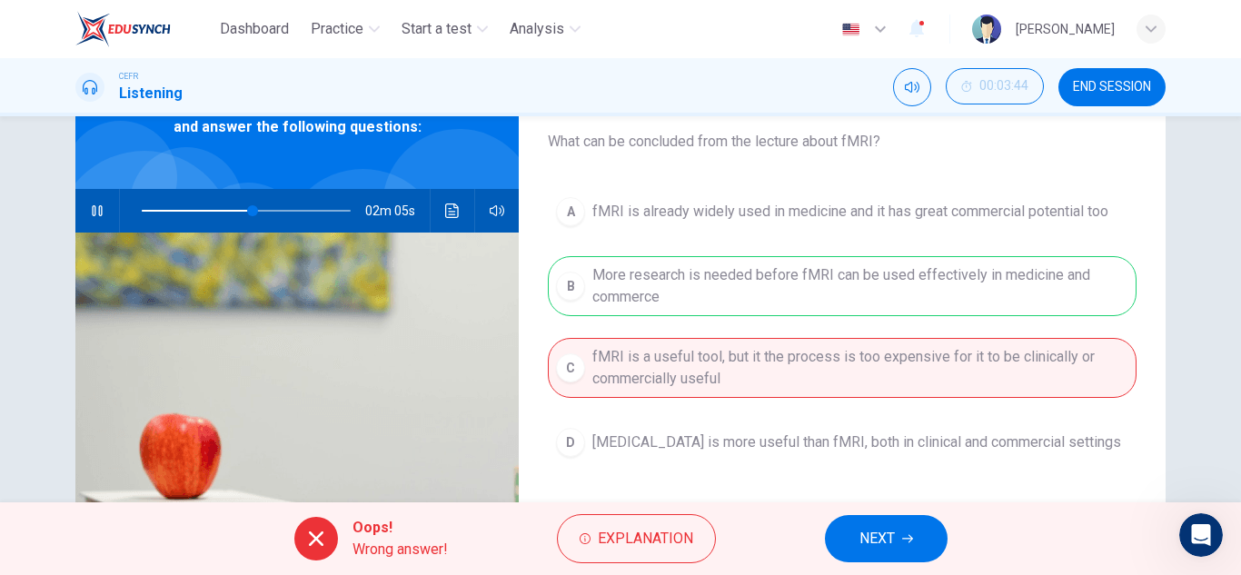
type input "54"
click at [879, 540] on span "NEXT" at bounding box center [876, 538] width 35 height 25
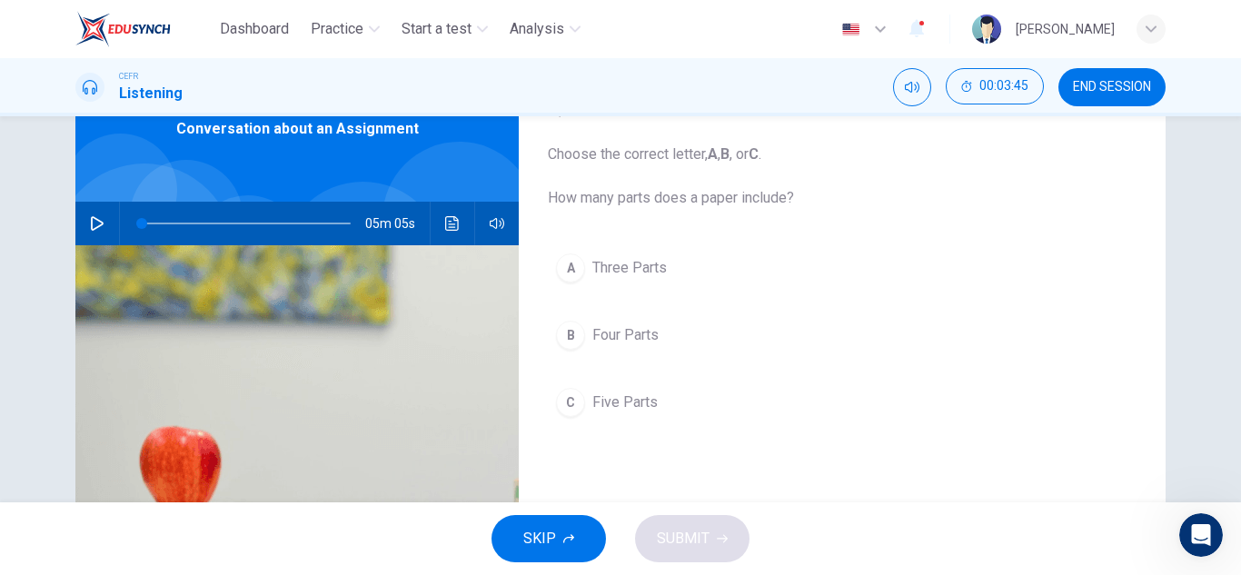
scroll to position [97, 0]
click at [90, 221] on icon "button" at bounding box center [97, 222] width 15 height 15
type input "1"
click at [84, 223] on button "button" at bounding box center [97, 223] width 29 height 44
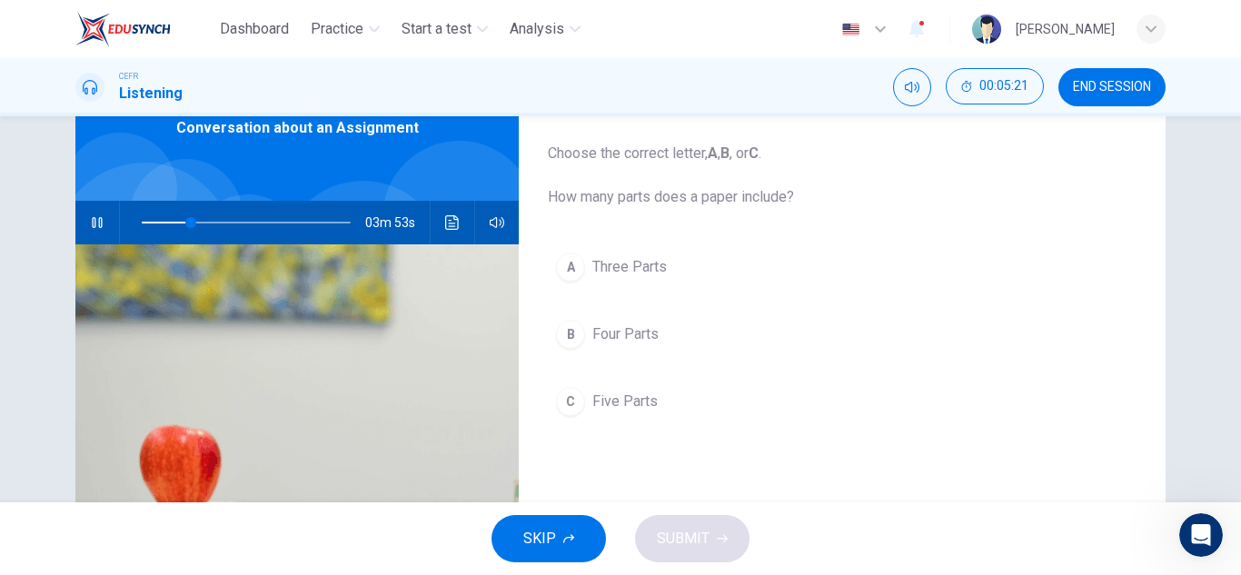
click at [633, 346] on button "B Four Parts" at bounding box center [842, 334] width 589 height 45
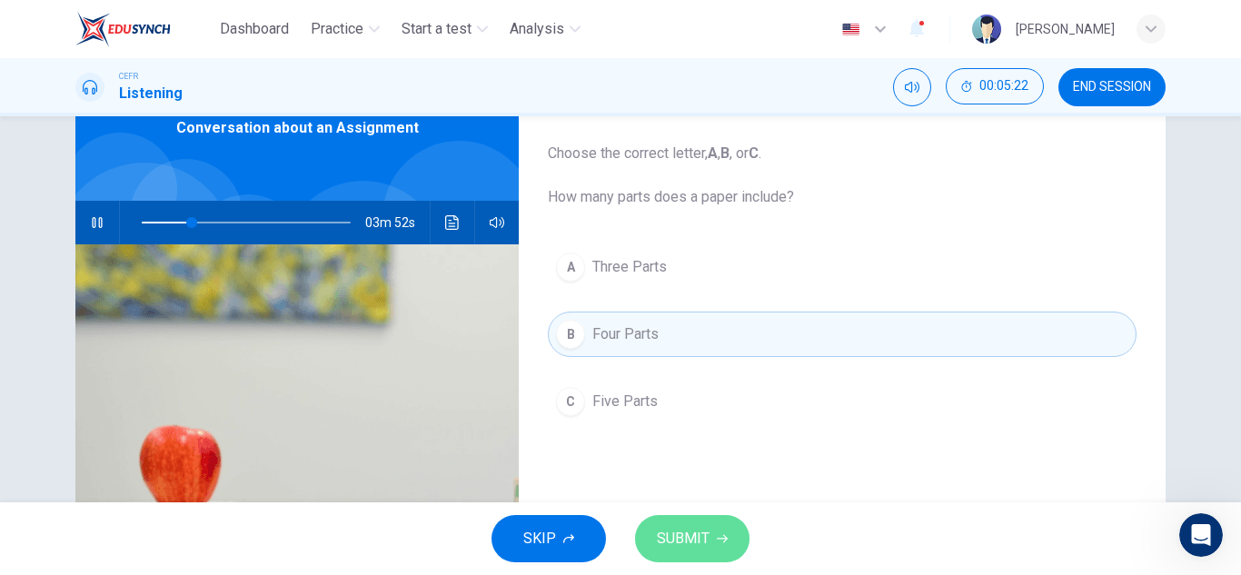
click at [676, 521] on button "SUBMIT" at bounding box center [692, 538] width 114 height 47
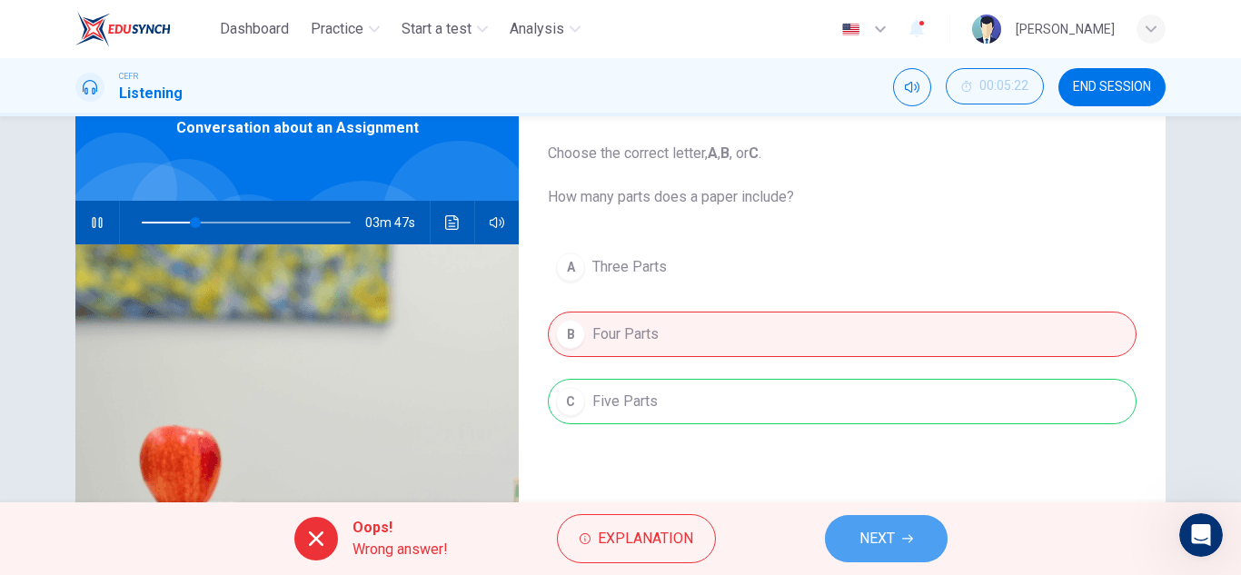
click at [859, 532] on span "NEXT" at bounding box center [876, 538] width 35 height 25
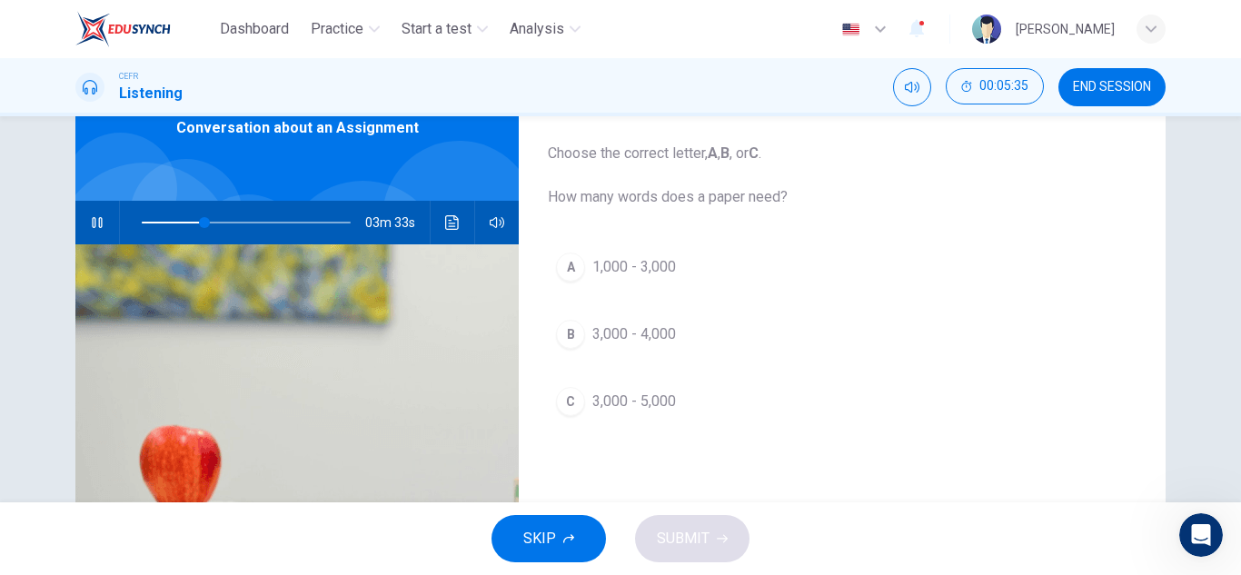
click at [661, 336] on span "3,000 - 4,000" at bounding box center [634, 334] width 84 height 22
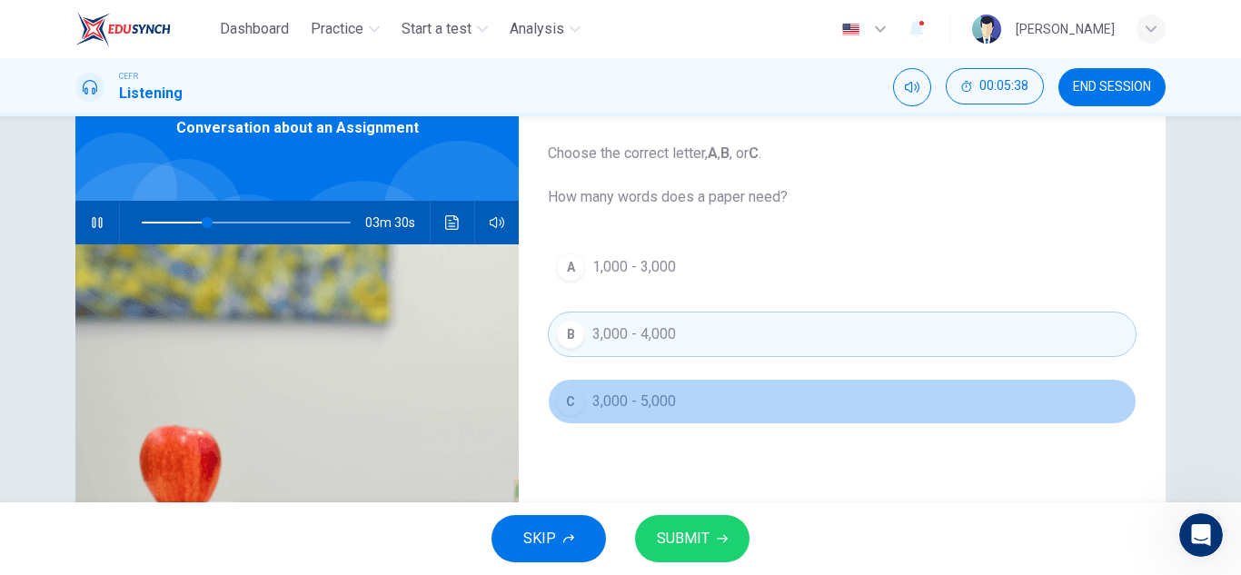
click at [692, 405] on button "C 3,000 - 5,000" at bounding box center [842, 401] width 589 height 45
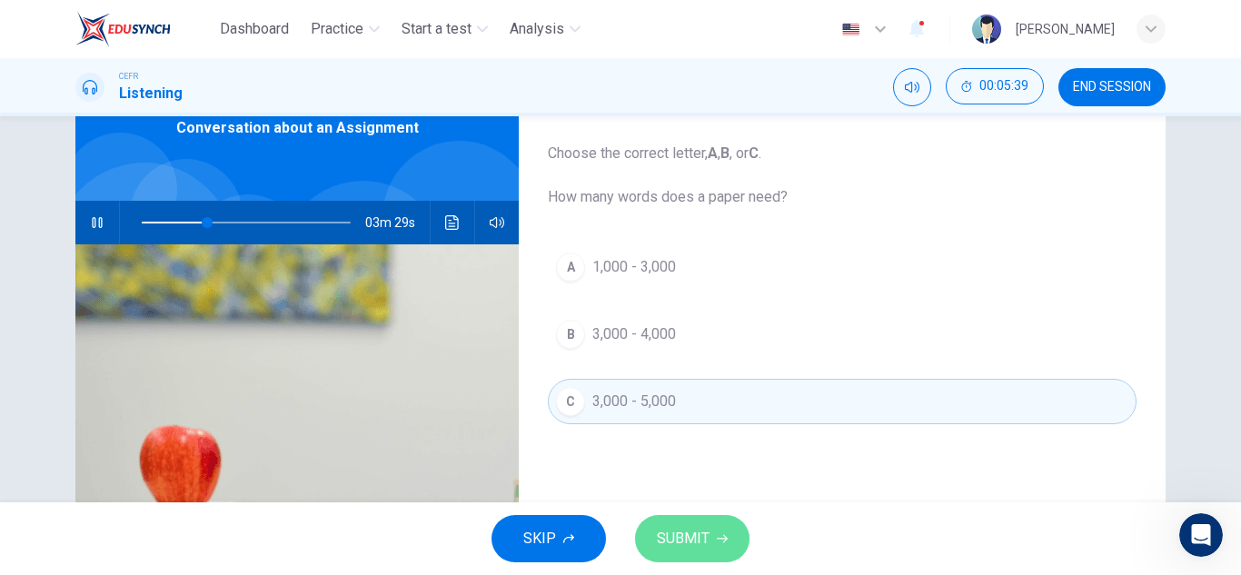
click at [690, 533] on span "SUBMIT" at bounding box center [683, 538] width 53 height 25
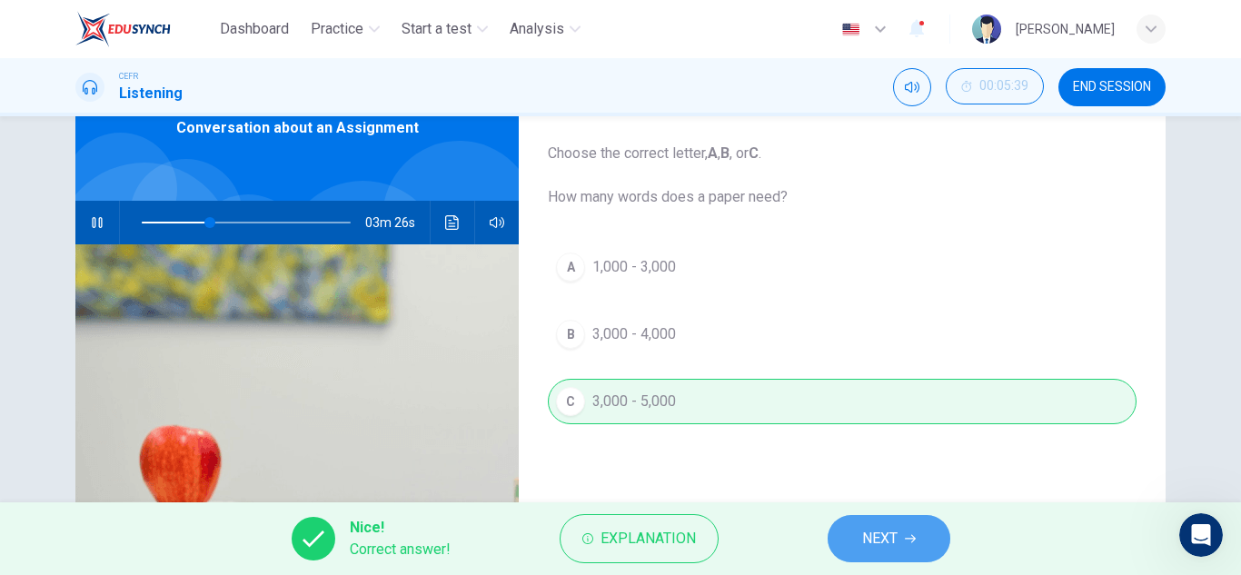
click at [853, 541] on button "NEXT" at bounding box center [888, 538] width 123 height 47
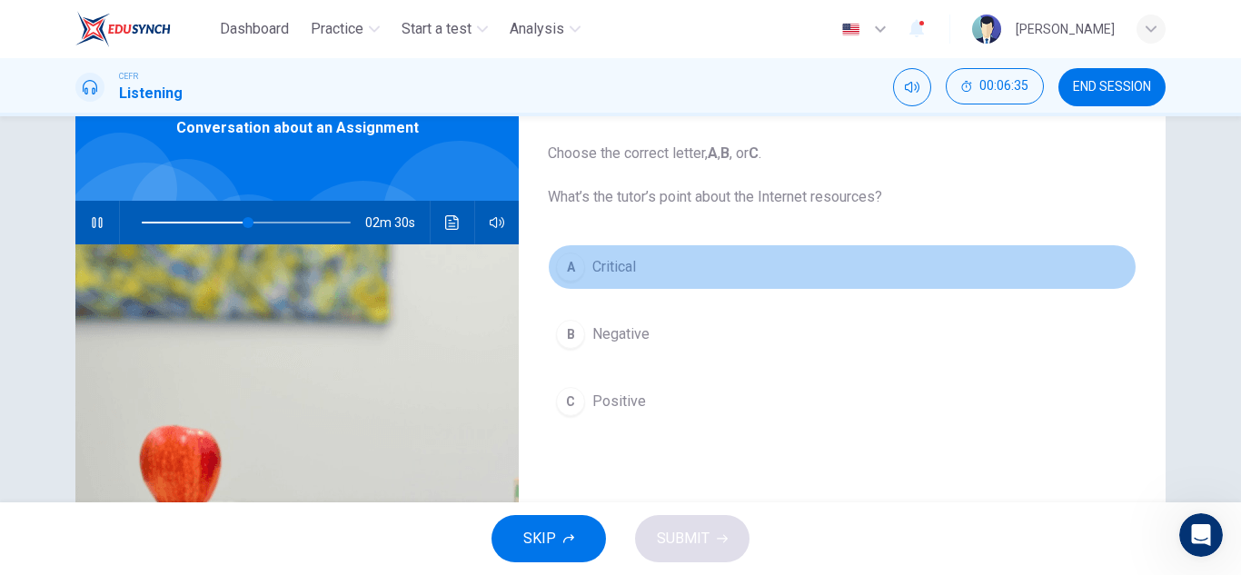
click at [646, 277] on button "A Critical" at bounding box center [842, 266] width 589 height 45
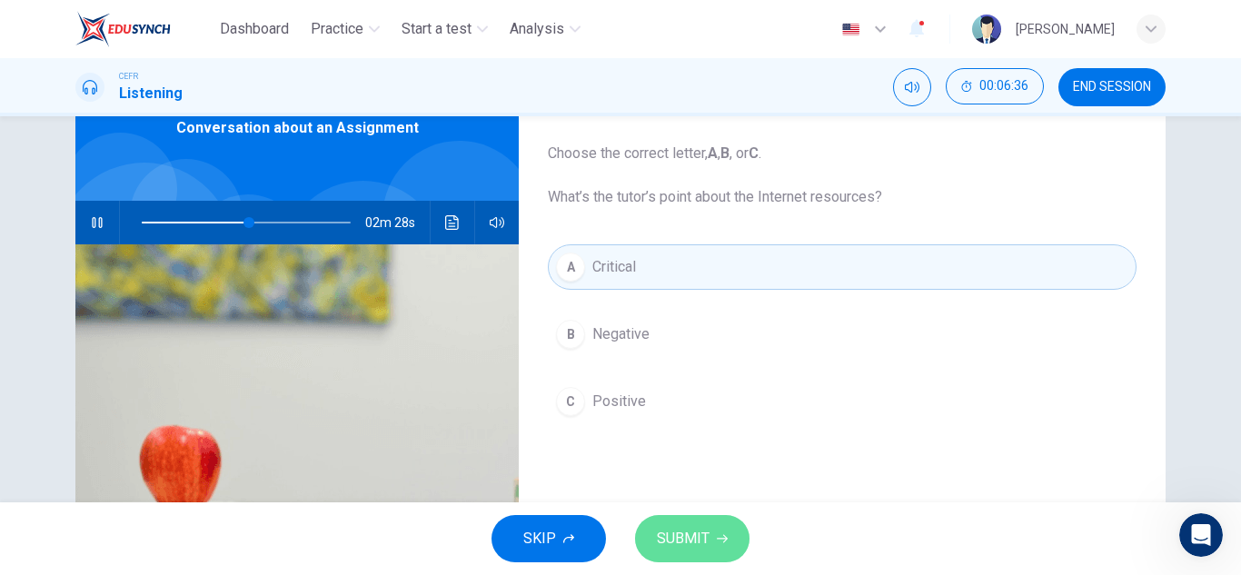
click at [681, 533] on span "SUBMIT" at bounding box center [683, 538] width 53 height 25
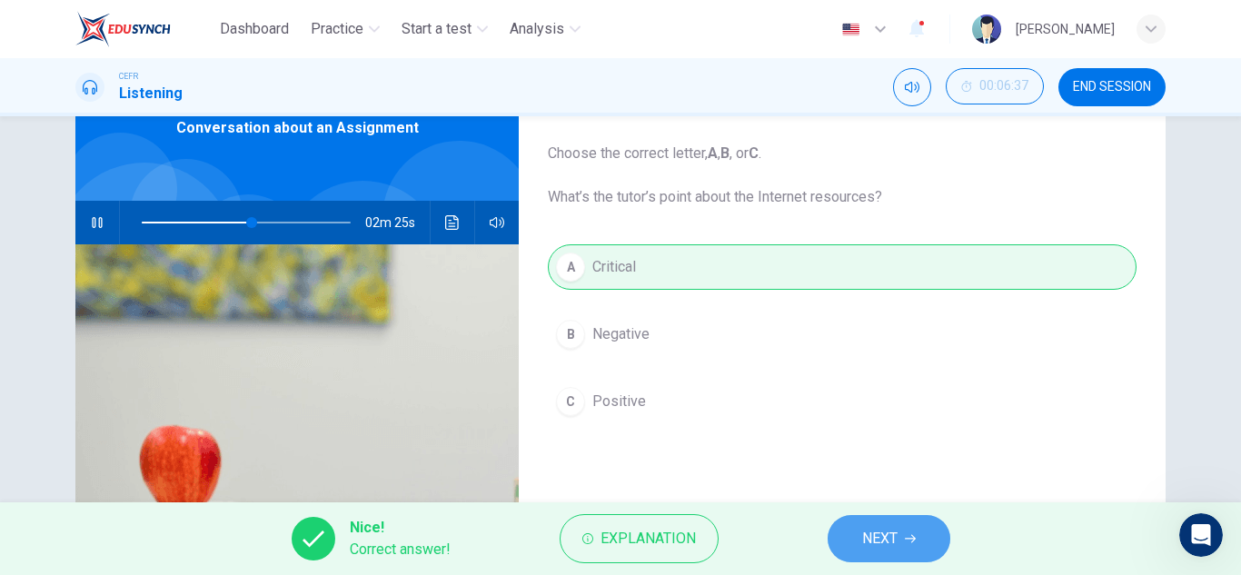
click at [892, 532] on span "NEXT" at bounding box center [879, 538] width 35 height 25
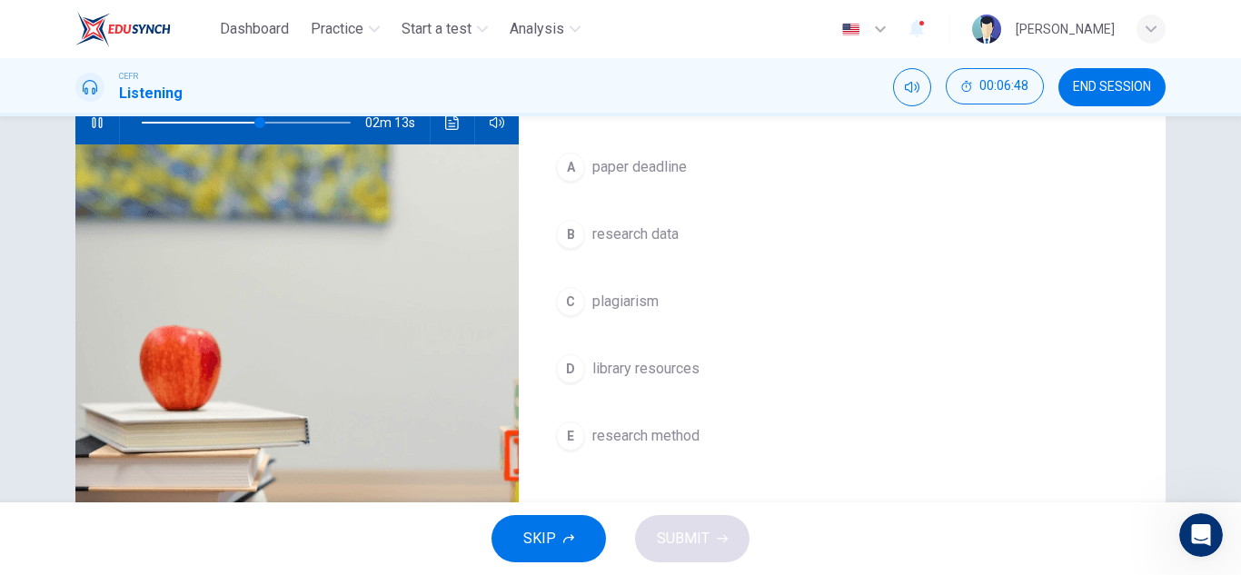
scroll to position [198, 0]
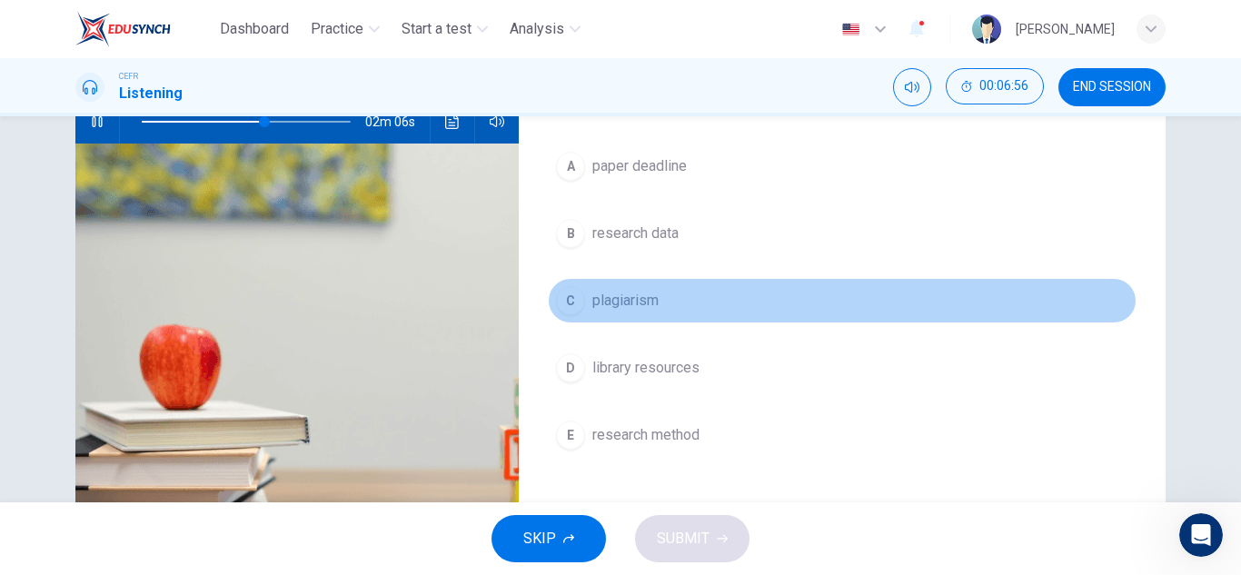
click at [637, 305] on span "plagiarism" at bounding box center [625, 301] width 66 height 22
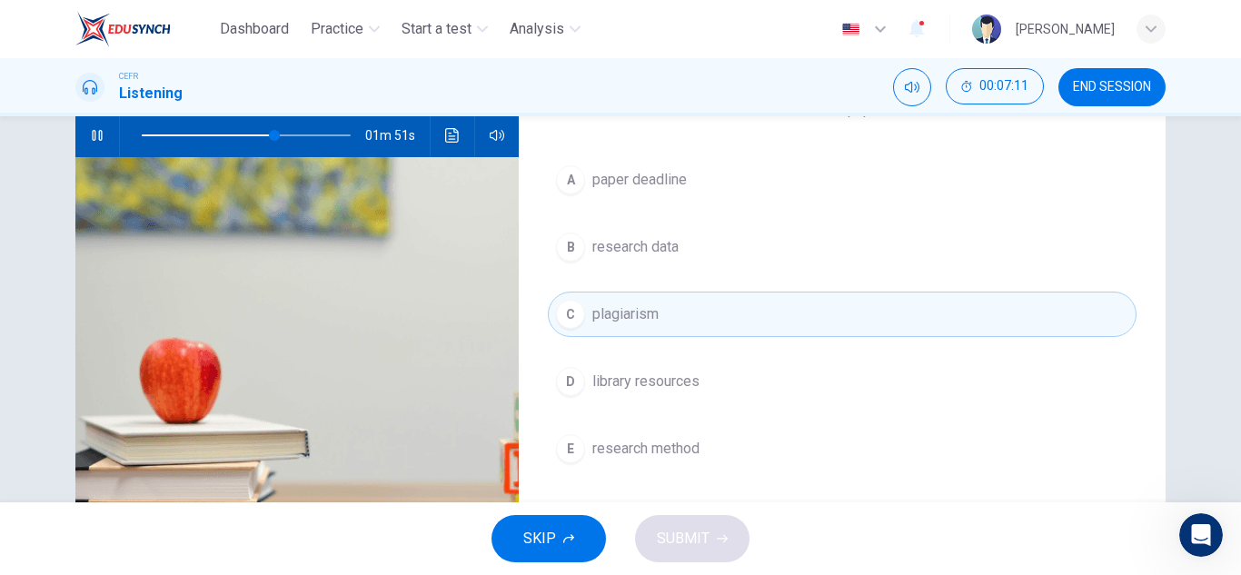
scroll to position [183, 0]
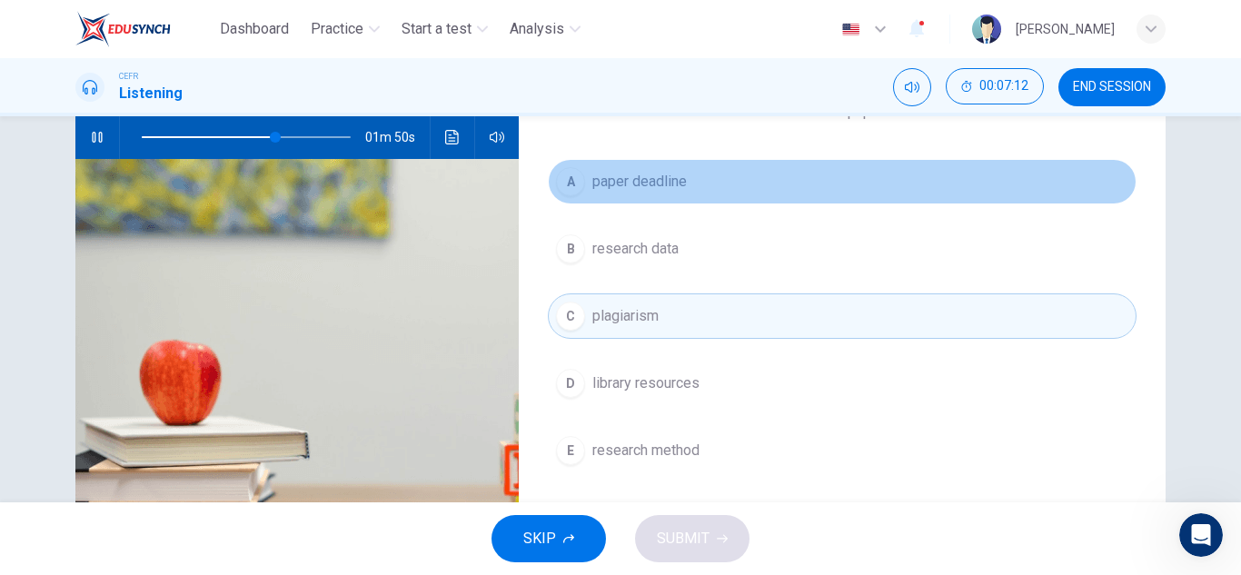
click at [640, 194] on button "A paper deadline" at bounding box center [842, 181] width 589 height 45
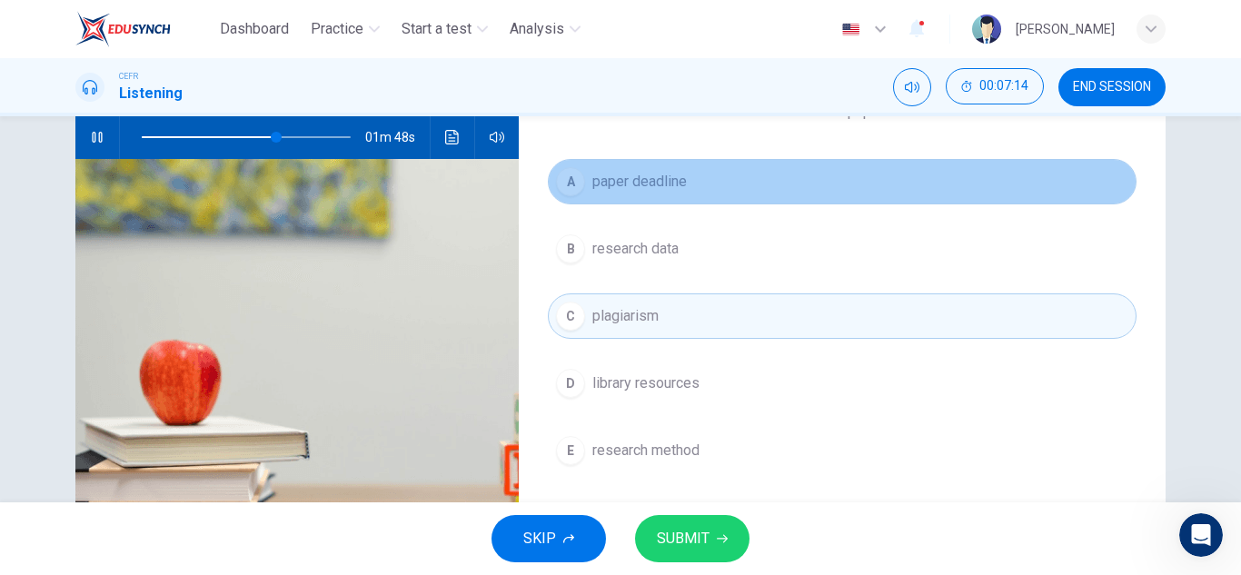
click at [671, 199] on button "A paper deadline" at bounding box center [842, 181] width 589 height 45
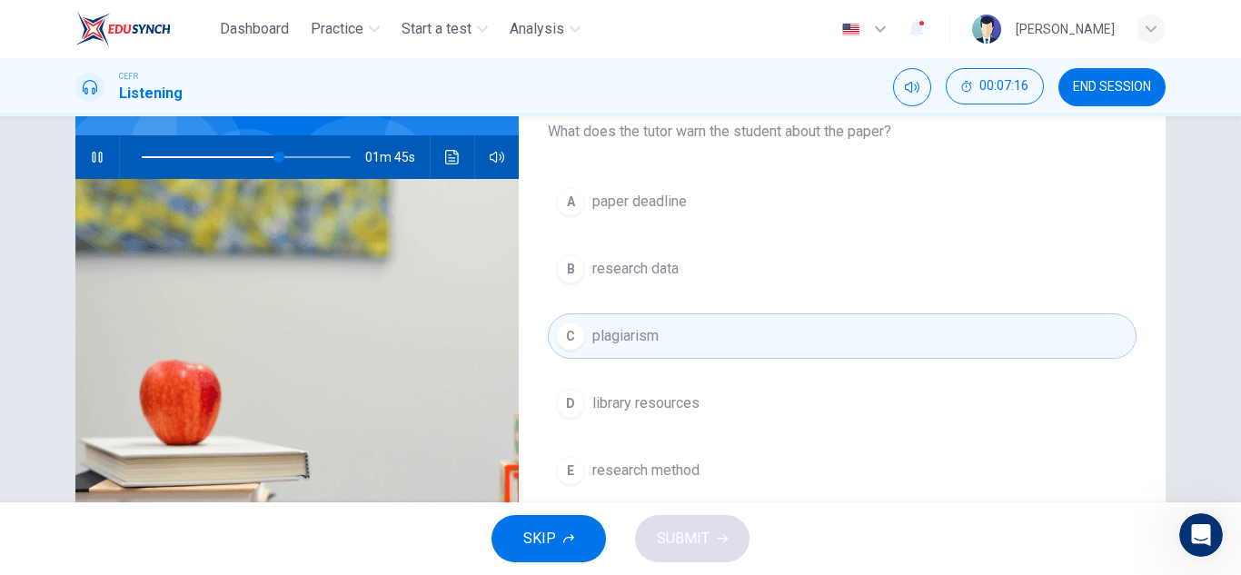
scroll to position [162, 0]
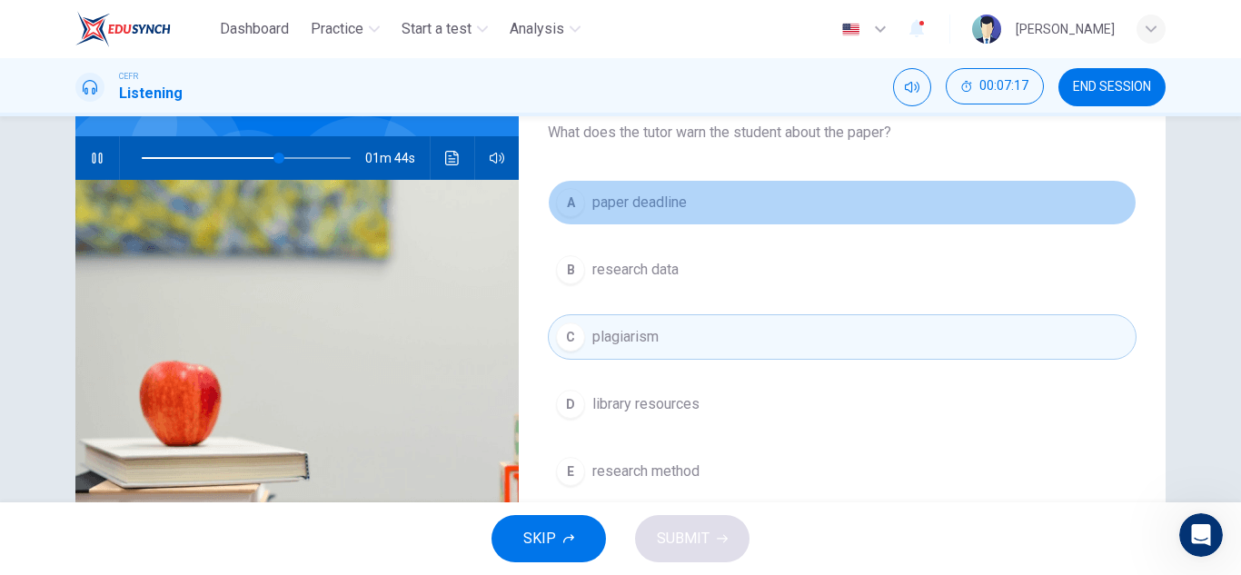
click at [670, 206] on span "paper deadline" at bounding box center [639, 203] width 94 height 22
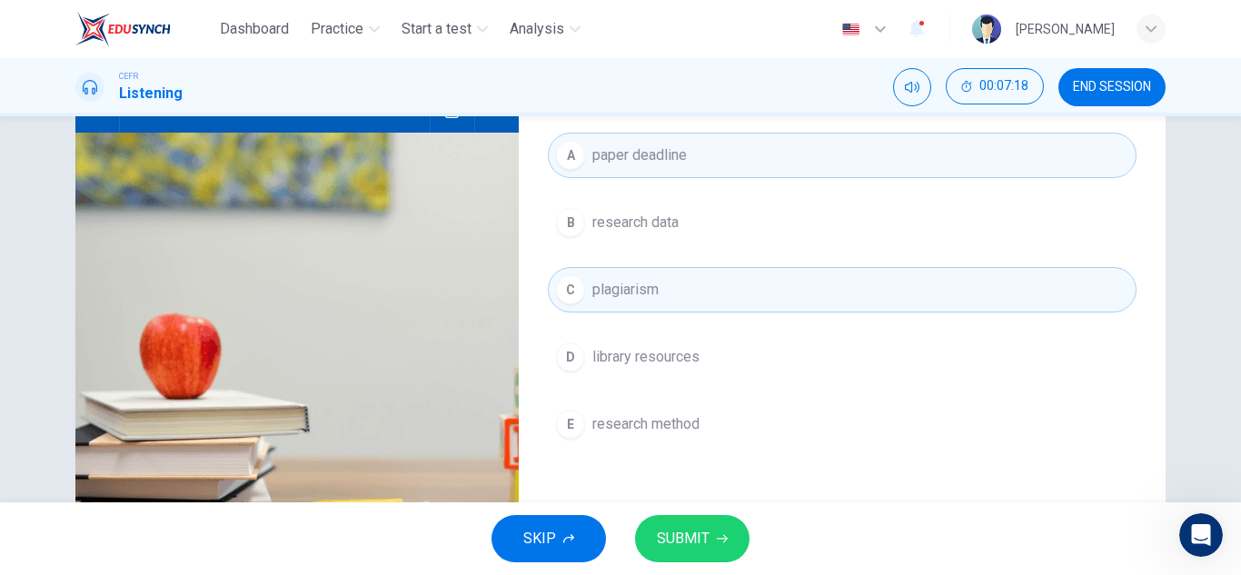
scroll to position [211, 0]
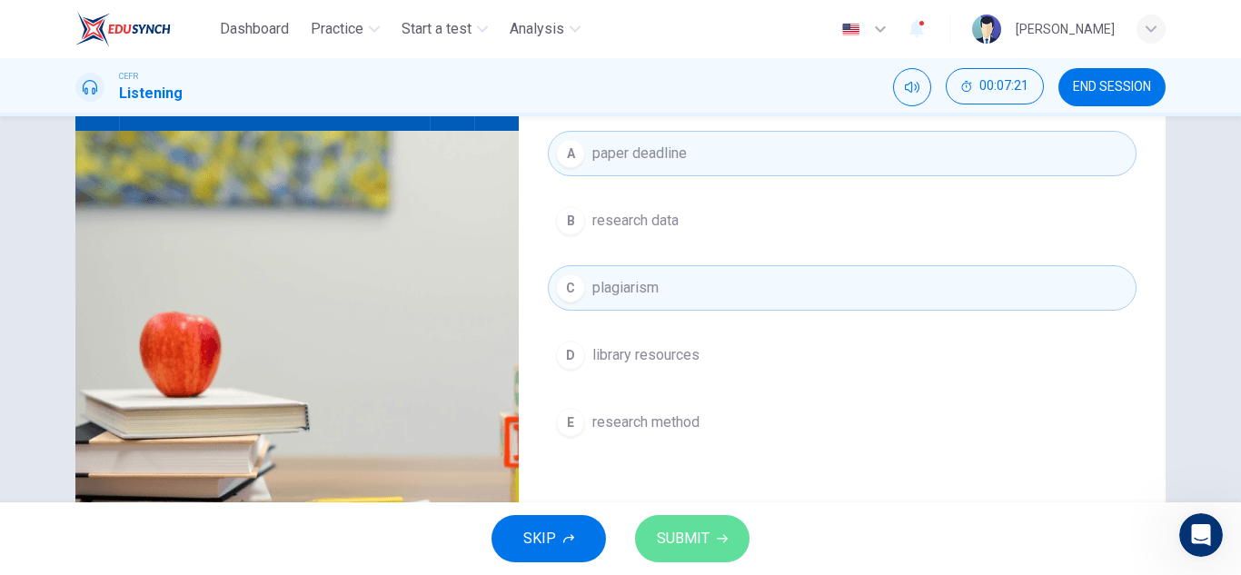
click at [698, 541] on span "SUBMIT" at bounding box center [683, 538] width 53 height 25
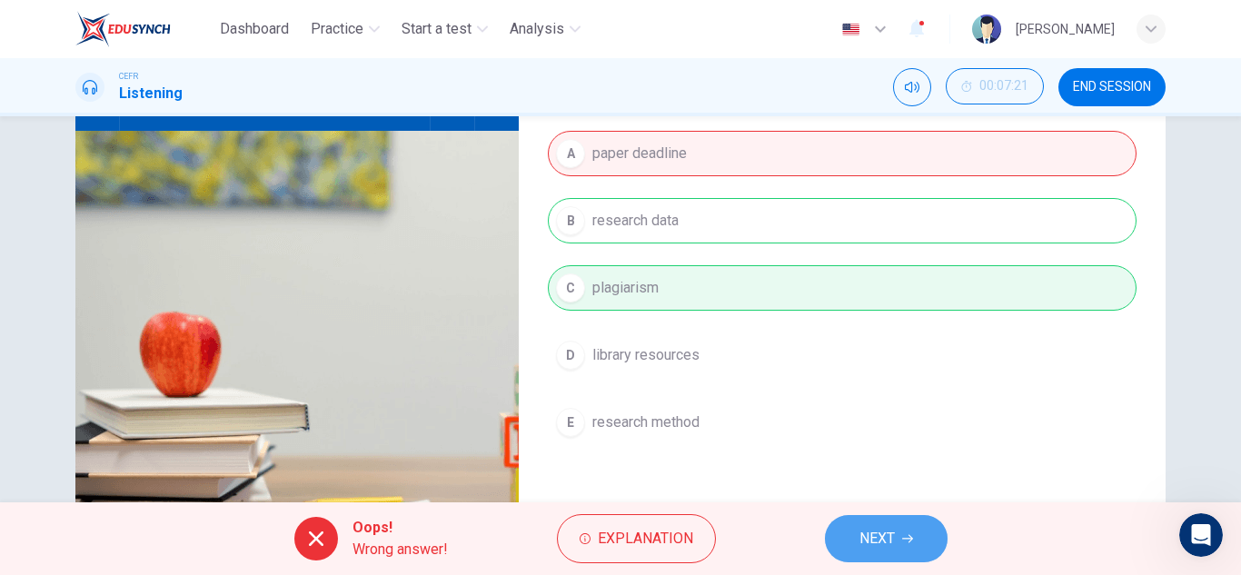
click at [876, 544] on span "NEXT" at bounding box center [876, 538] width 35 height 25
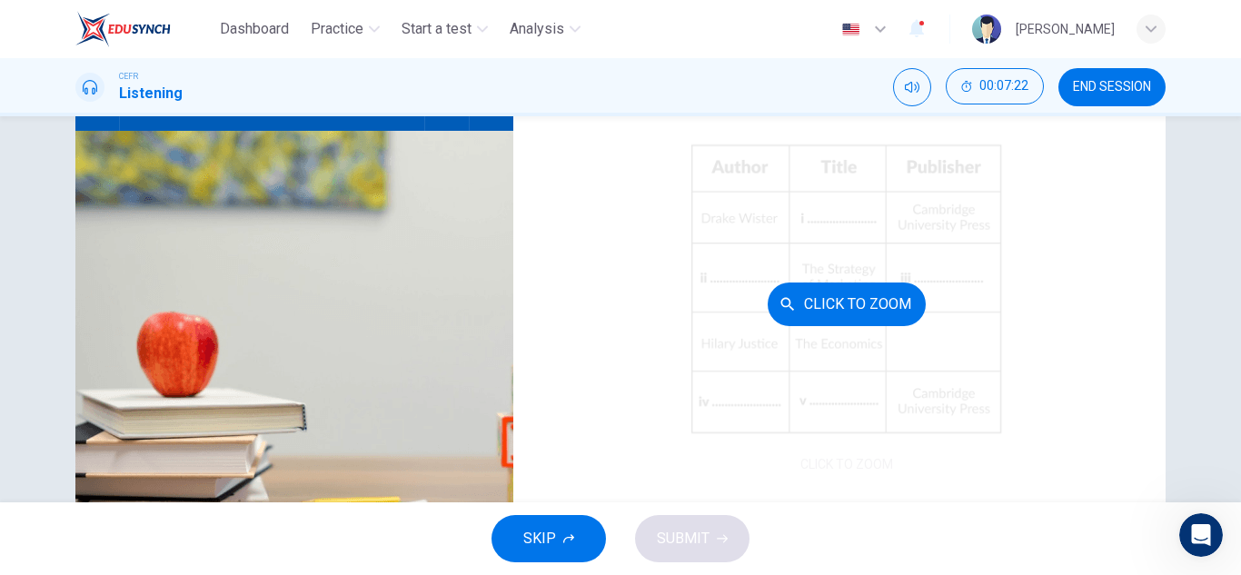
click at [827, 299] on button "Click to Zoom" at bounding box center [846, 304] width 158 height 44
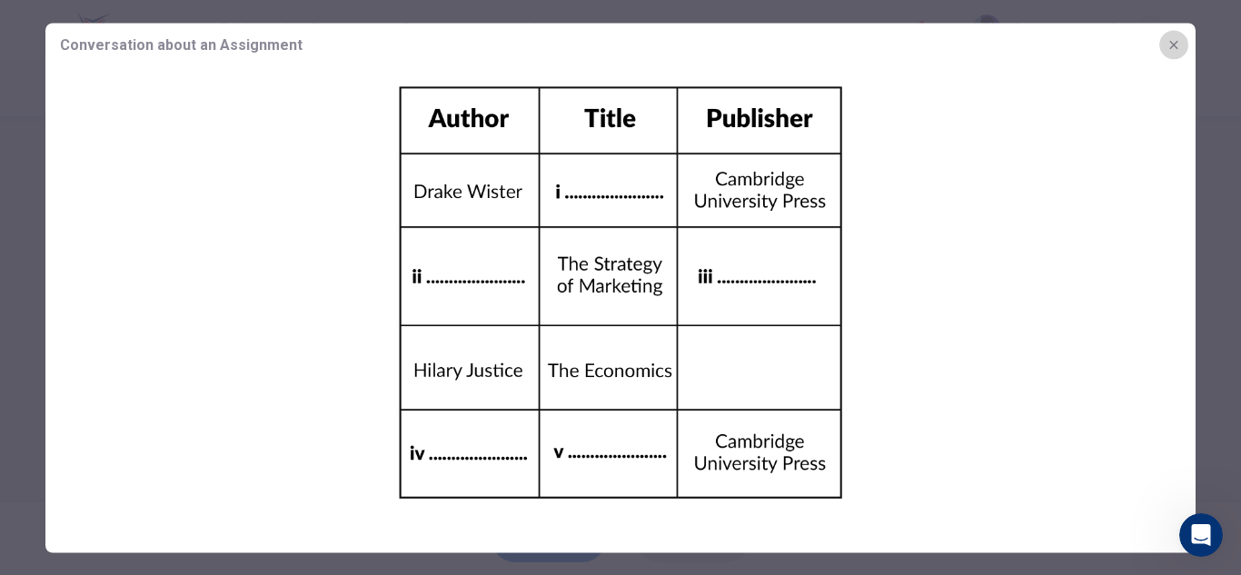
click at [1173, 42] on icon "button" at bounding box center [1173, 44] width 15 height 15
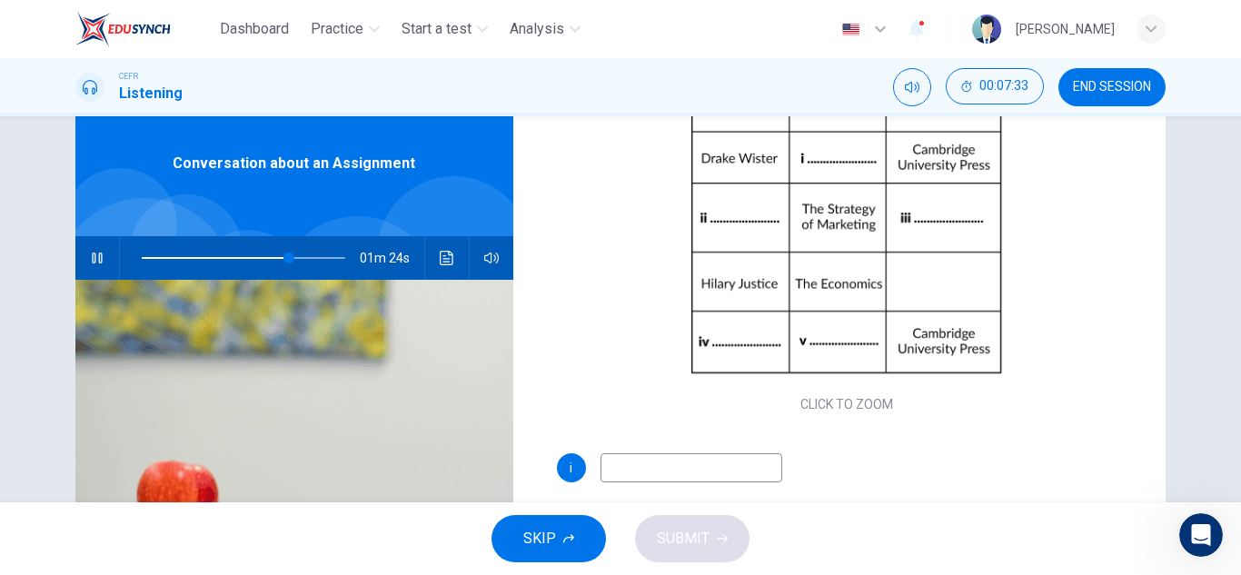
scroll to position [61, 0]
click at [706, 475] on input at bounding box center [691, 468] width 182 height 29
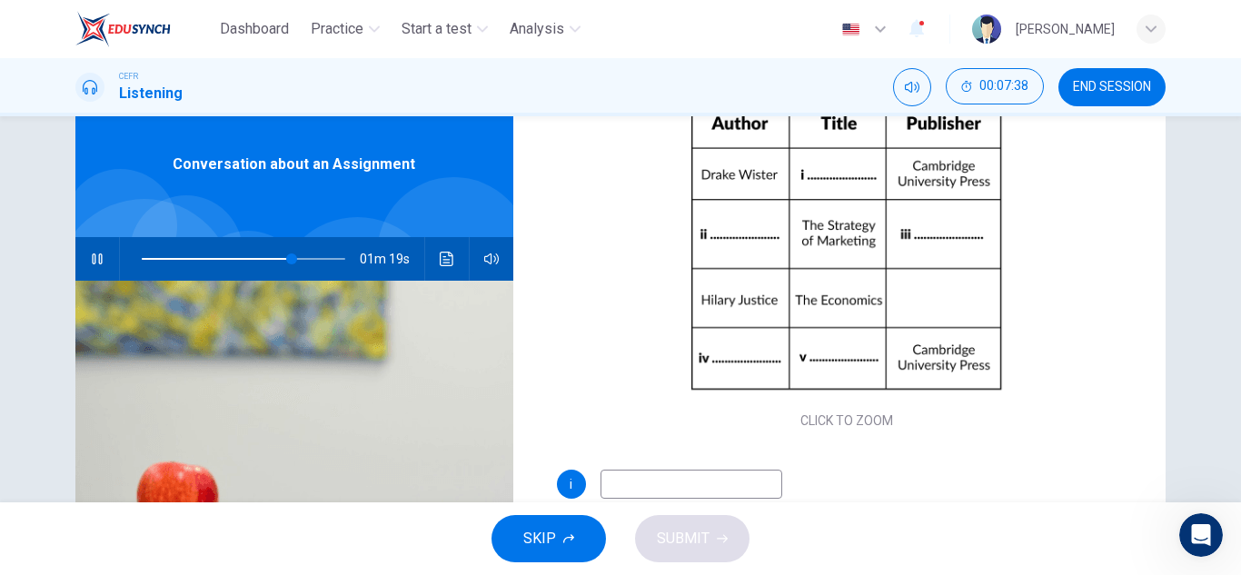
scroll to position [193, 0]
type input "76"
type input "Gl"
type input "76"
type input "Glob"
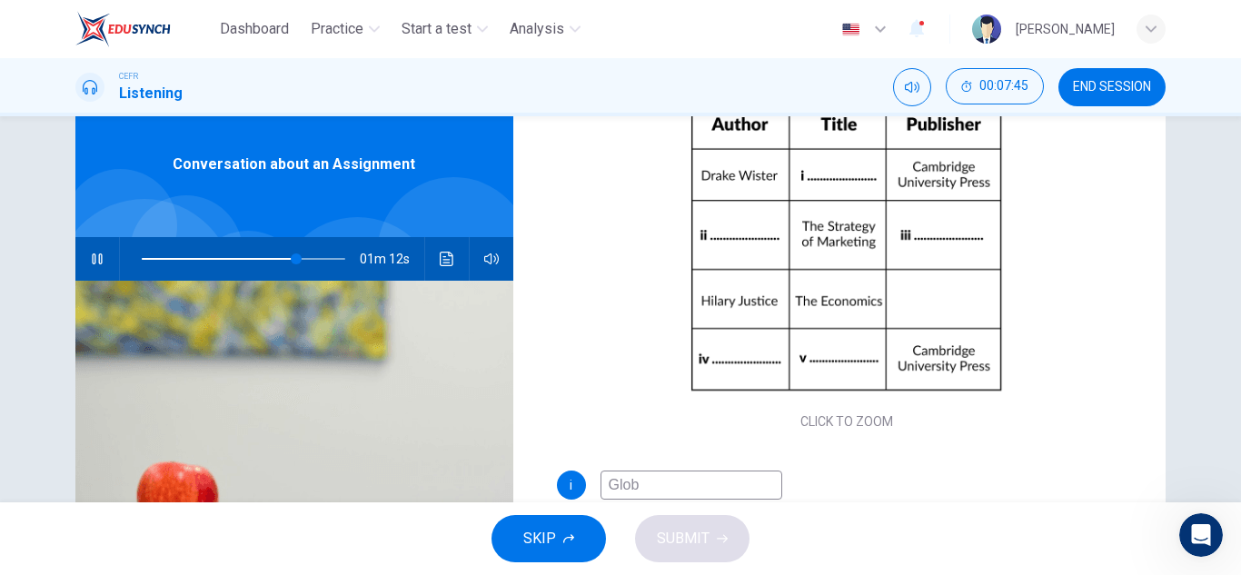
type input "77"
type input "Global"
type input "77"
type input "Global Ecop"
type input "77"
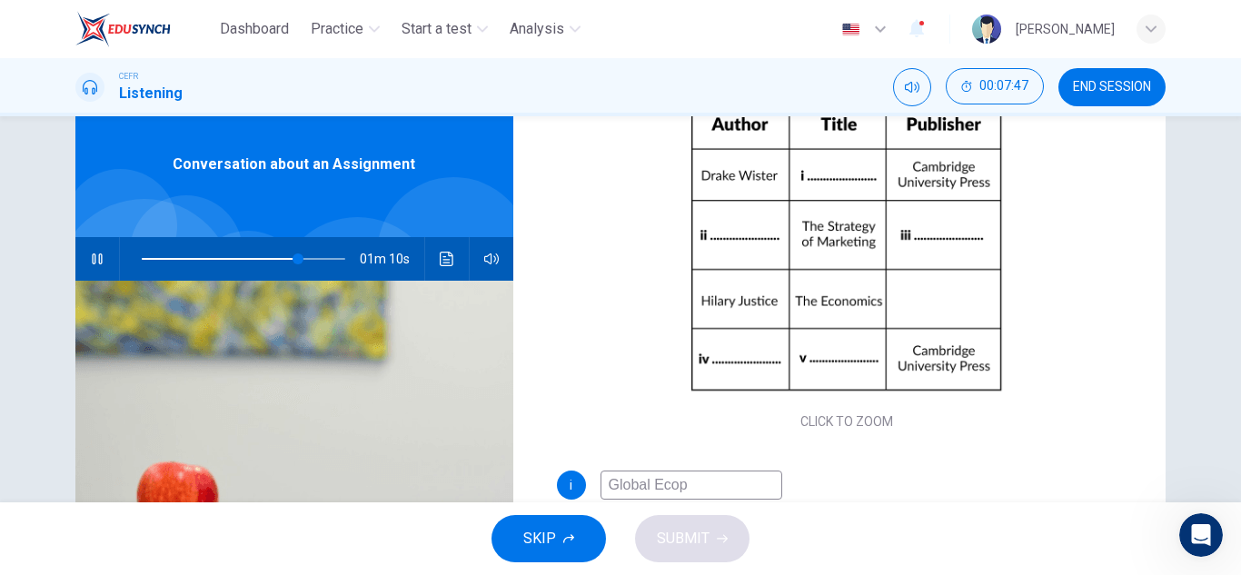
type input "Global Ecopn"
type input "78"
type input "Global Econo"
type input "78"
type input "Global Economy"
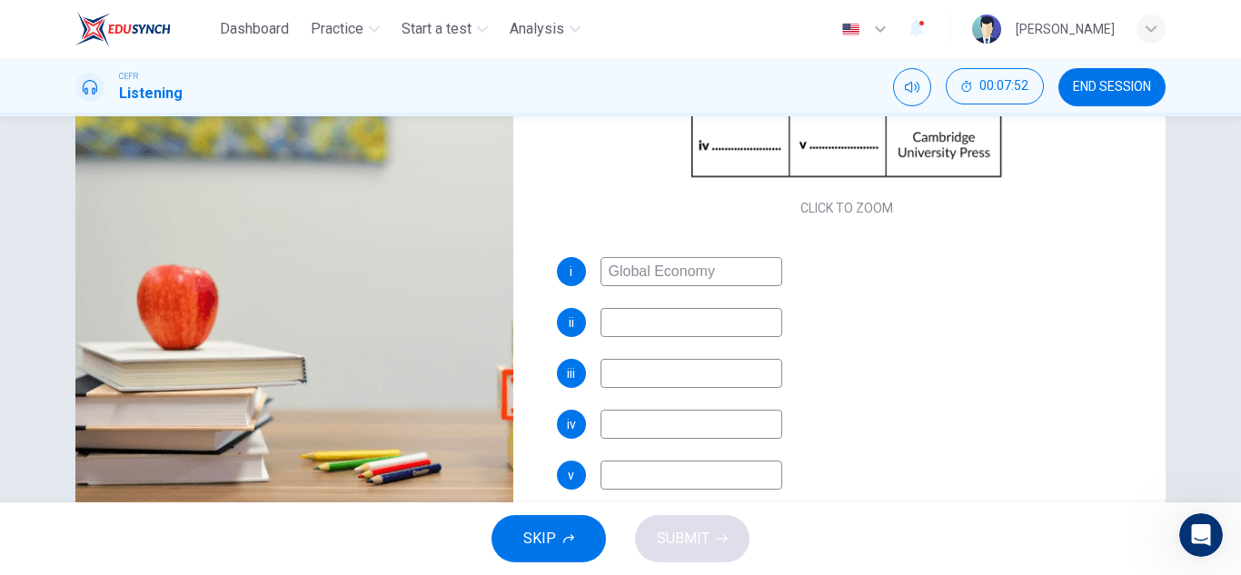
scroll to position [259, 0]
type input "79"
type input "Global Economy"
click at [697, 322] on input at bounding box center [691, 321] width 182 height 29
type input "Vict"
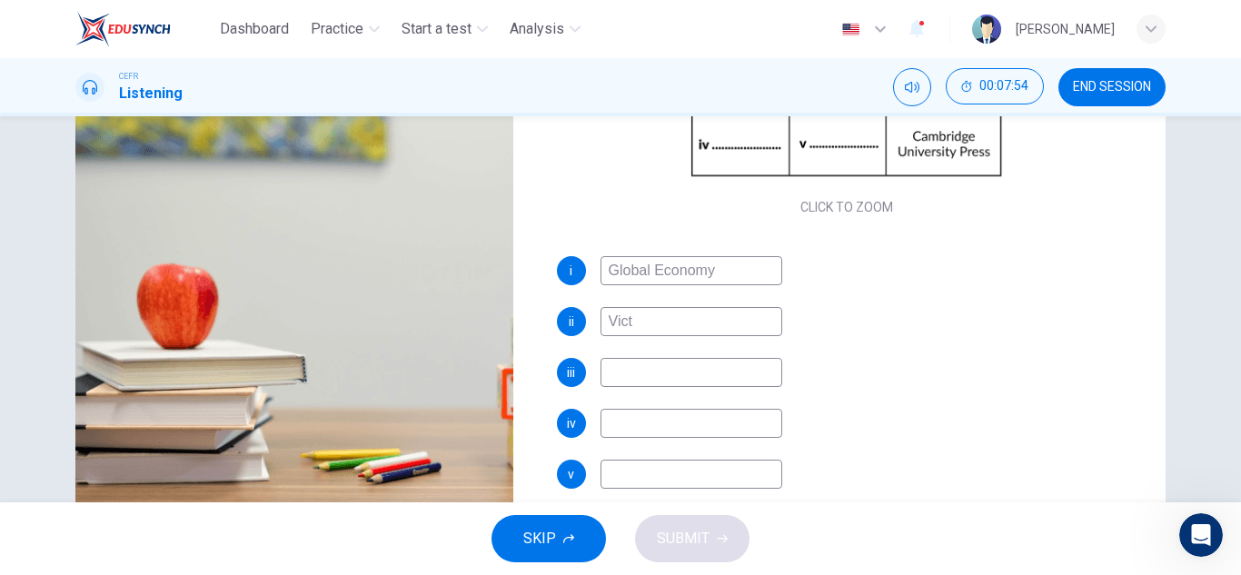
type input "80"
type input "Victoria"
type input "80"
type input "[PERSON_NAME]"
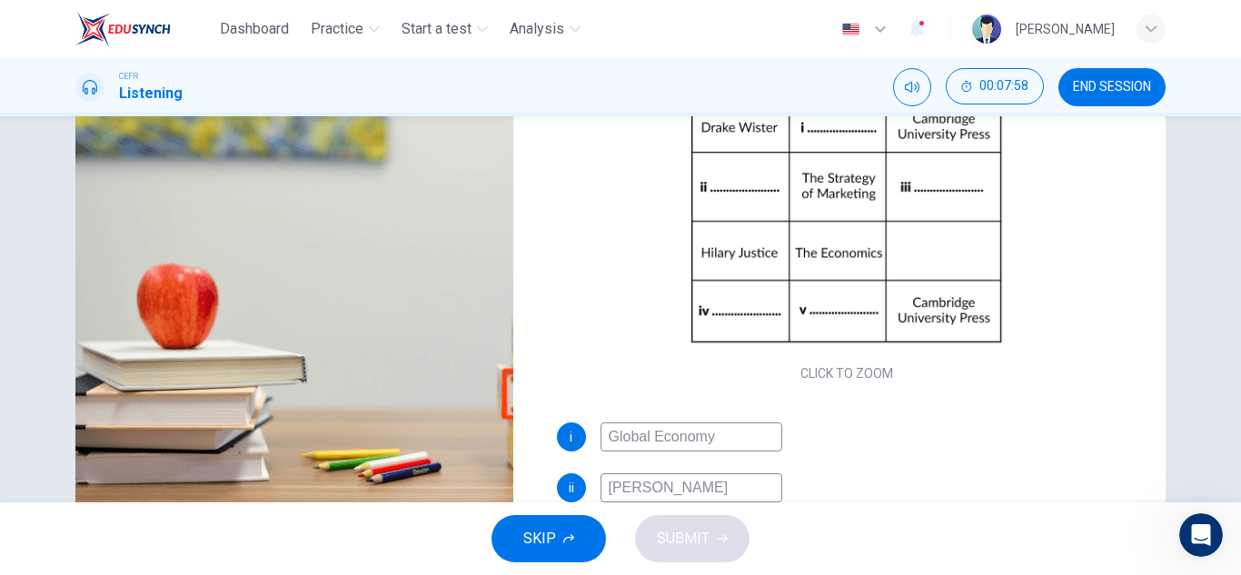
type input "81"
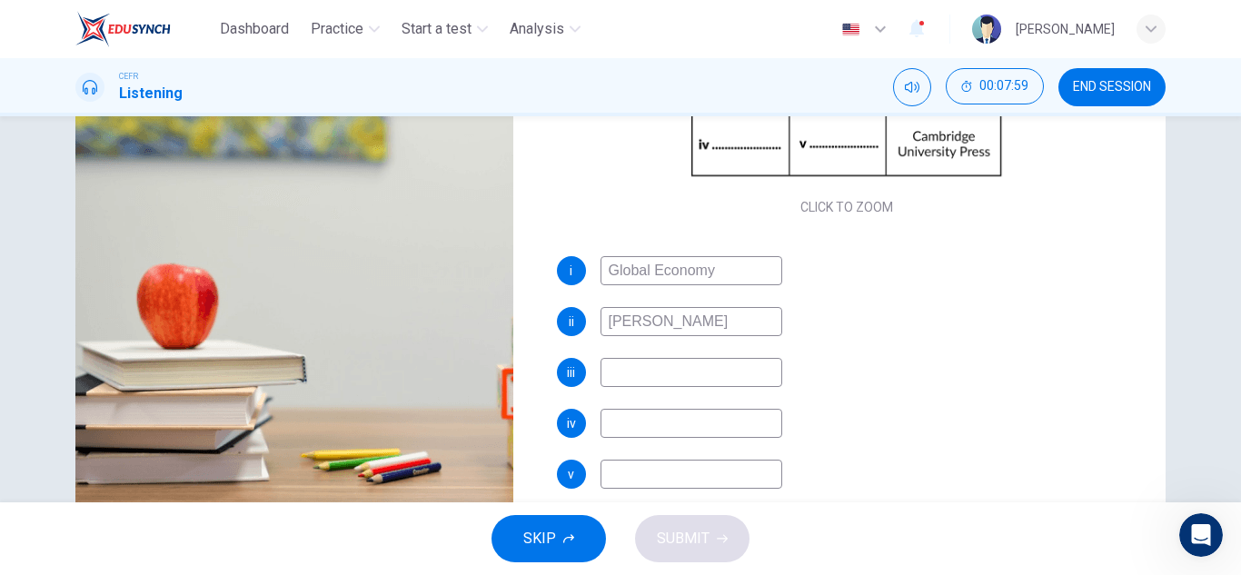
type input "[PERSON_NAME]"
type input "81"
click at [665, 373] on input at bounding box center [691, 372] width 182 height 29
type input "Lon"
type input "82"
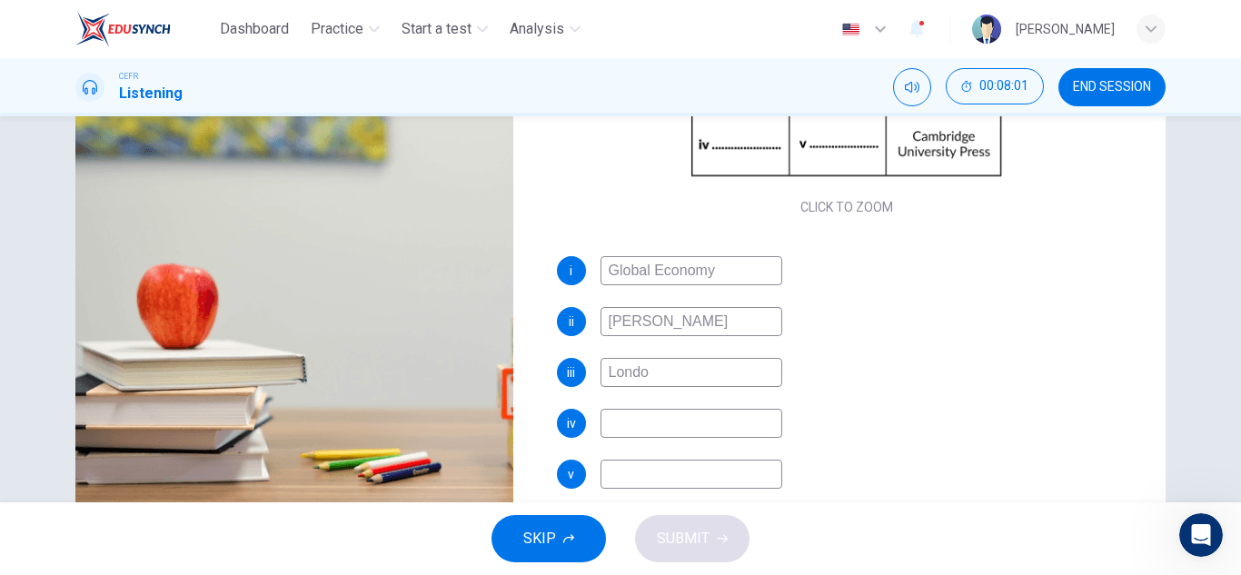
type input "[GEOGRAPHIC_DATA]"
type input "82"
type input "London Pres"
type input "82"
type input "London Press"
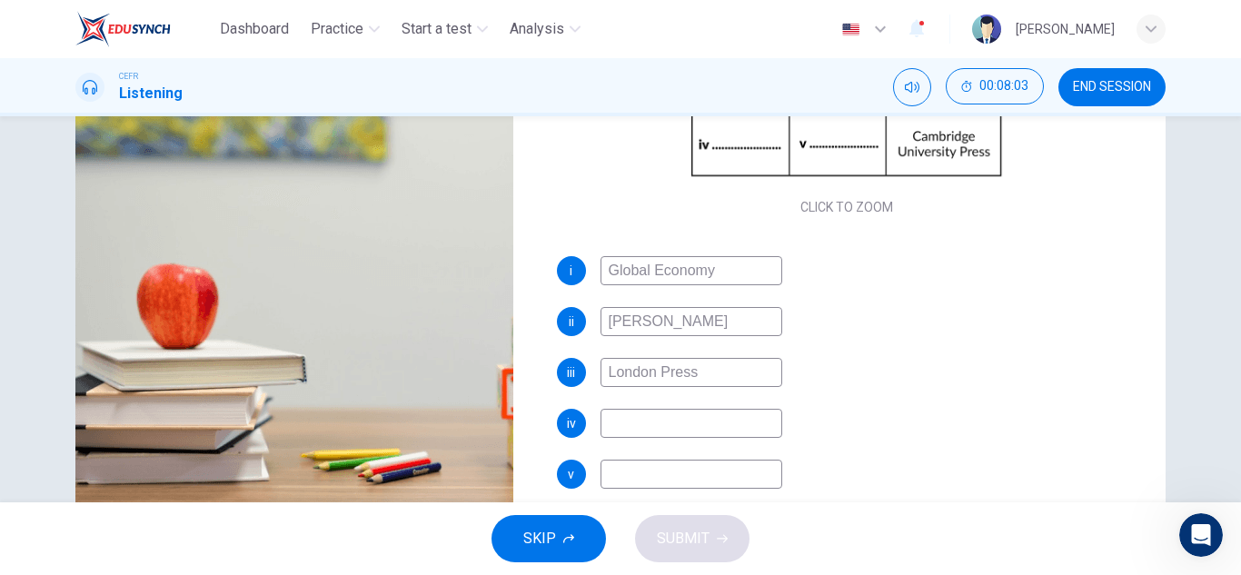
type input "82"
type input "London Press"
click at [649, 424] on input at bounding box center [691, 423] width 182 height 29
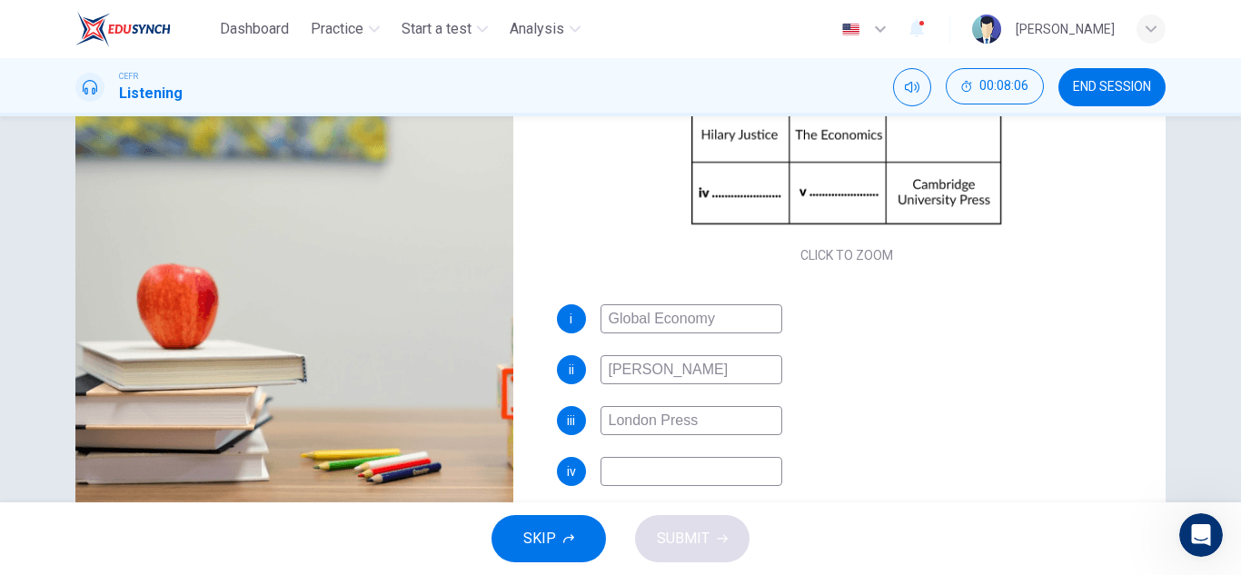
type input "83"
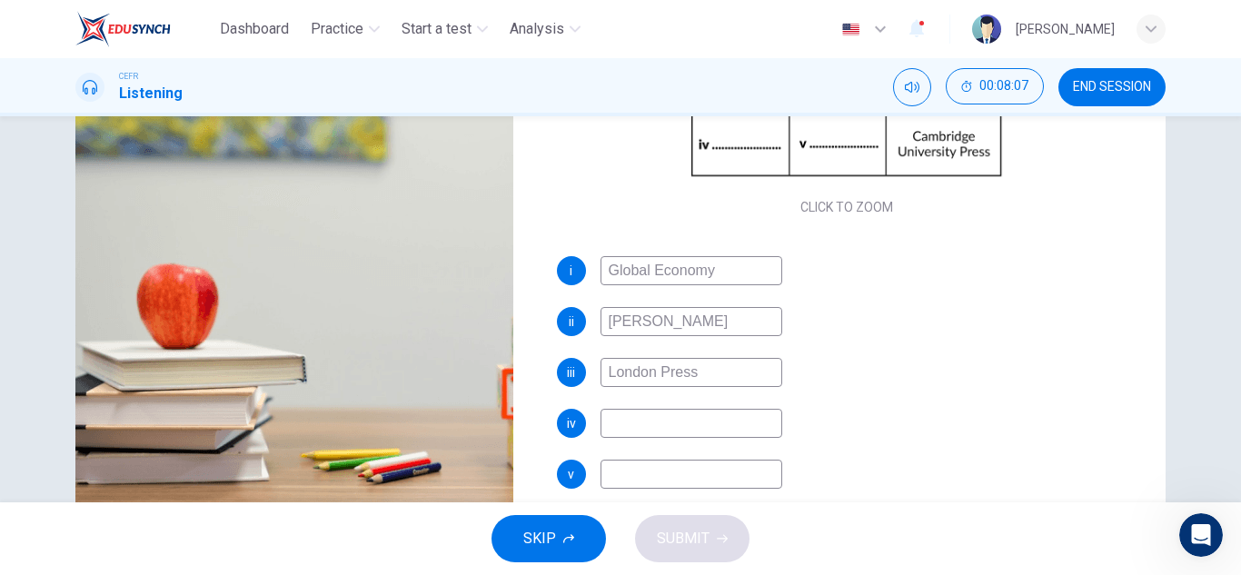
type input "T"
type input "84"
type input "The"
drag, startPoint x: 654, startPoint y: 416, endPoint x: 530, endPoint y: 428, distance: 124.1
click at [530, 428] on div "Questions 10 - 14 Complete the table below. Write NO MORE THAN THREE WORDS AND/…" at bounding box center [847, 209] width 638 height 631
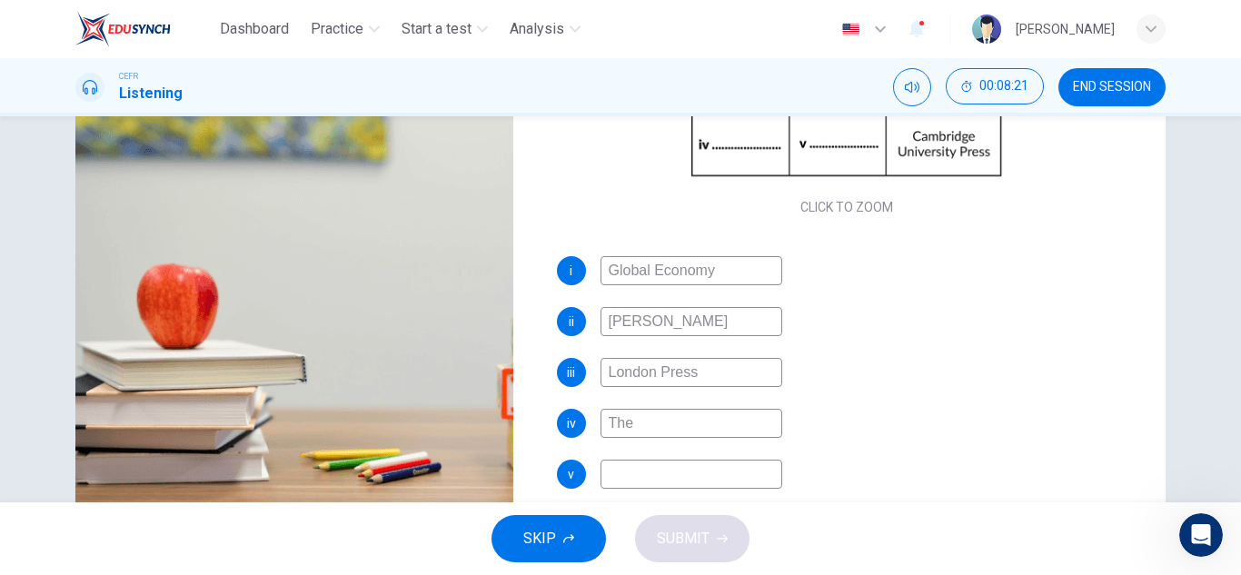
type input "88"
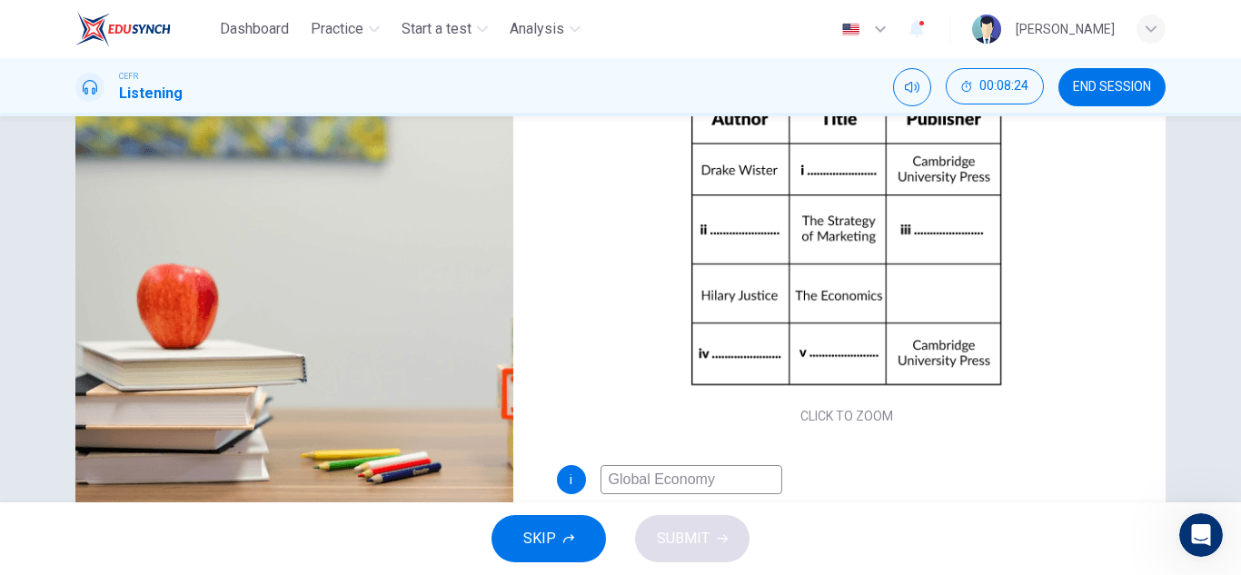
scroll to position [79, 0]
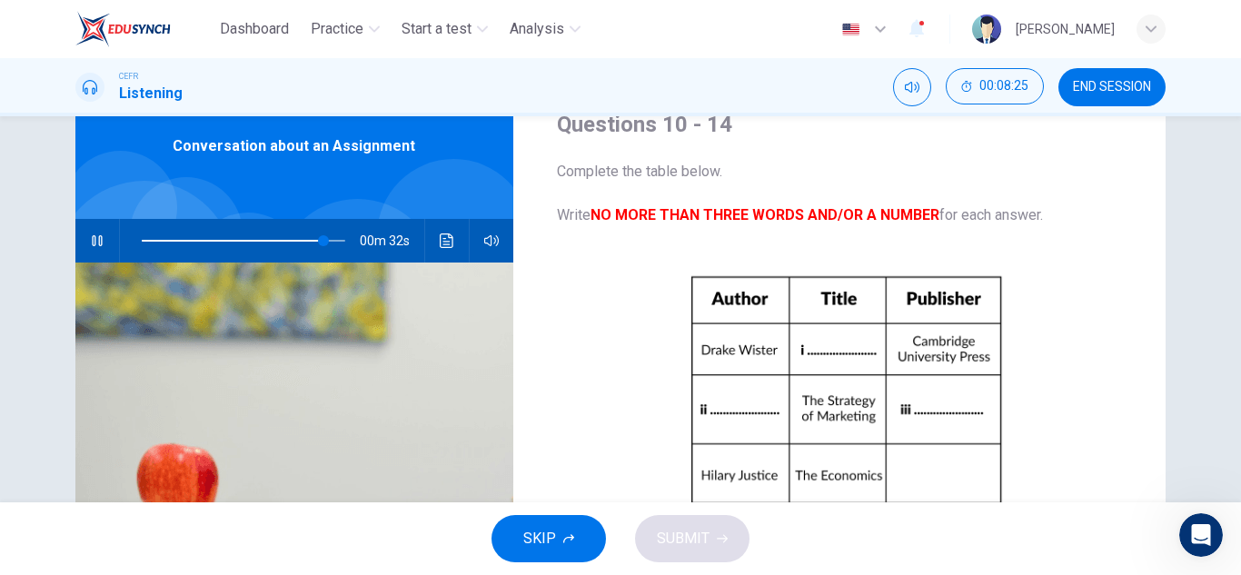
click at [94, 232] on button "button" at bounding box center [97, 241] width 29 height 44
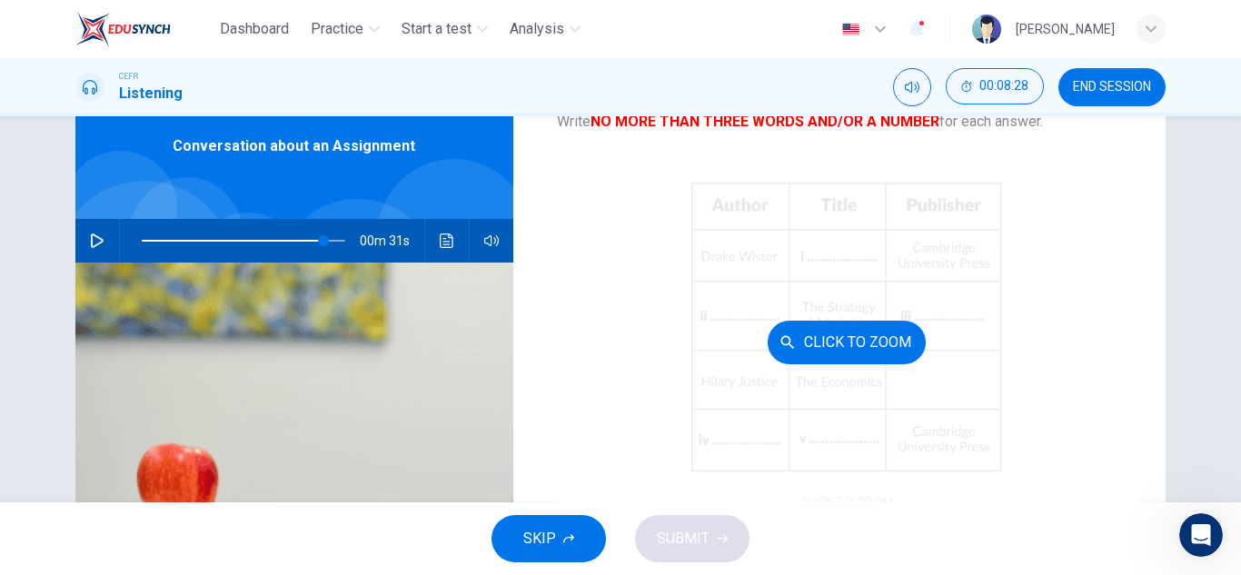
scroll to position [160, 0]
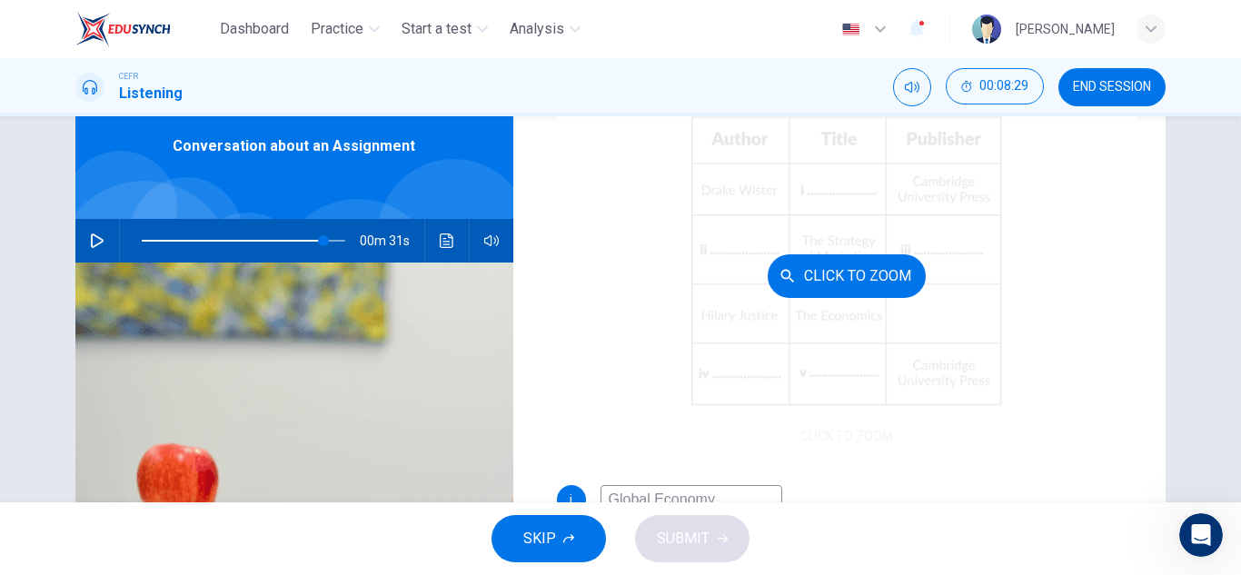
click at [966, 348] on div "Click to Zoom" at bounding box center [847, 276] width 580 height 346
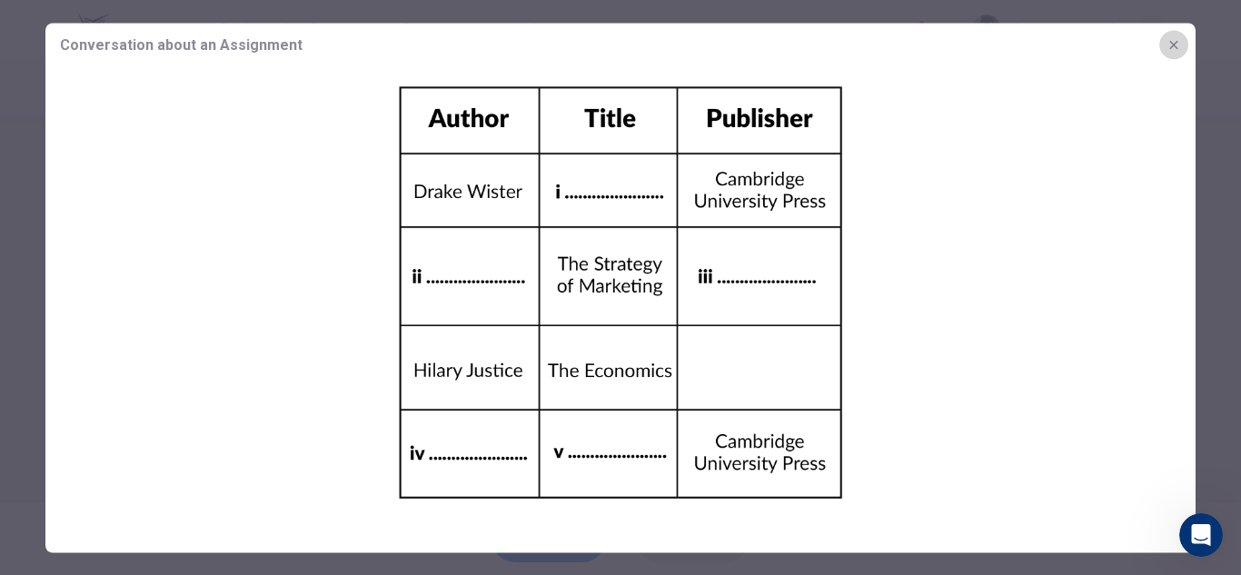
click at [1183, 42] on button "button" at bounding box center [1173, 44] width 29 height 29
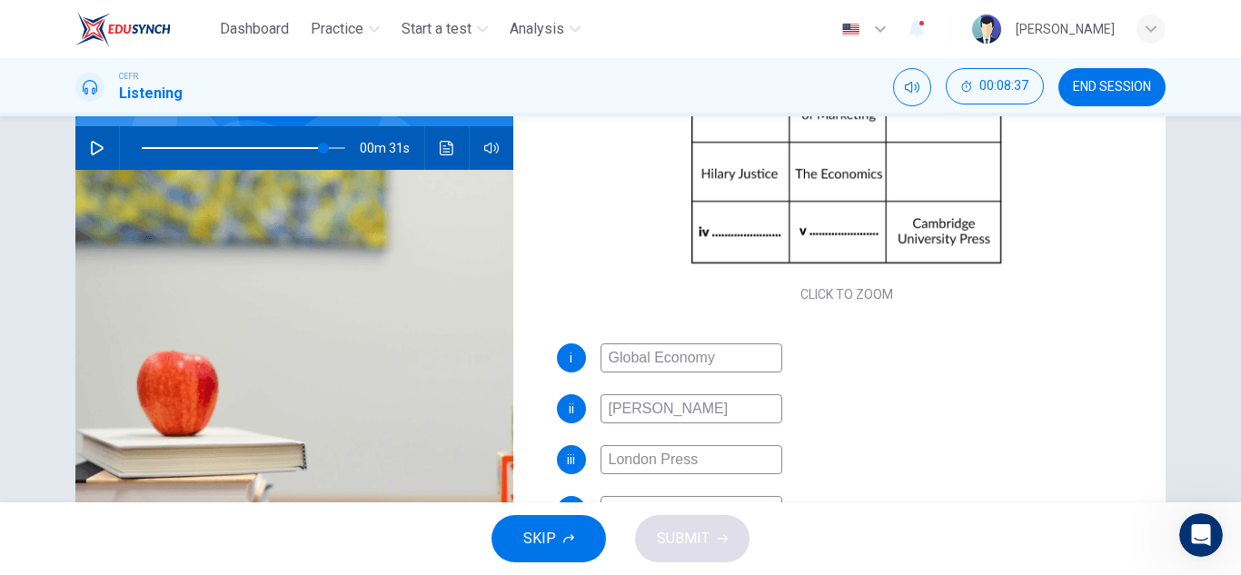
scroll to position [172, 0]
click at [84, 141] on button "button" at bounding box center [97, 148] width 29 height 44
click at [318, 150] on span at bounding box center [323, 148] width 11 height 11
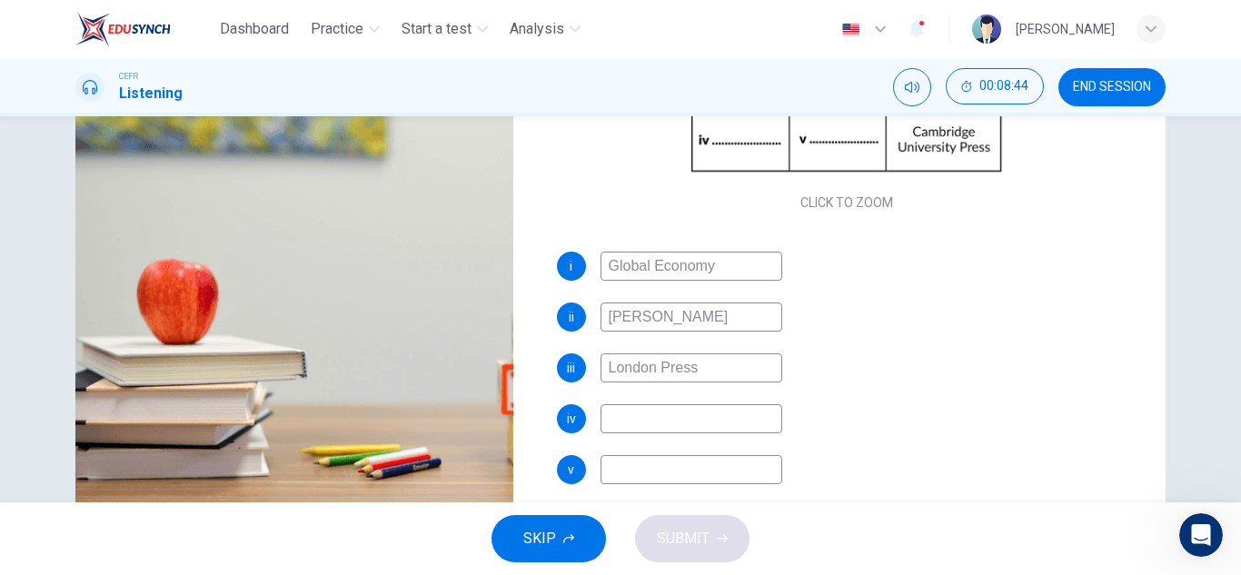
type input "87"
click at [735, 423] on input at bounding box center [691, 418] width 182 height 29
type input "O"
type input "87"
type input "Oxfor"
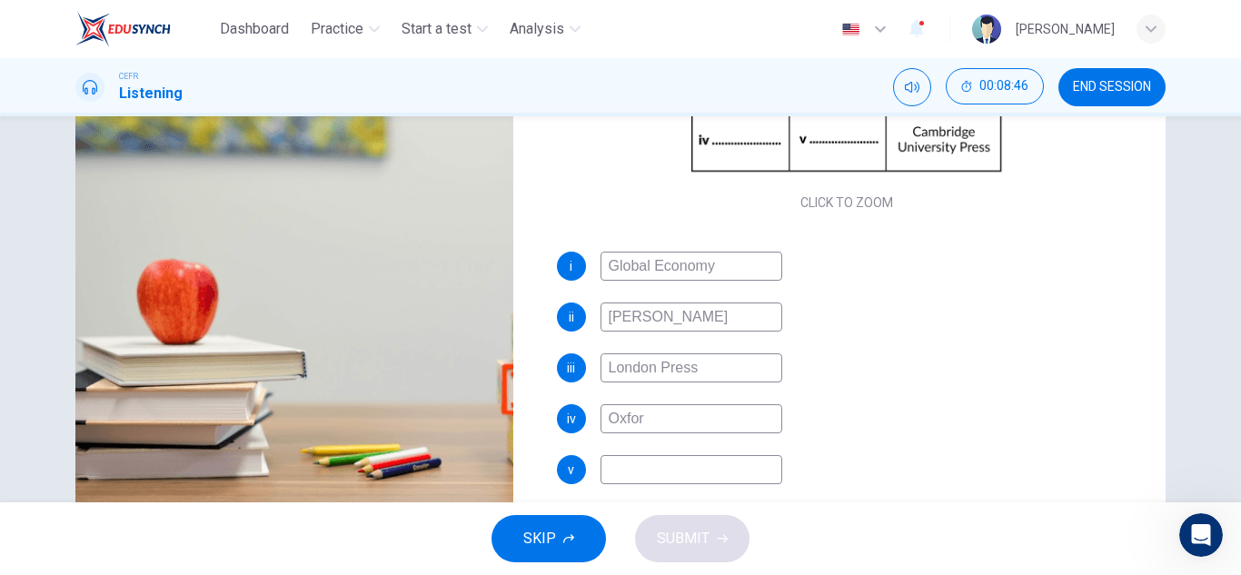
type input "87"
type input "Oxford Un"
type input "88"
type input "Oxford Univer"
type input "88"
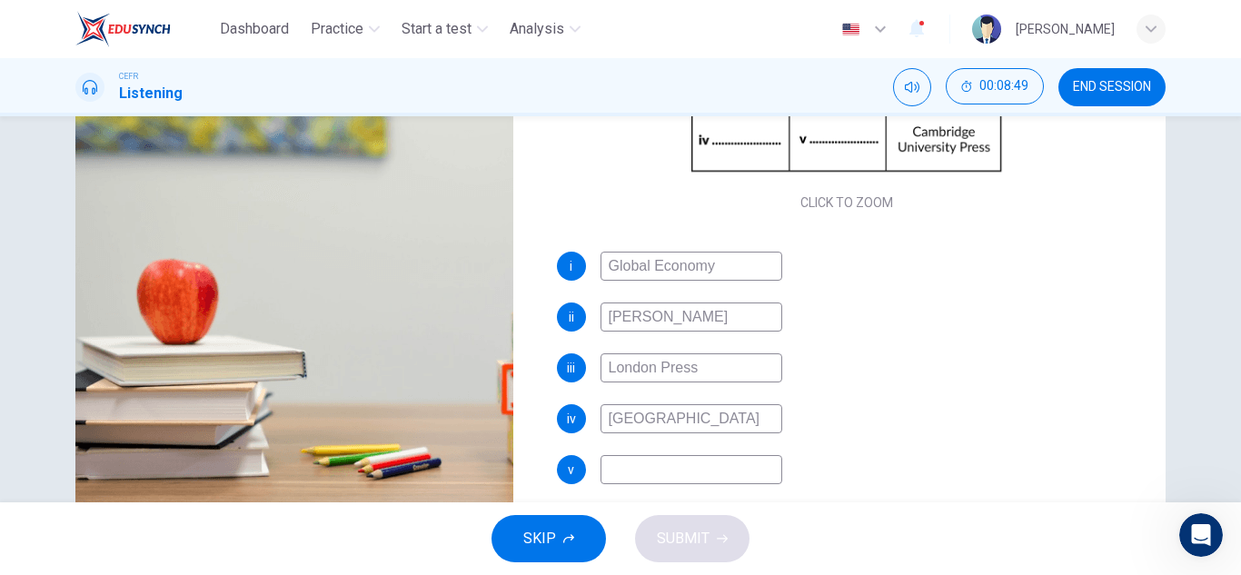
type input "[GEOGRAPHIC_DATA]"
type input "88"
type input "Oxford University Pres"
type input "89"
type input "Oxford University Press"
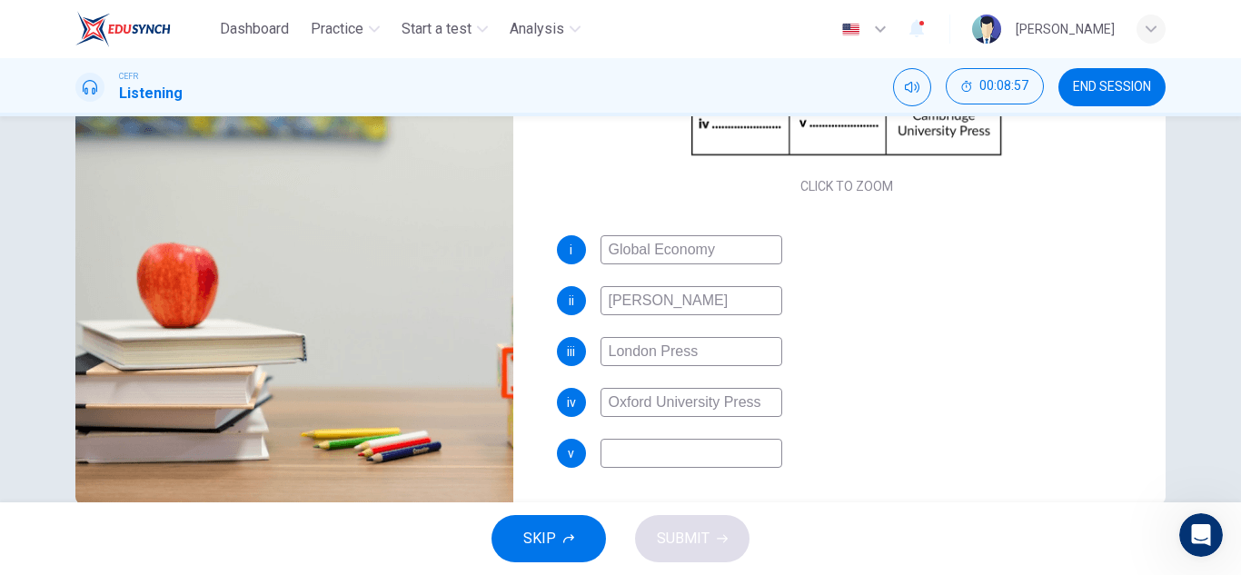
scroll to position [318, 0]
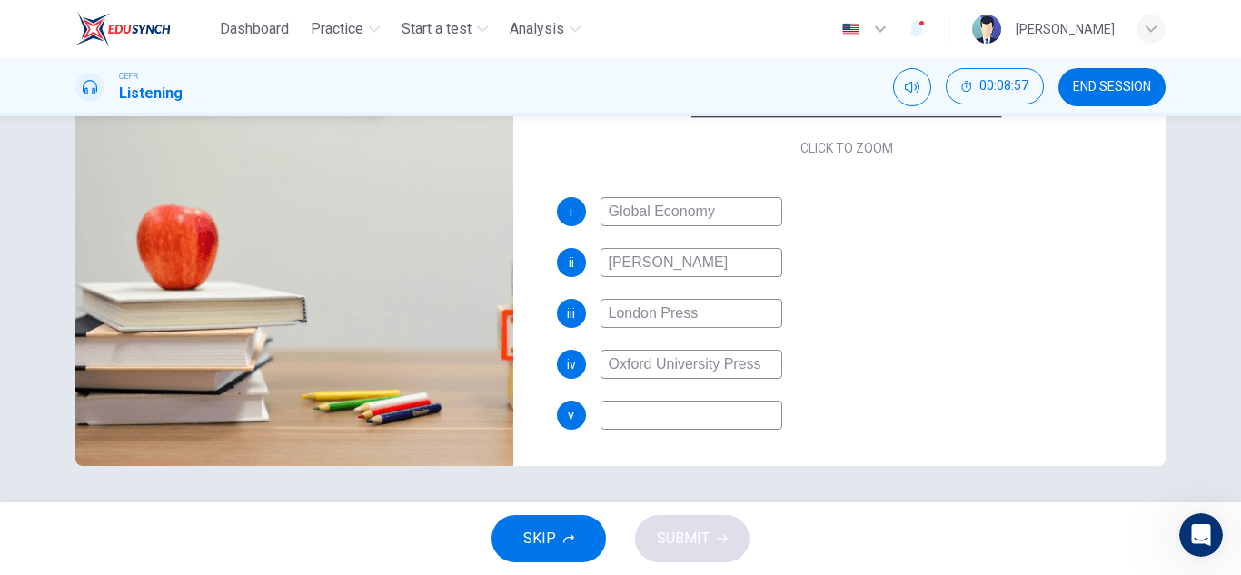
type input "91"
type input "Oxford University Pres"
type input "91"
type input "O"
type input "92"
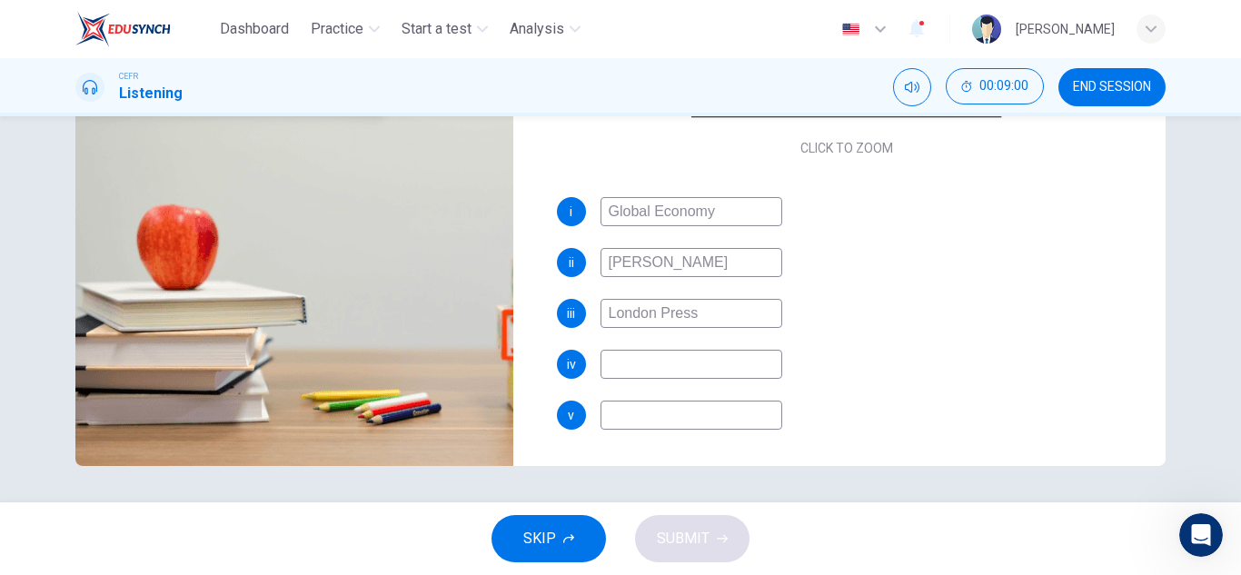
type input "W"
type input "92"
type input "[PERSON_NAME]"
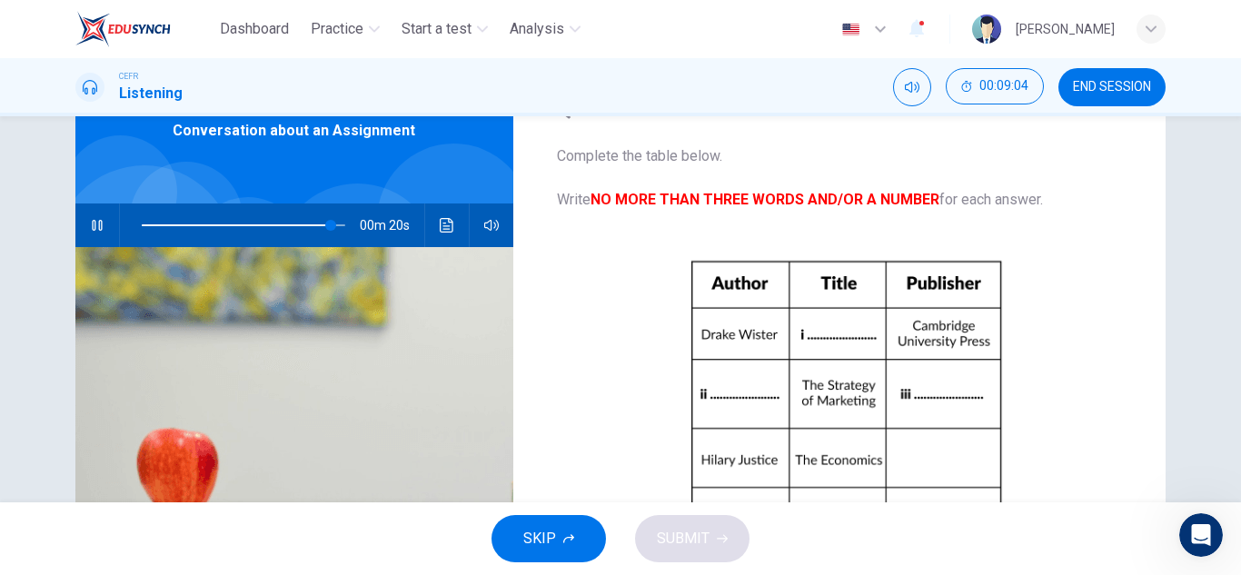
scroll to position [90, 0]
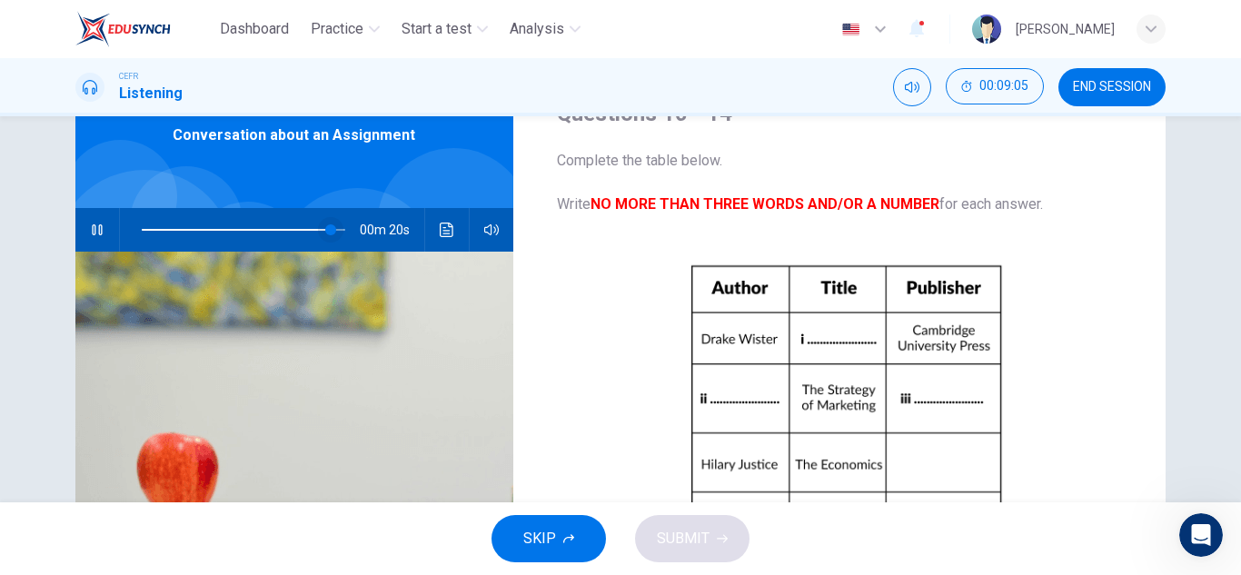
type input "94"
type input "[PERSON_NAME]"
click at [321, 230] on span at bounding box center [324, 229] width 11 height 11
click at [319, 228] on span at bounding box center [322, 229] width 11 height 11
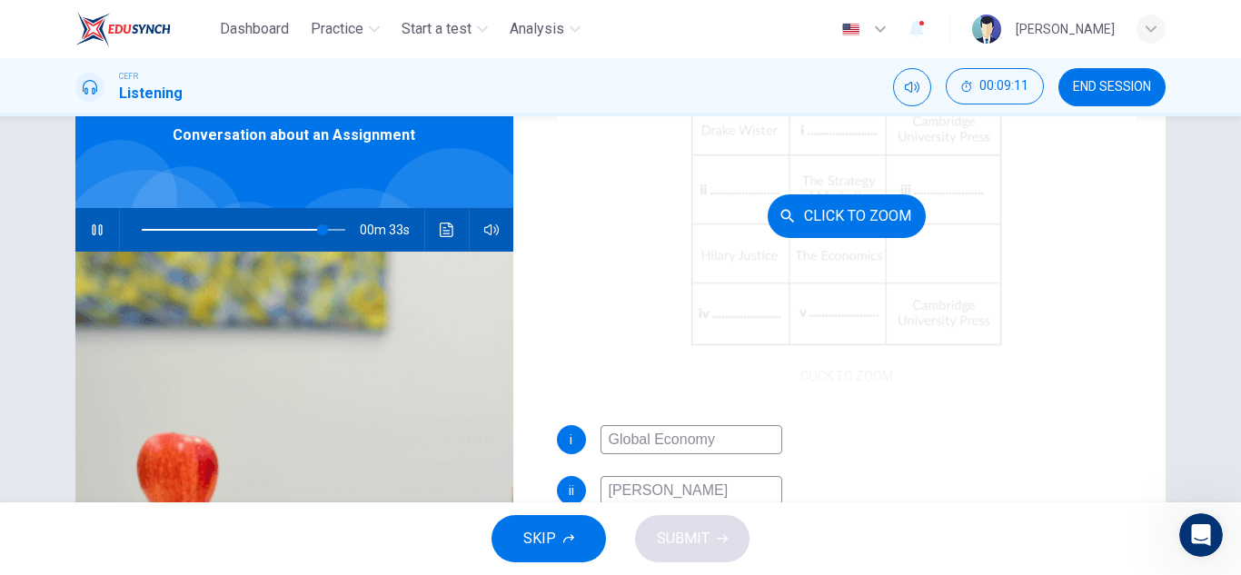
scroll to position [318, 0]
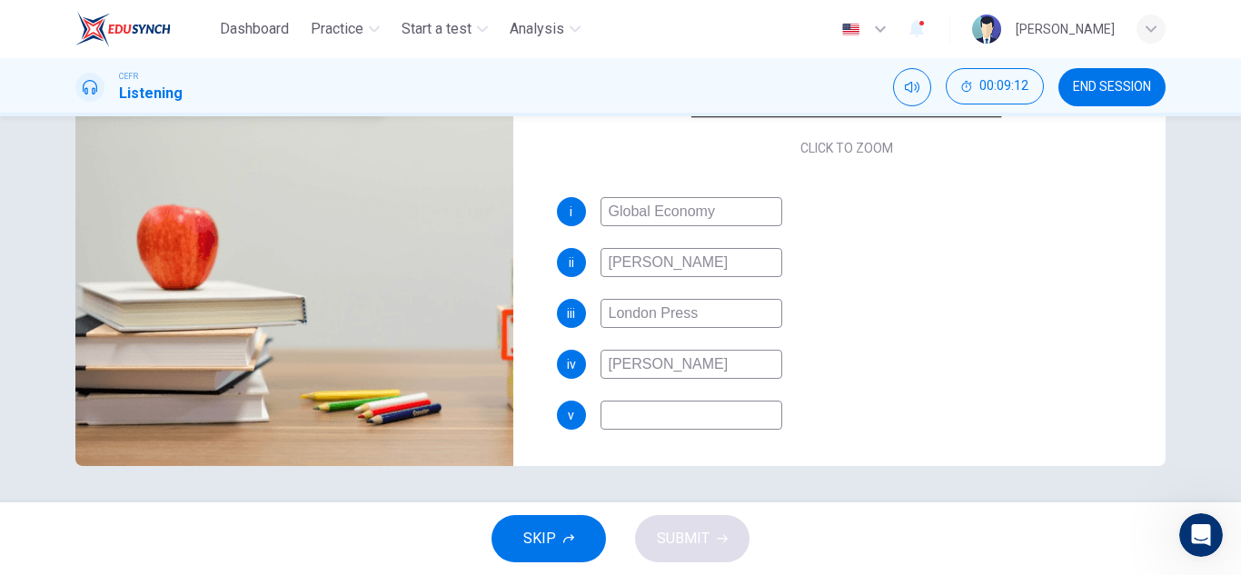
type input "90"
click at [694, 355] on input "[PERSON_NAME]" at bounding box center [691, 364] width 182 height 29
type input "[PERSON_NAME]"
type input "90"
type input "[PERSON_NAME]"
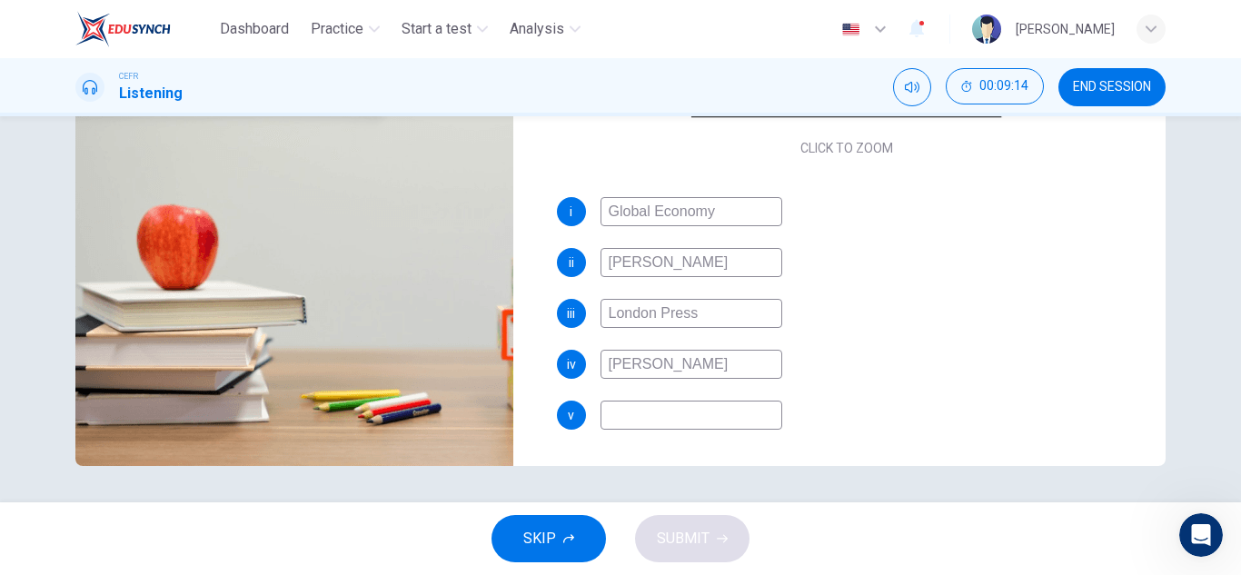
type input "91"
type input "[PERSON_NAME]"
type input "91"
type input "[PERSON_NAME]"
type input "91"
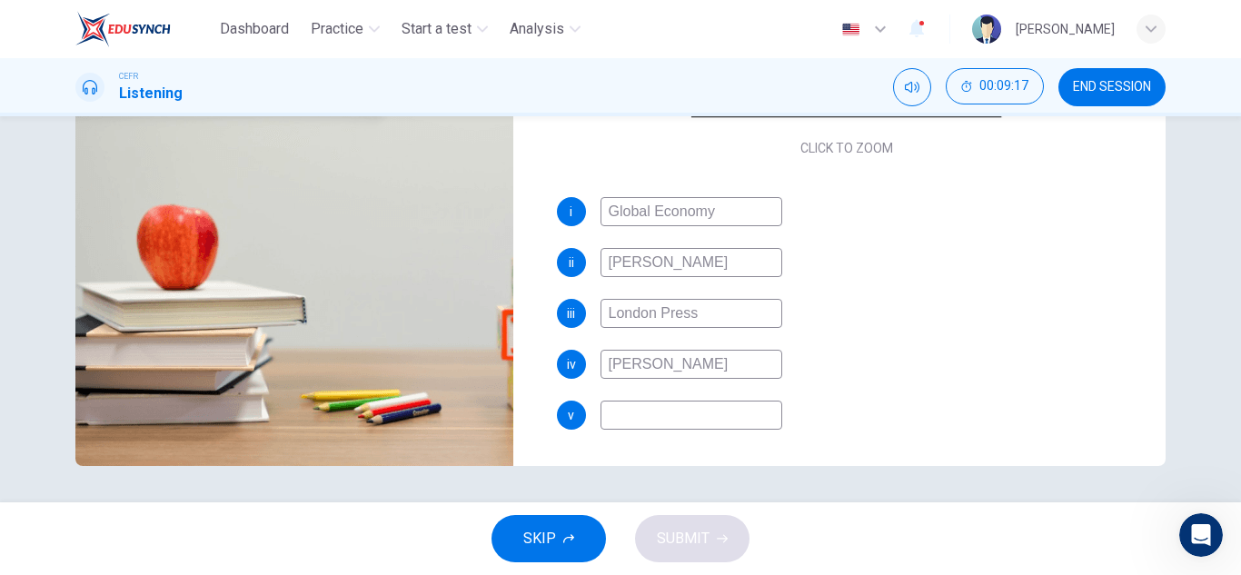
type input "[PERSON_NAME]"
click at [673, 407] on input at bounding box center [691, 415] width 182 height 29
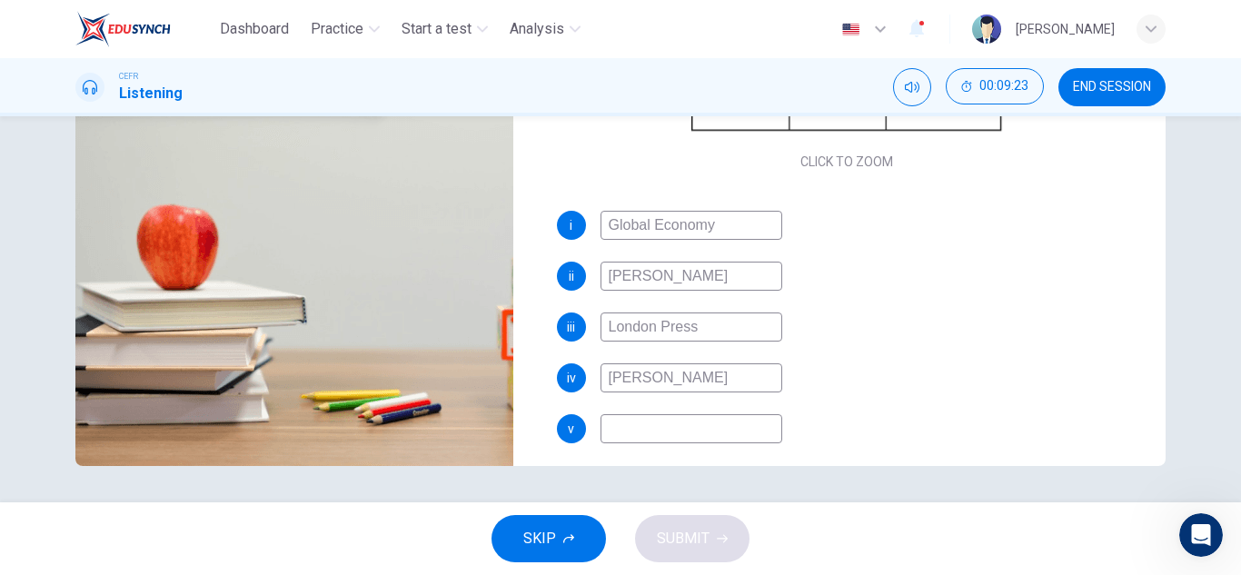
scroll to position [209, 0]
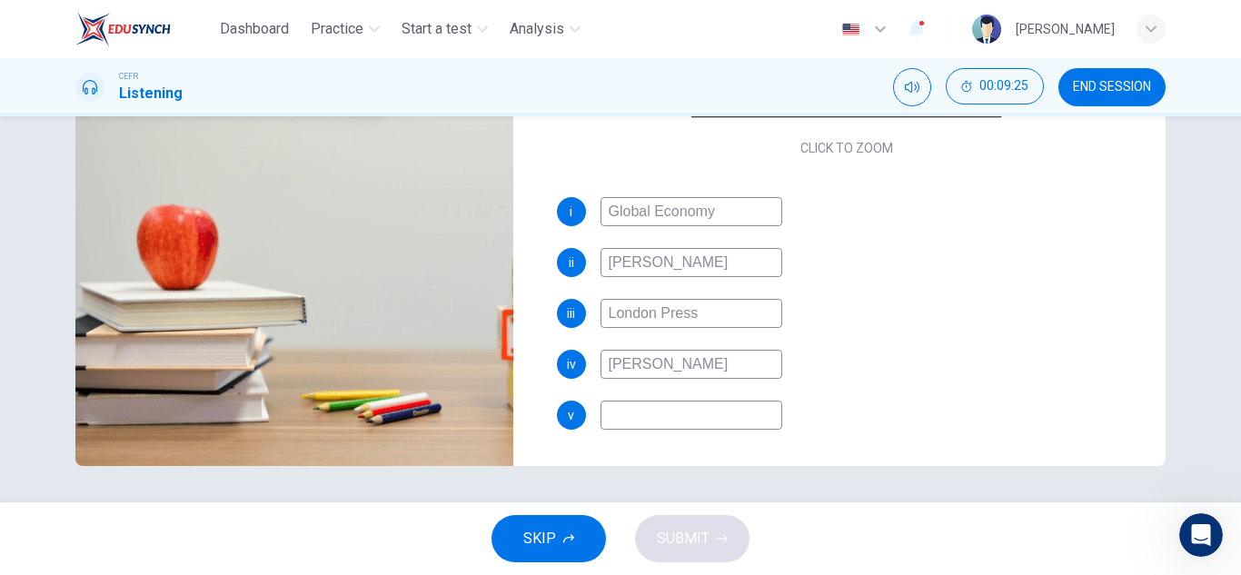
type input "94"
type input "B"
type input "94"
type input "Bu"
type input "94"
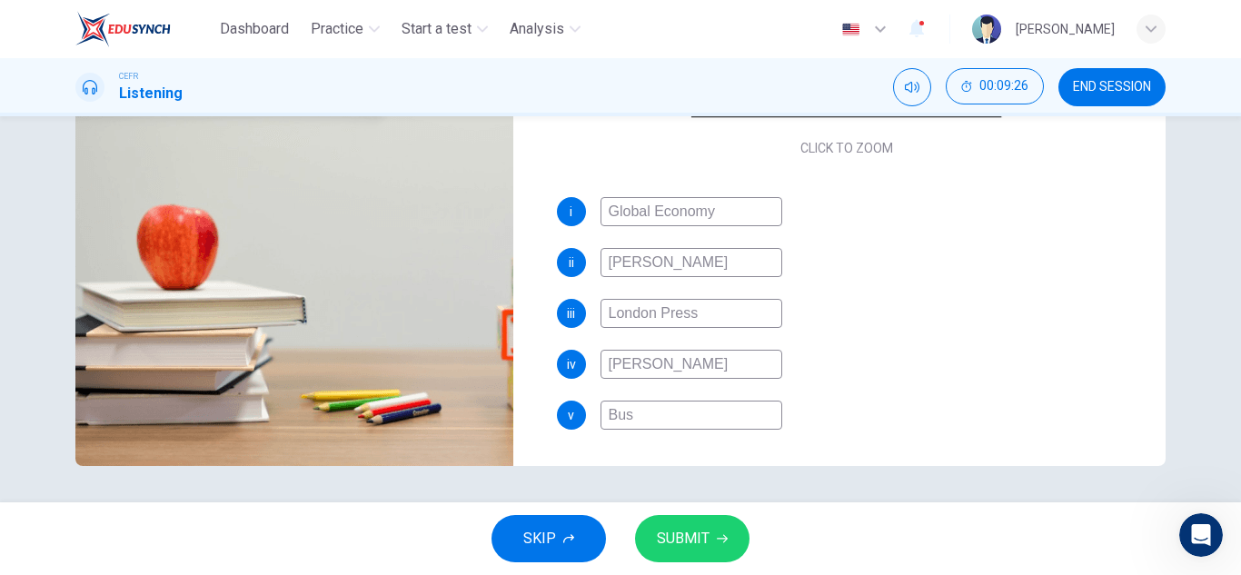
type input "Busi"
type input "94"
type input "Busin"
type input "94"
type input "Busine"
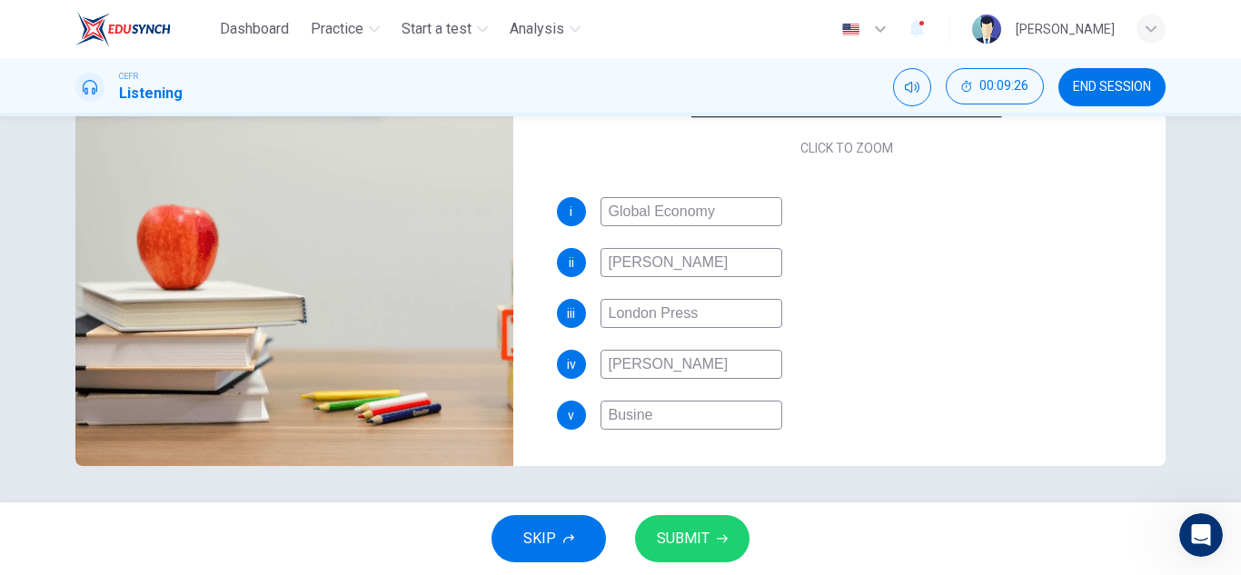
type input "94"
type input "Busines"
type input "94"
type input "Business"
type input "95"
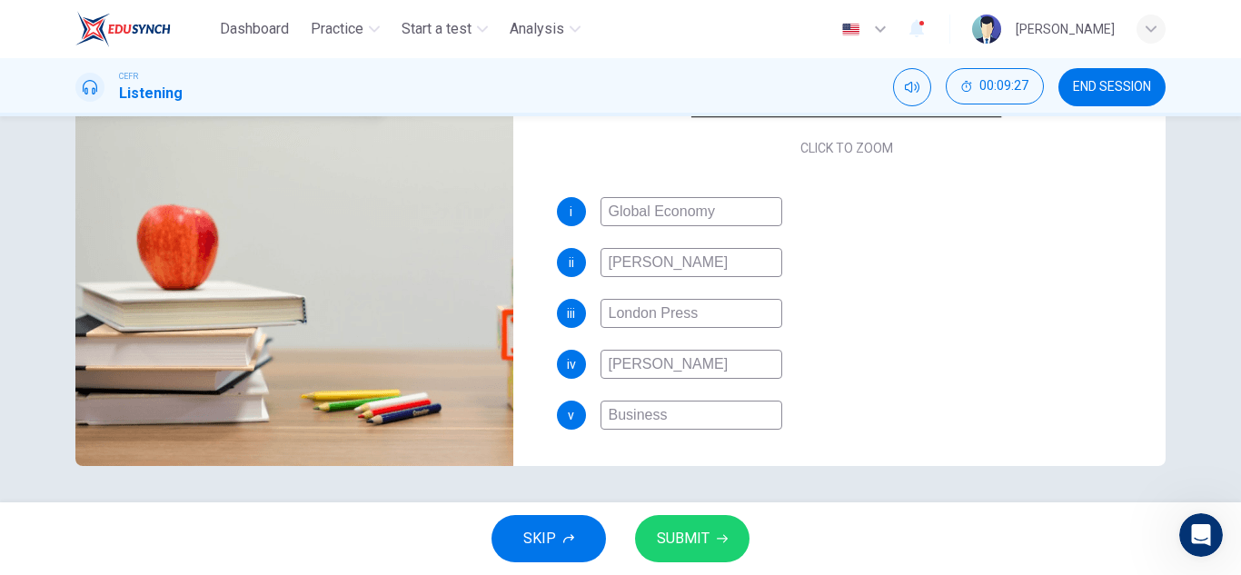
type input "Business M"
type input "95"
type input "Business Ma"
type input "95"
type input "Business Mana"
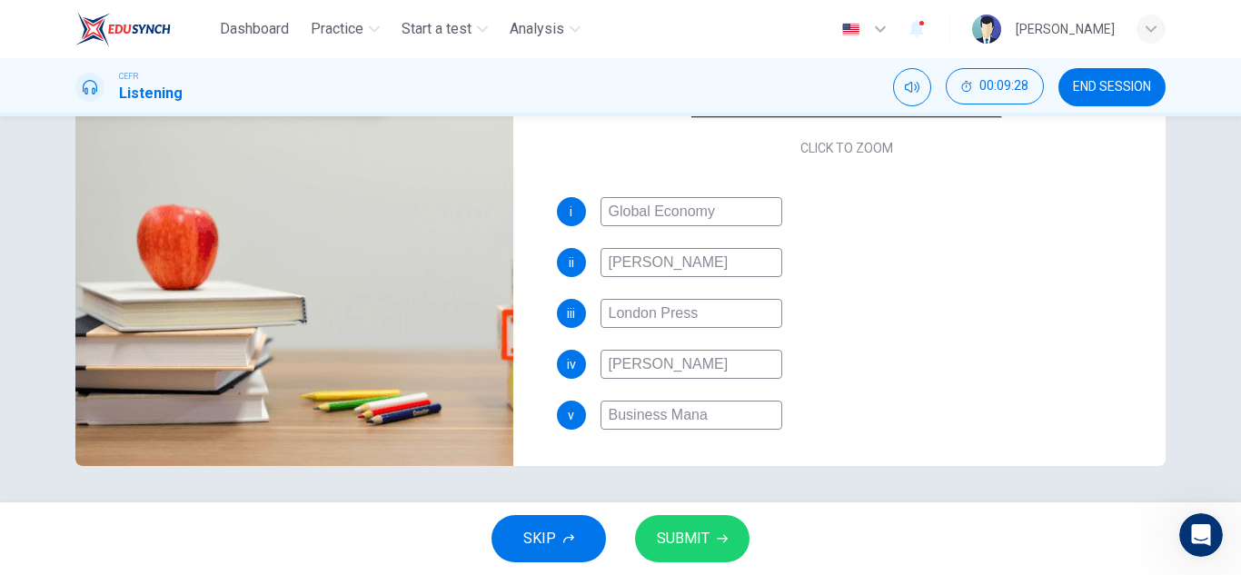
type input "95"
type input "Business Manag"
type input "95"
type input "Business Manage"
type input "95"
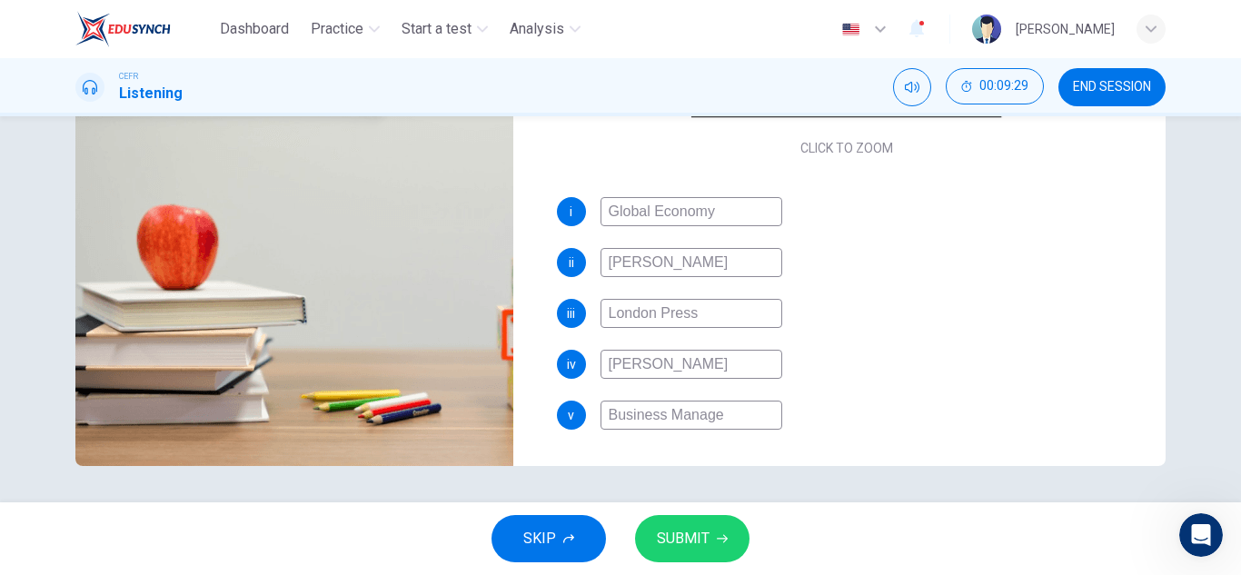
type input "Business Managem"
type input "95"
type input "Business Manageme"
type input "95"
type input "Business Management"
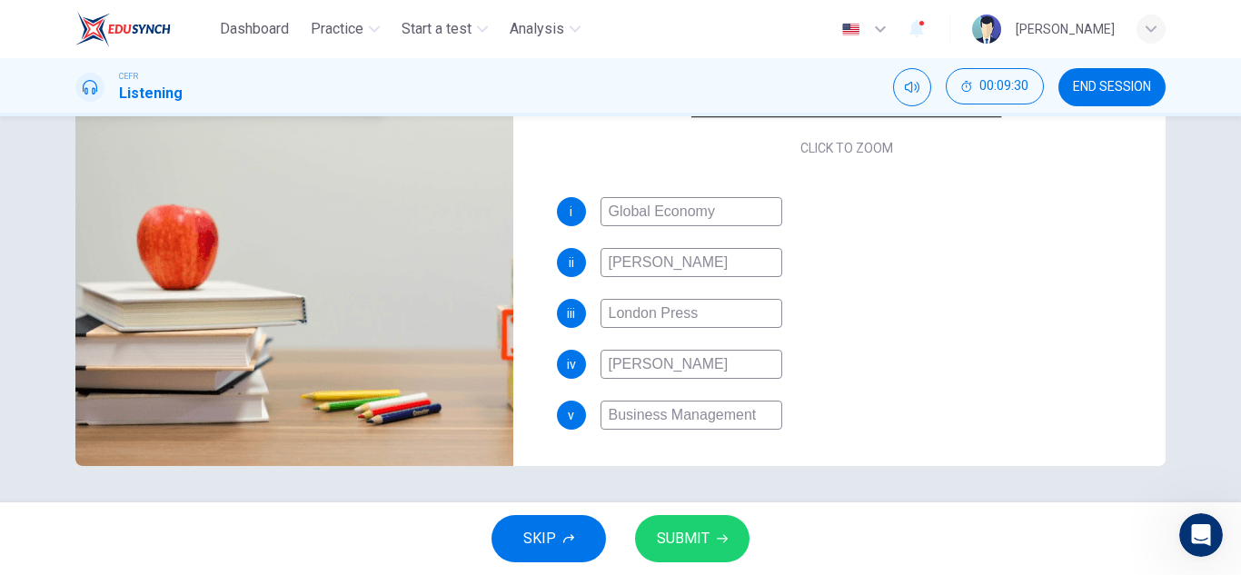
type input "96"
type input "Business Management"
click at [688, 549] on span "SUBMIT" at bounding box center [683, 538] width 53 height 25
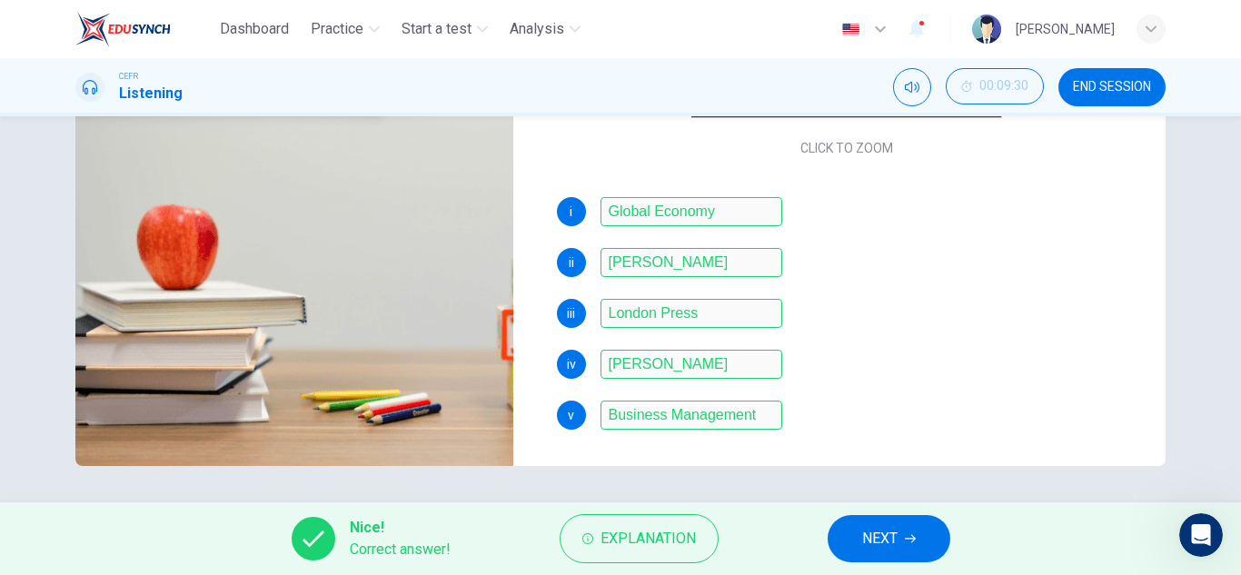
type input "96"
click at [887, 540] on span "NEXT" at bounding box center [879, 538] width 35 height 25
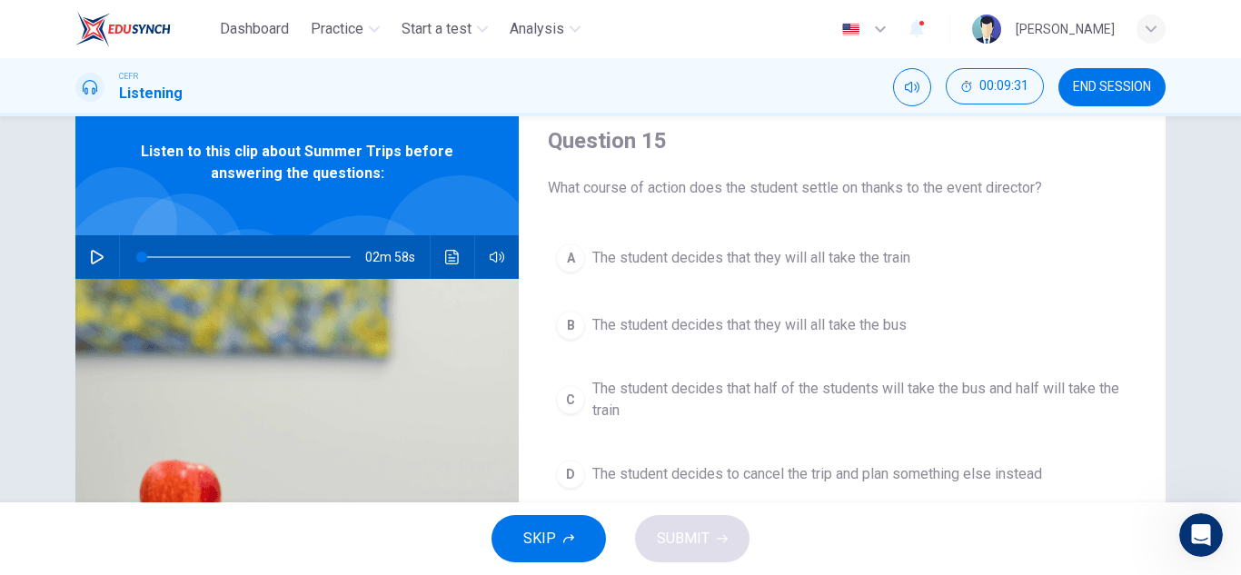
scroll to position [64, 0]
click at [1088, 82] on span "END SESSION" at bounding box center [1112, 87] width 78 height 15
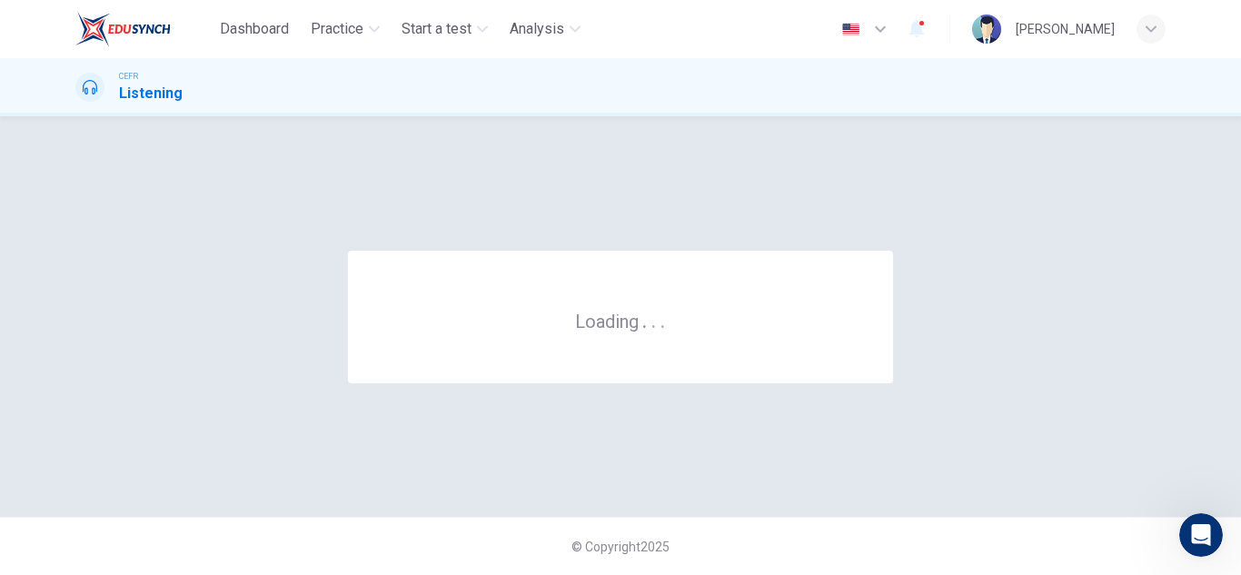
scroll to position [0, 0]
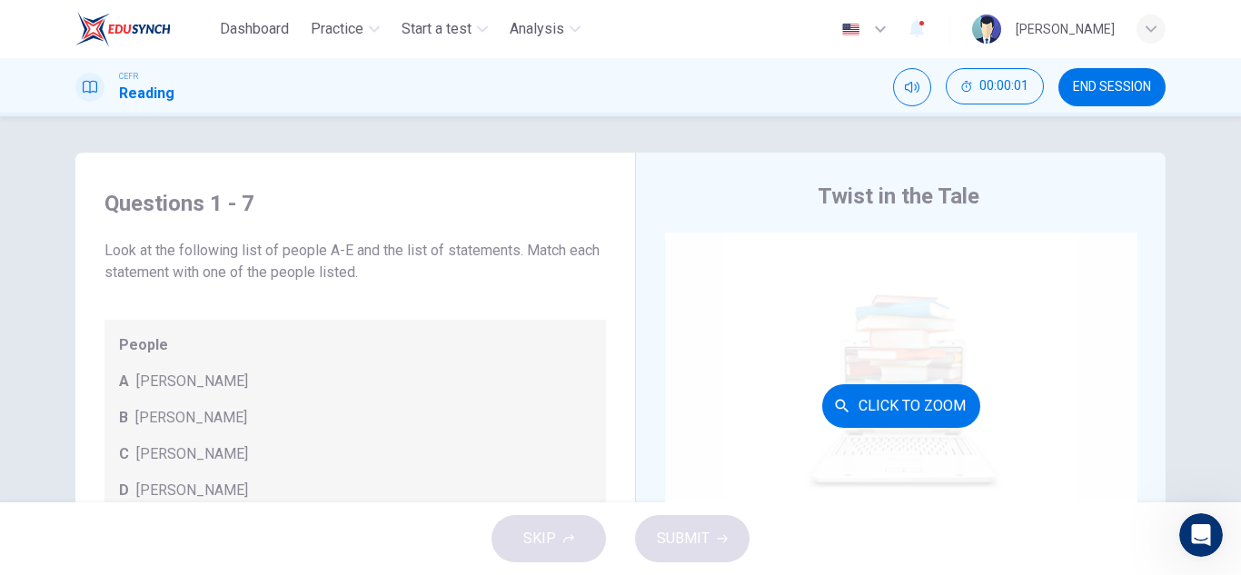
click at [927, 352] on div "Click to Zoom" at bounding box center [901, 406] width 472 height 346
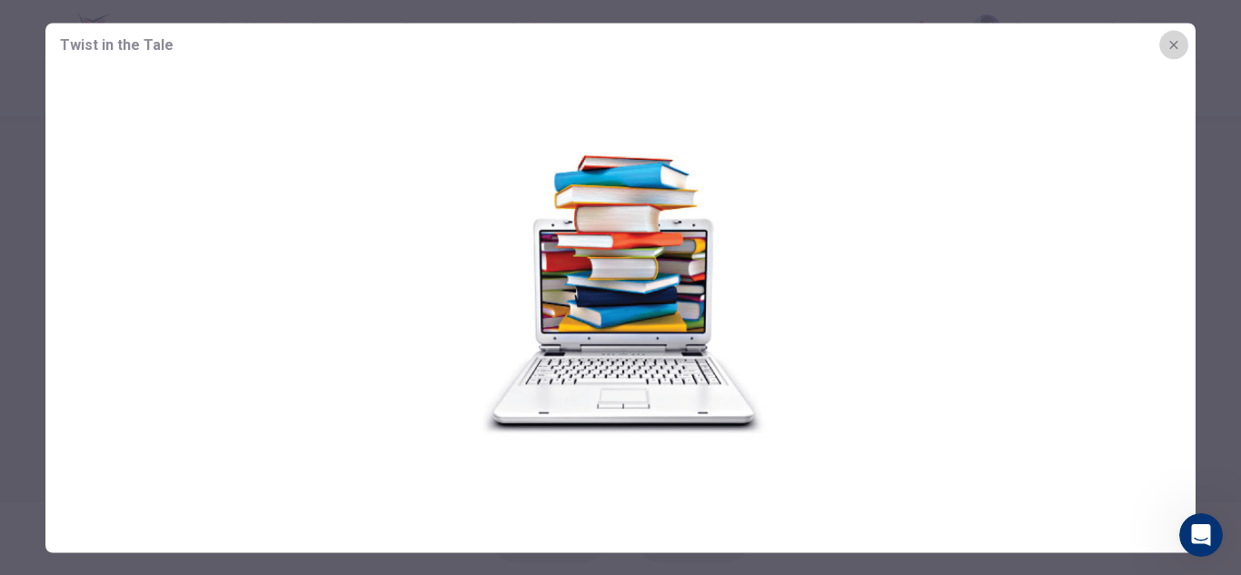
click at [1174, 47] on icon "button" at bounding box center [1173, 44] width 15 height 15
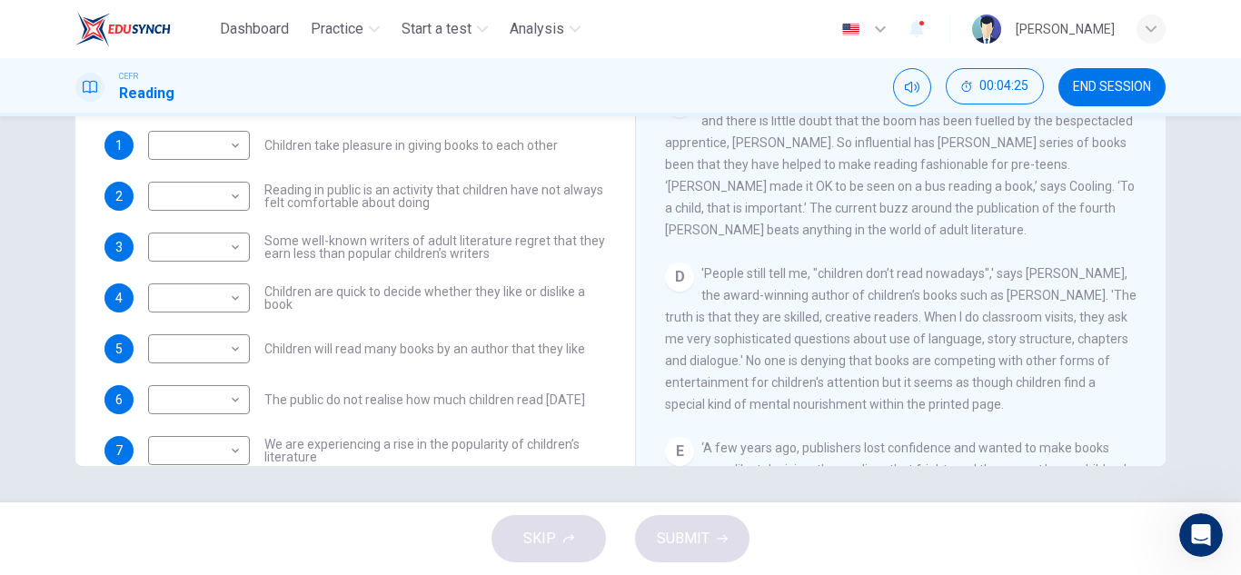
scroll to position [142, 0]
click at [460, 223] on div "1 ​ ​ Children take pleasure in giving books to each other 2 ​ ​ Reading in pub…" at bounding box center [354, 296] width 501 height 334
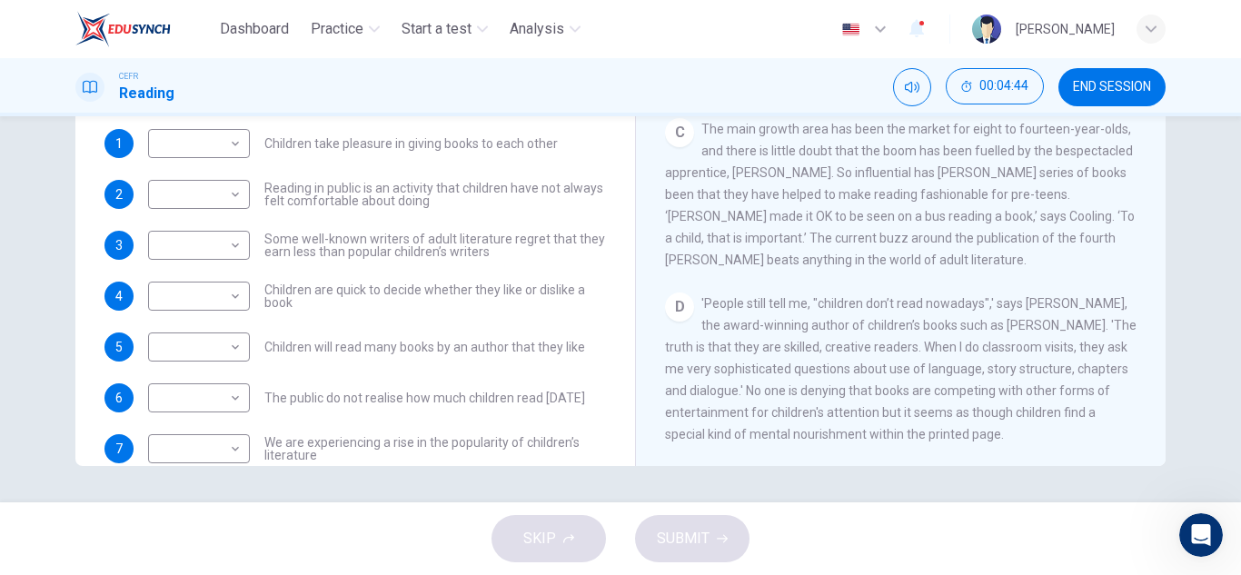
scroll to position [506, 0]
click at [761, 206] on span "The main growth area has been the market for eight to fourteen-year-olds, and t…" at bounding box center [900, 194] width 470 height 145
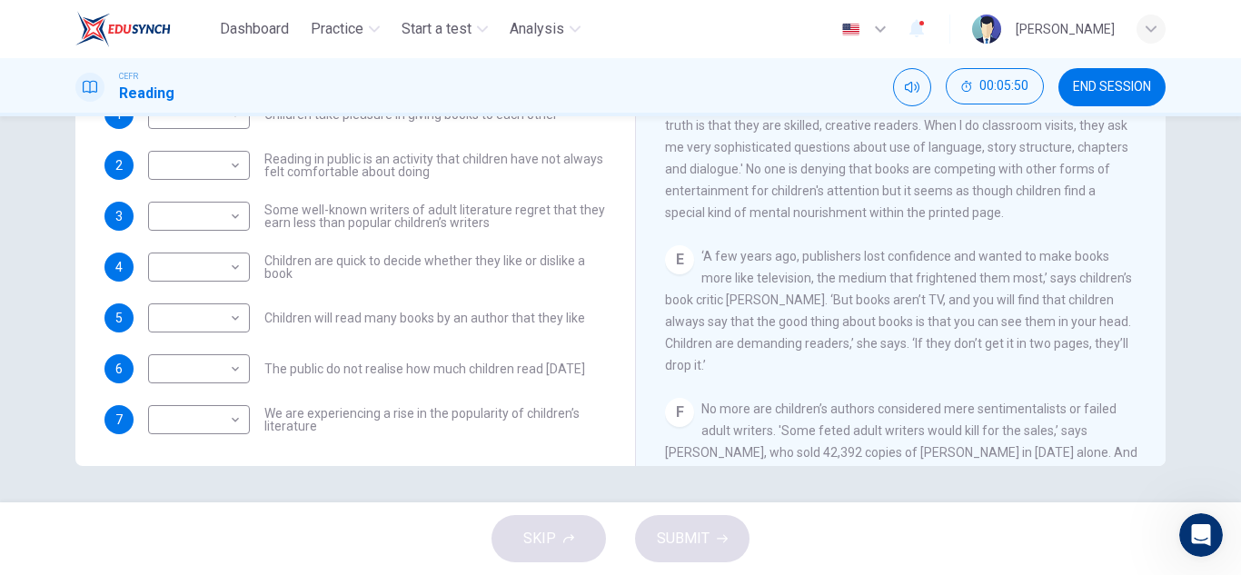
scroll to position [174, 0]
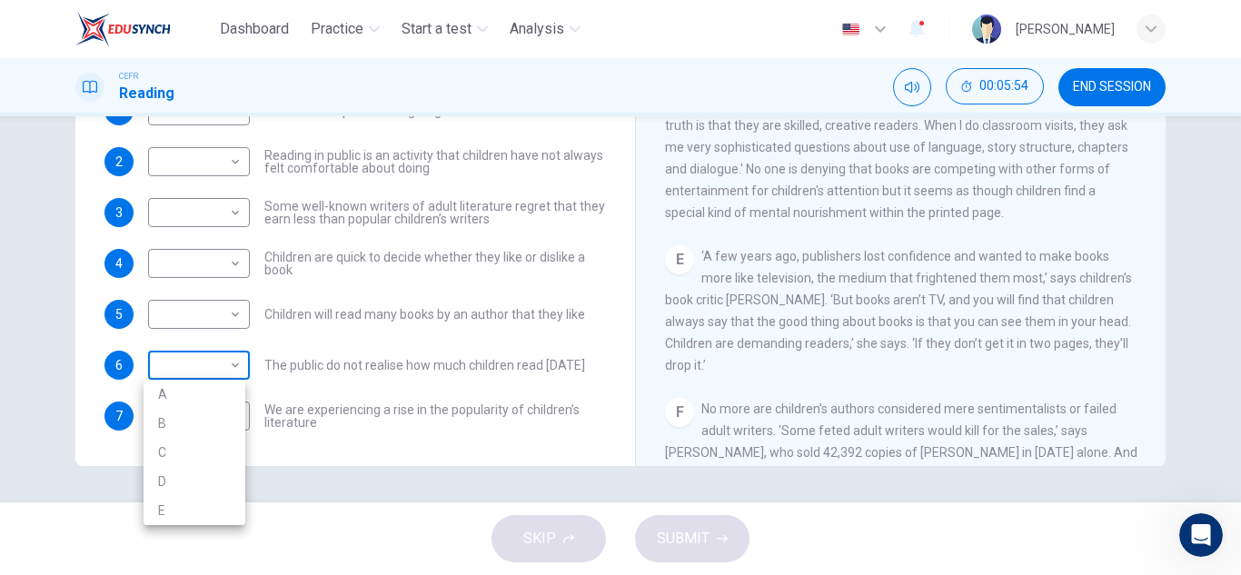
click at [194, 364] on body "Dashboard Practice Start a test Analysis English en ​ Marissa Binti Mustajam CE…" at bounding box center [620, 287] width 1241 height 575
click at [435, 306] on div at bounding box center [620, 287] width 1241 height 575
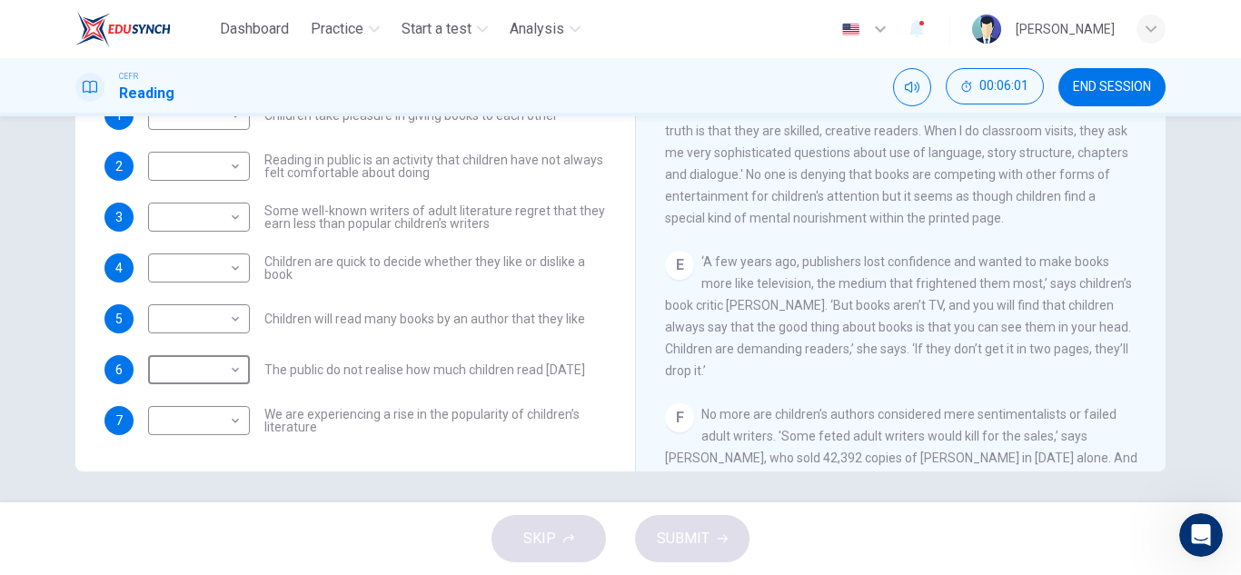
scroll to position [318, 0]
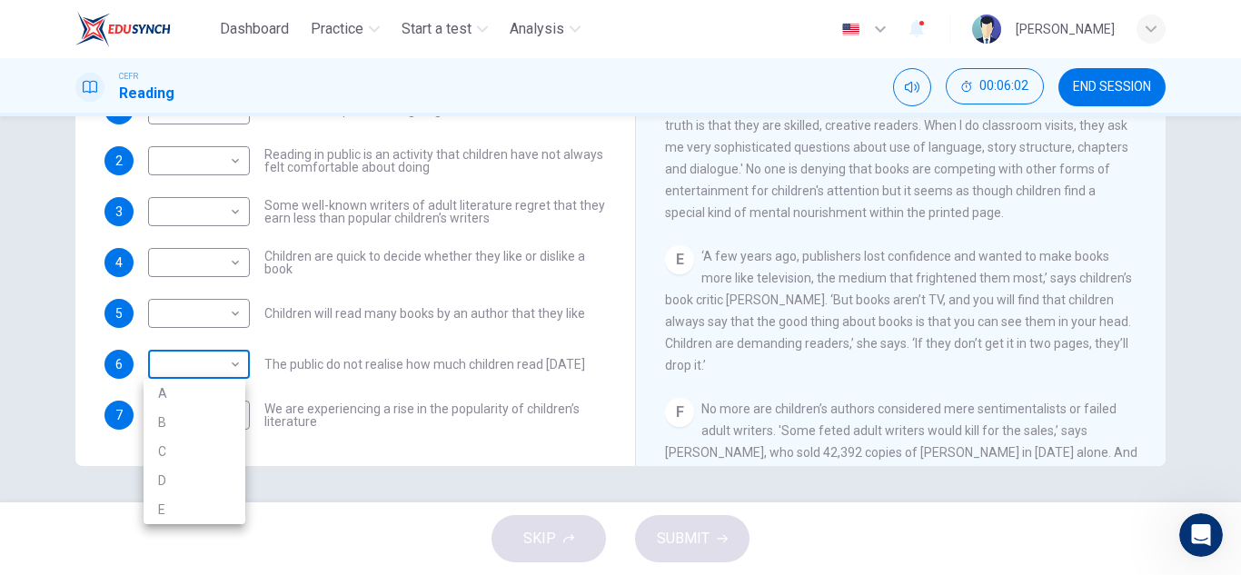
click at [229, 371] on body "Dashboard Practice Start a test Analysis English en ​ Marissa Binti Mustajam CE…" at bounding box center [620, 287] width 1241 height 575
click at [216, 422] on li "B" at bounding box center [195, 422] width 102 height 29
type input "B"
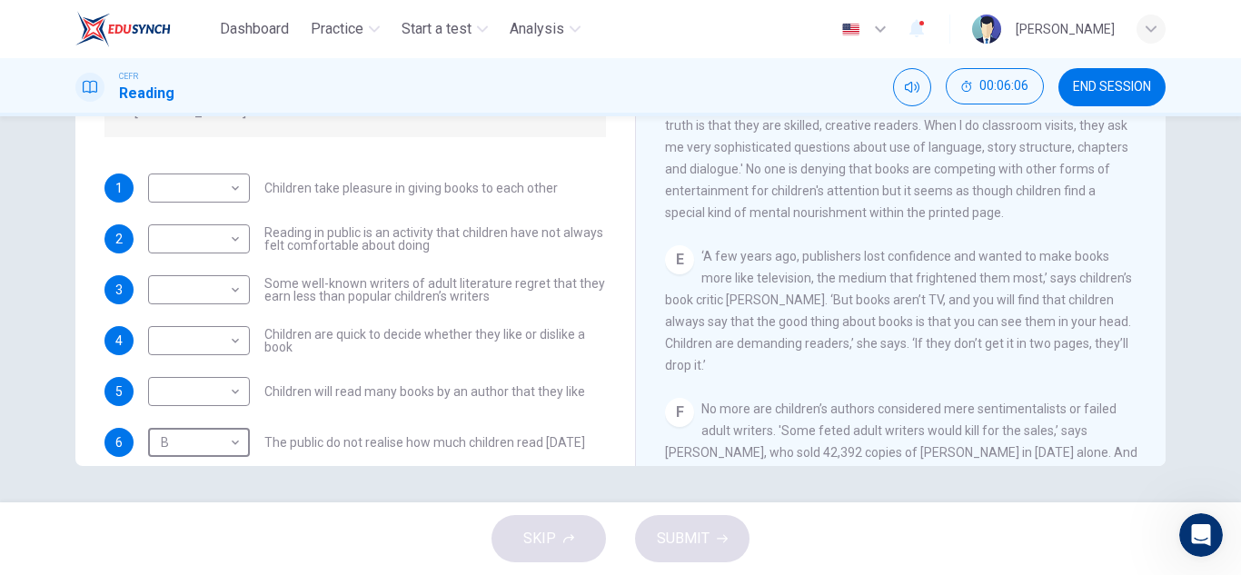
scroll to position [94, 0]
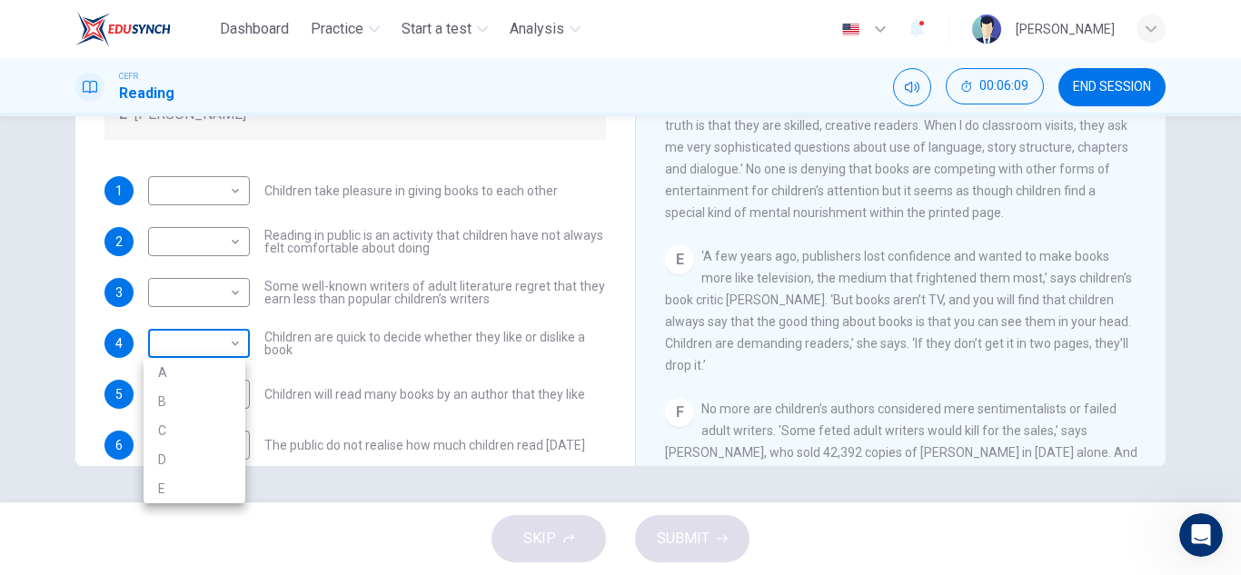
click at [207, 353] on body "Dashboard Practice Start a test Analysis English en ​ Marissa Binti Mustajam CE…" at bounding box center [620, 287] width 1241 height 575
click at [207, 353] on div at bounding box center [620, 287] width 1241 height 575
click at [207, 353] on body "Dashboard Practice Start a test Analysis English en ​ Marissa Binti Mustajam CE…" at bounding box center [620, 287] width 1241 height 575
click at [447, 334] on div at bounding box center [620, 287] width 1241 height 575
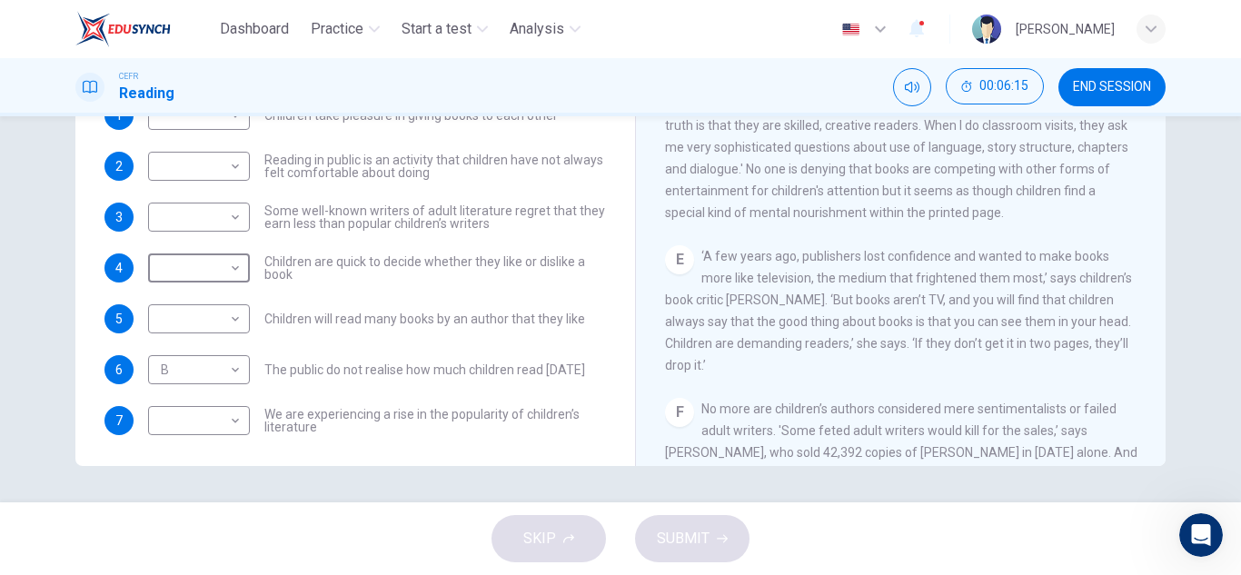
scroll to position [171, 0]
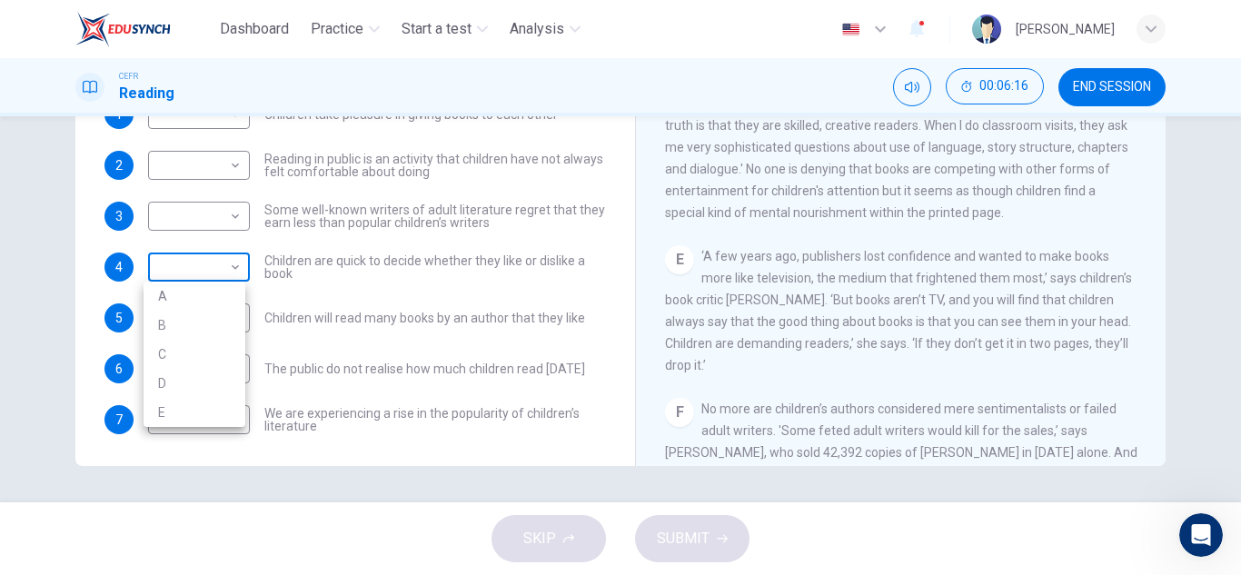
click at [234, 272] on body "Dashboard Practice Start a test Analysis English en ​ Marissa Binti Mustajam CE…" at bounding box center [620, 287] width 1241 height 575
click at [227, 351] on li "C" at bounding box center [195, 354] width 102 height 29
type input "C"
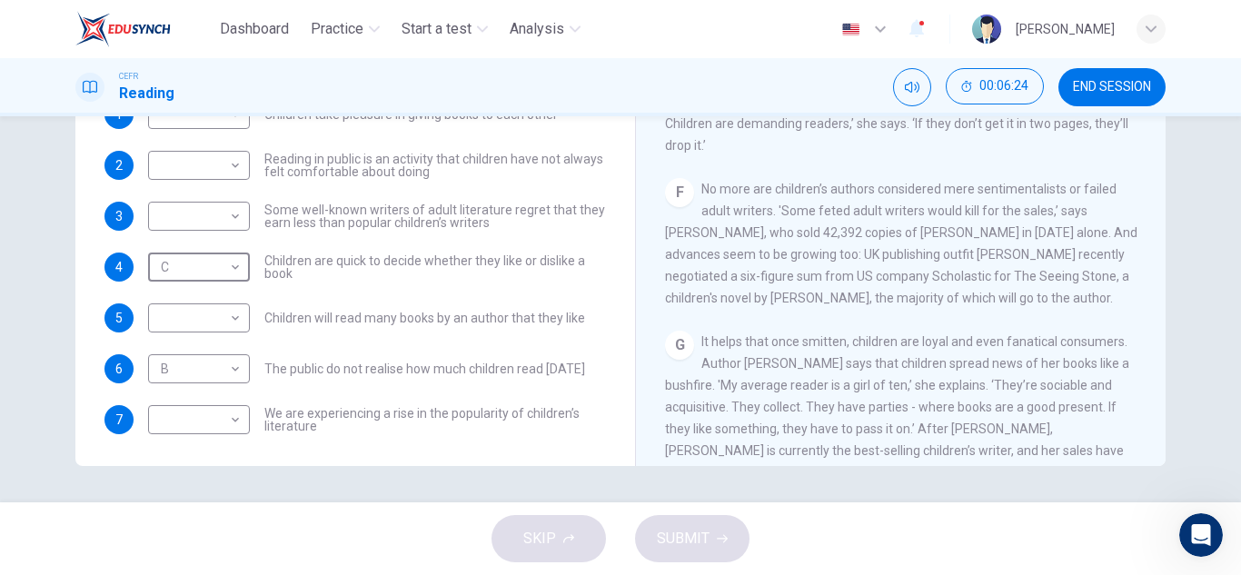
scroll to position [948, 0]
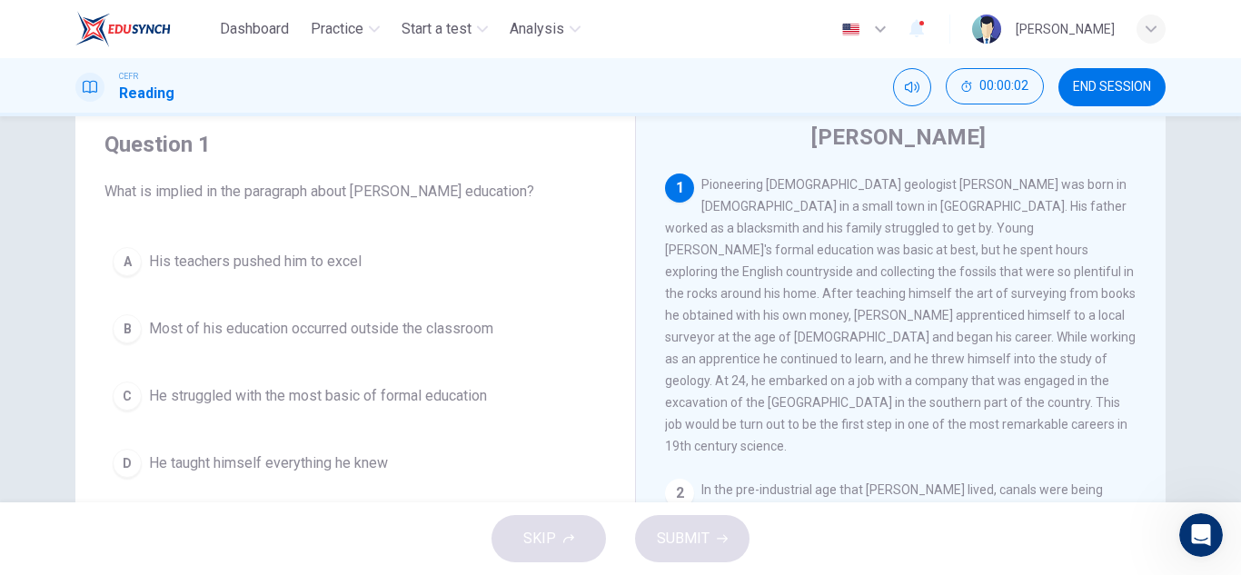
scroll to position [60, 0]
click at [1074, 91] on span "END SESSION" at bounding box center [1112, 87] width 78 height 15
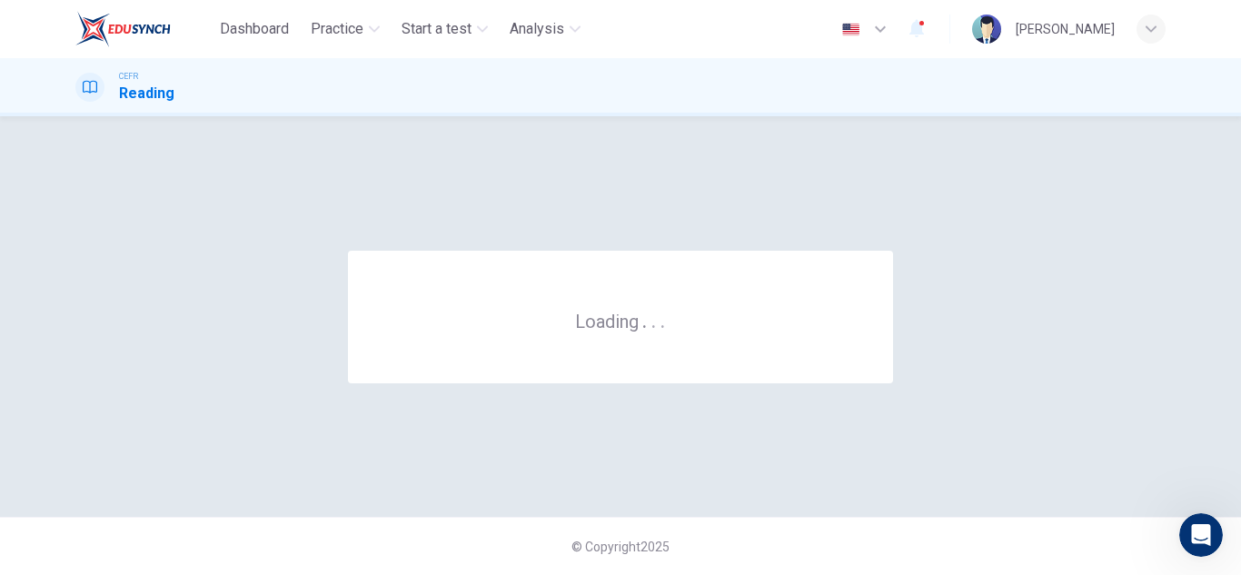
scroll to position [0, 0]
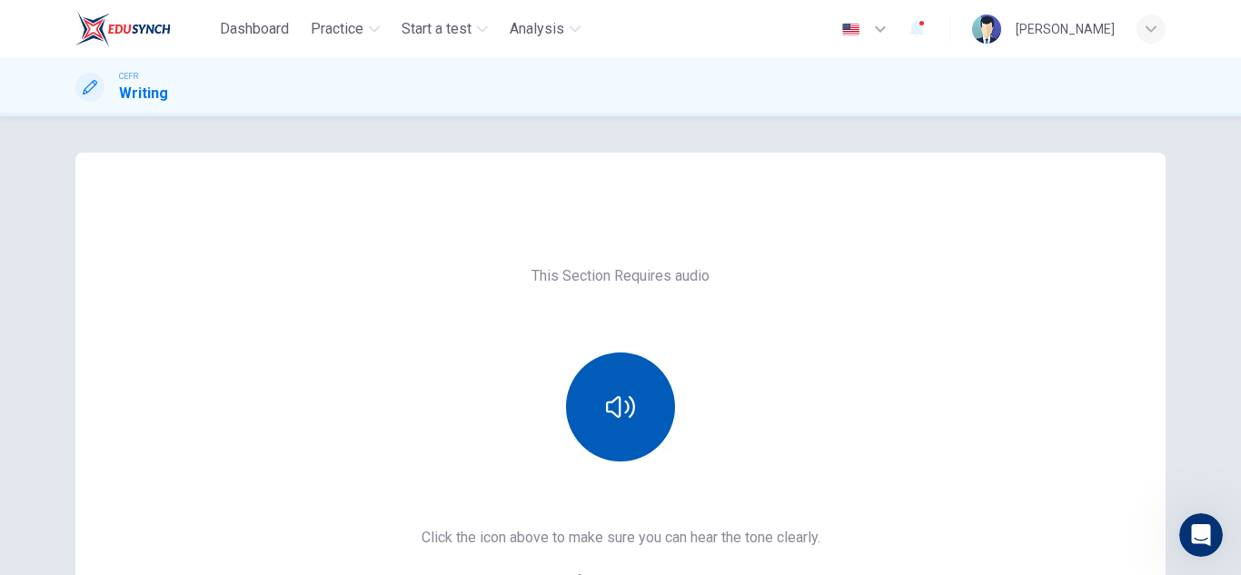
click at [619, 391] on button "button" at bounding box center [620, 406] width 109 height 109
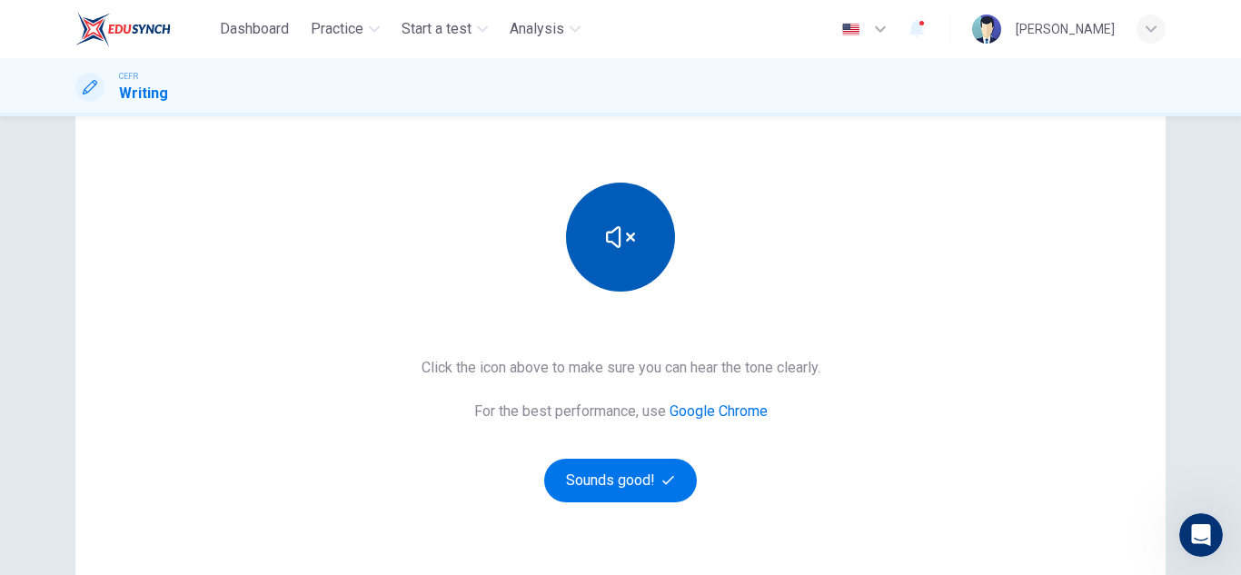
scroll to position [171, 0]
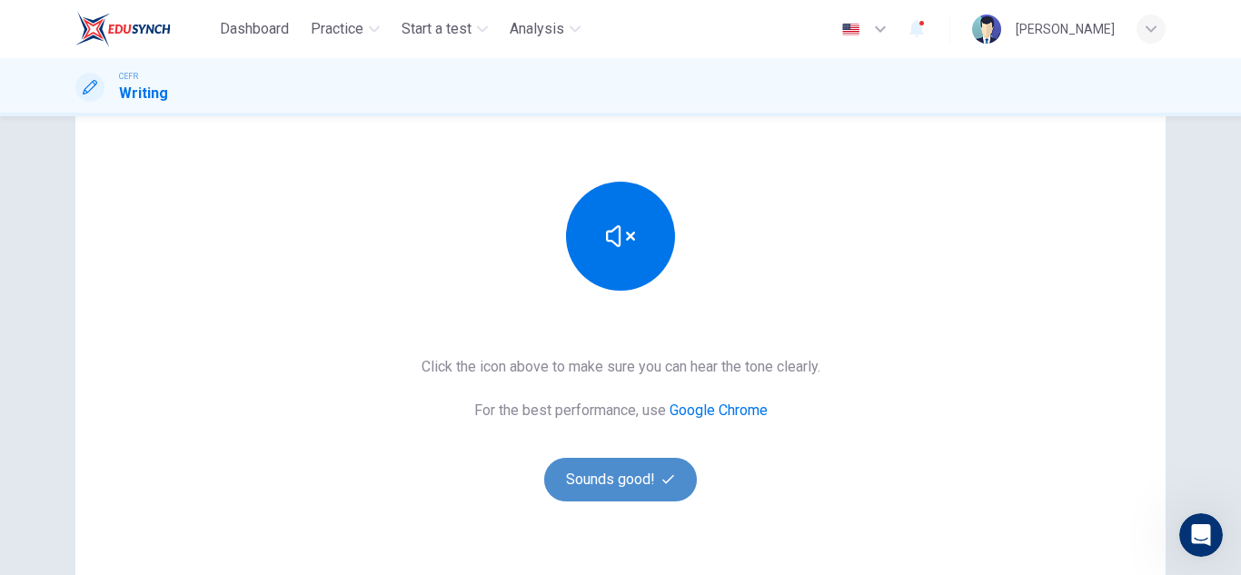
click at [622, 478] on button "Sounds good!" at bounding box center [620, 480] width 153 height 44
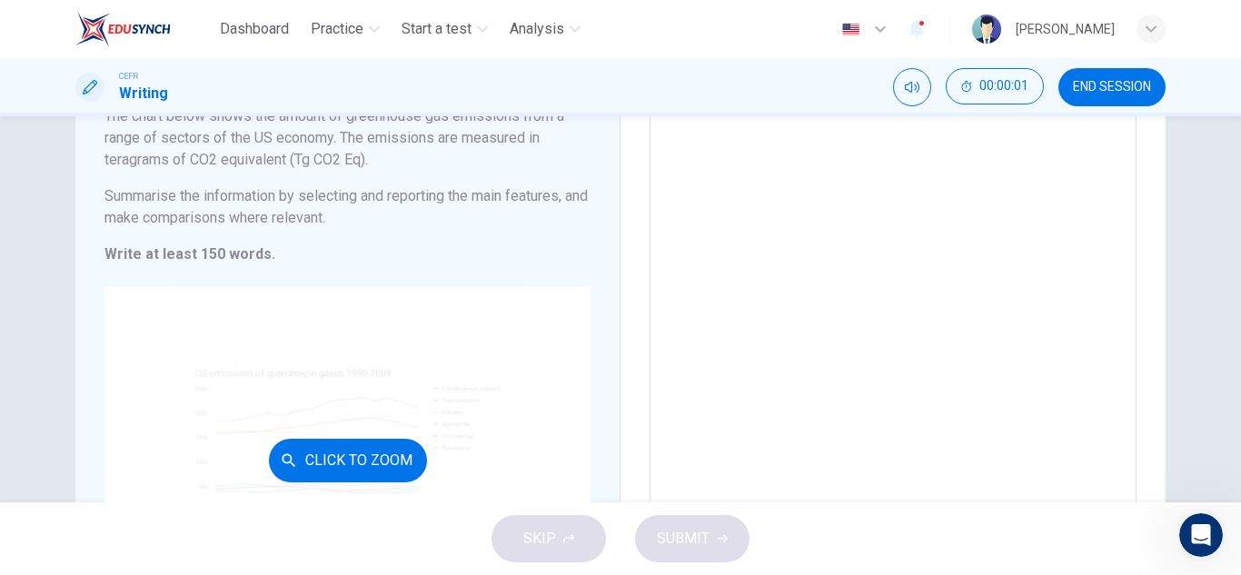
scroll to position [36, 0]
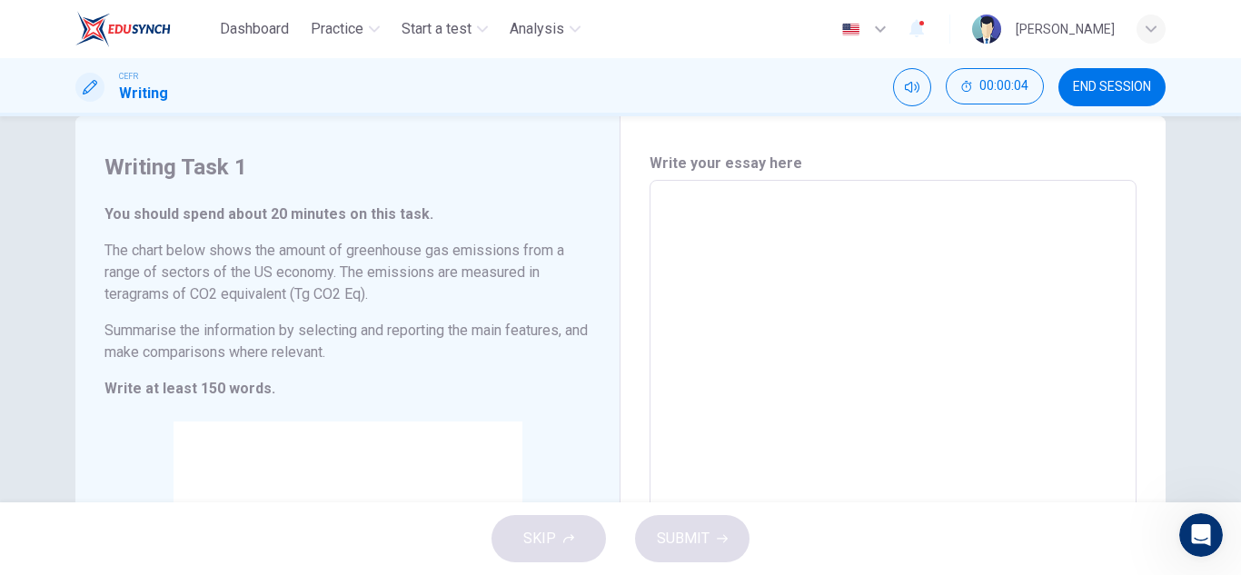
click at [516, 311] on div "You should spend about 20 minutes on this task. The chart below shows the amoun…" at bounding box center [347, 301] width 486 height 196
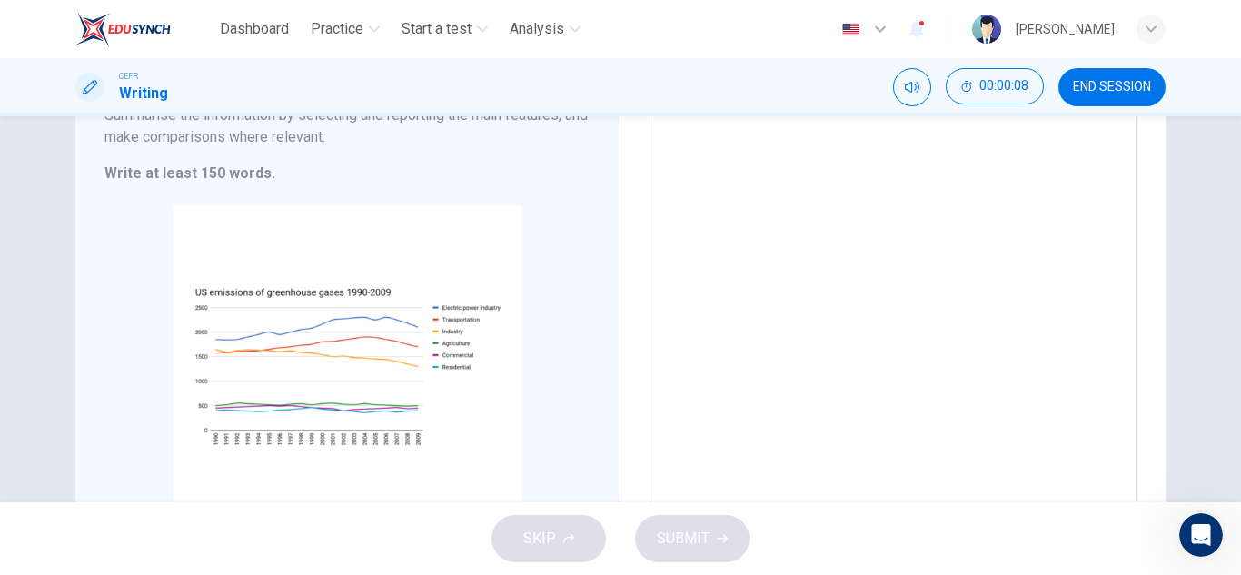
scroll to position [374, 0]
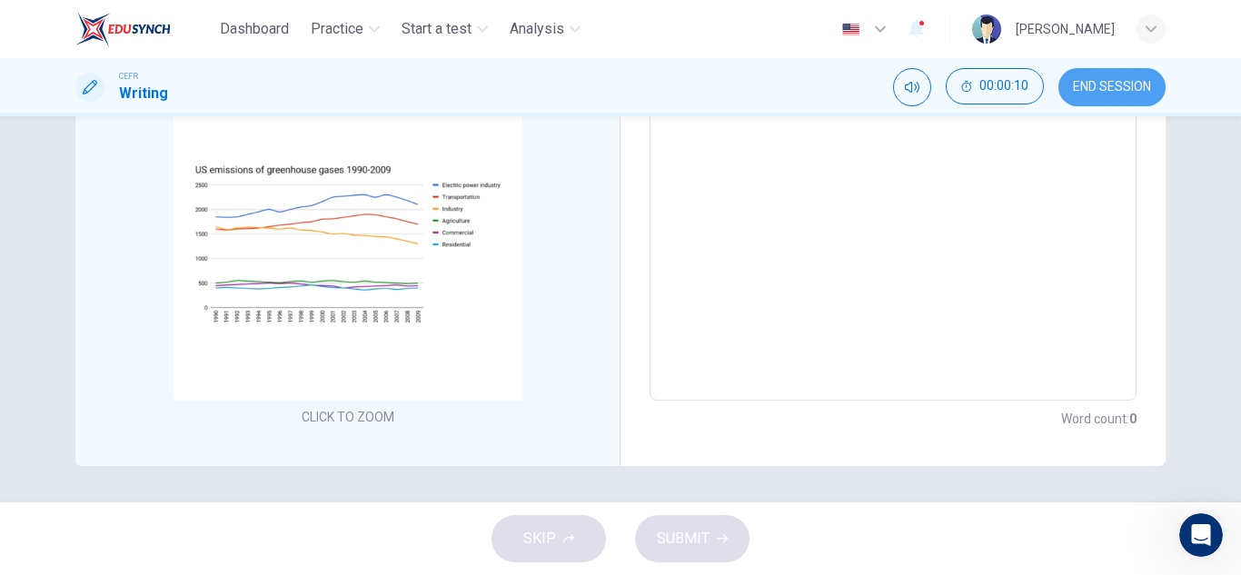
click at [1081, 89] on span "END SESSION" at bounding box center [1112, 87] width 78 height 15
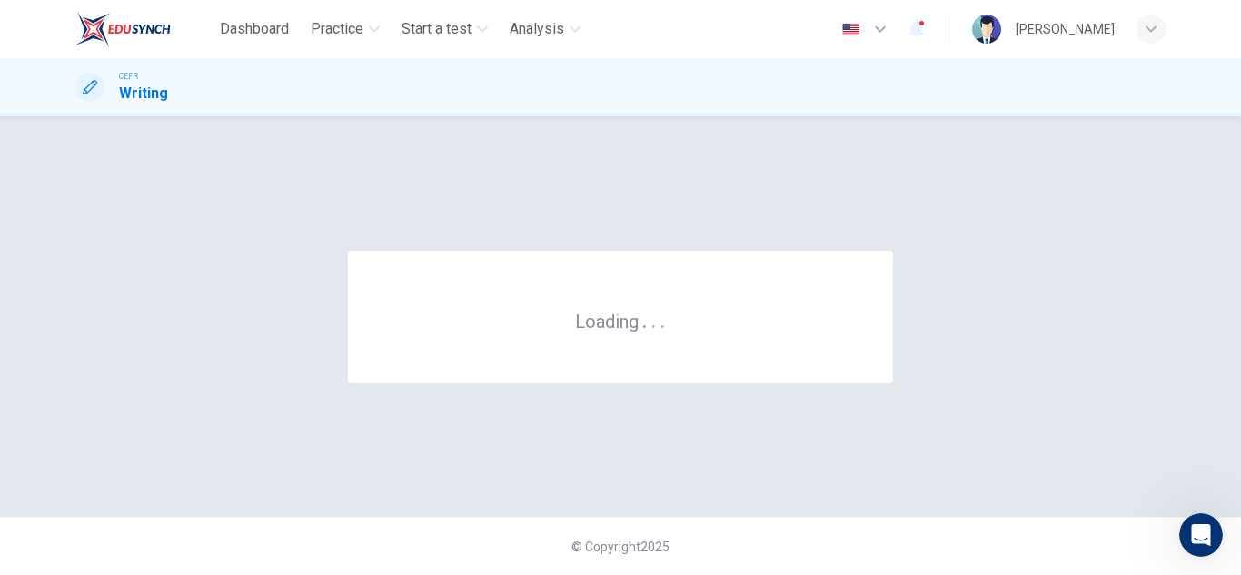
scroll to position [0, 0]
